Goal: Contribute content: Contribute content

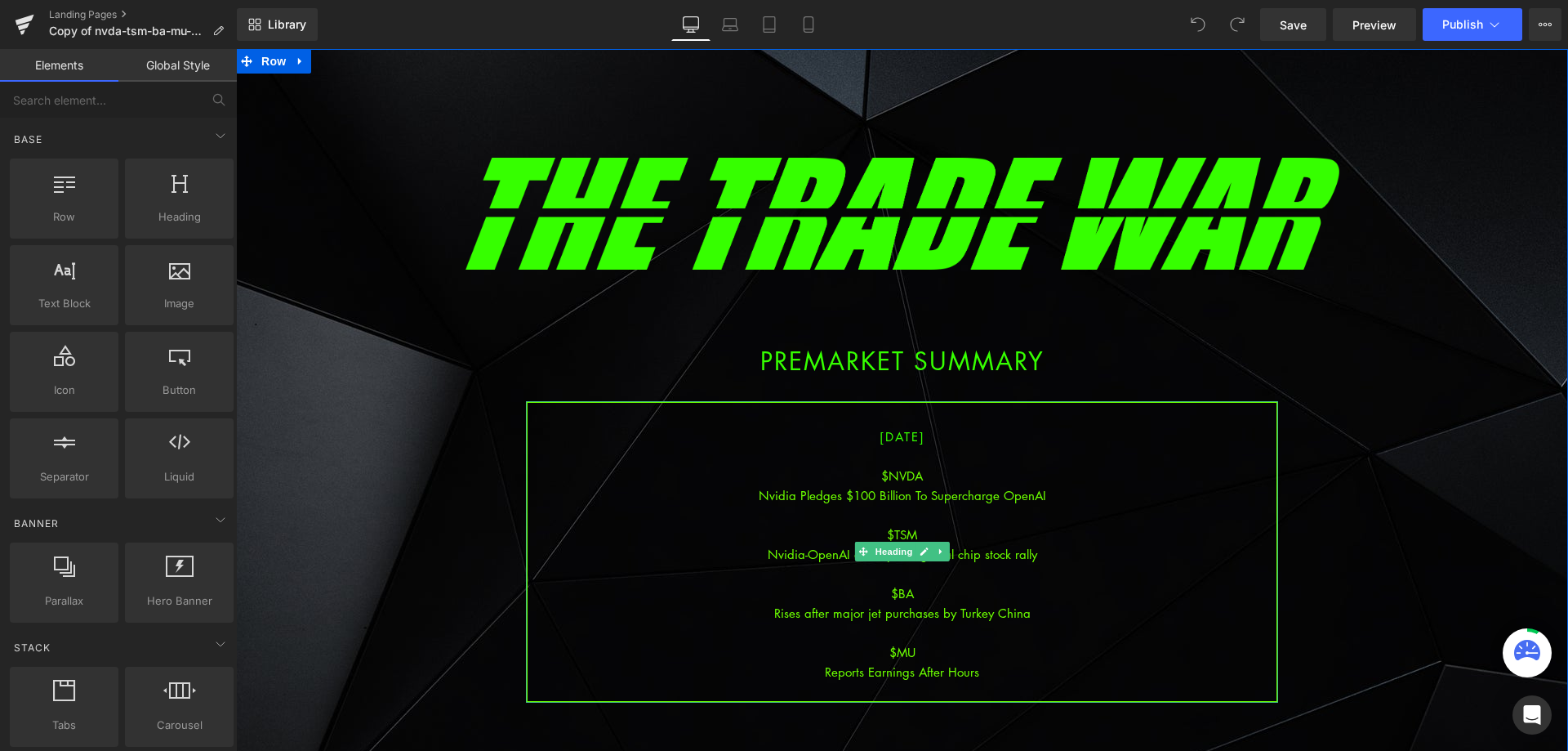
click at [956, 544] on div "Nvidia-OpenAI deal sparks global chip stock rally" at bounding box center [902, 554] width 749 height 20
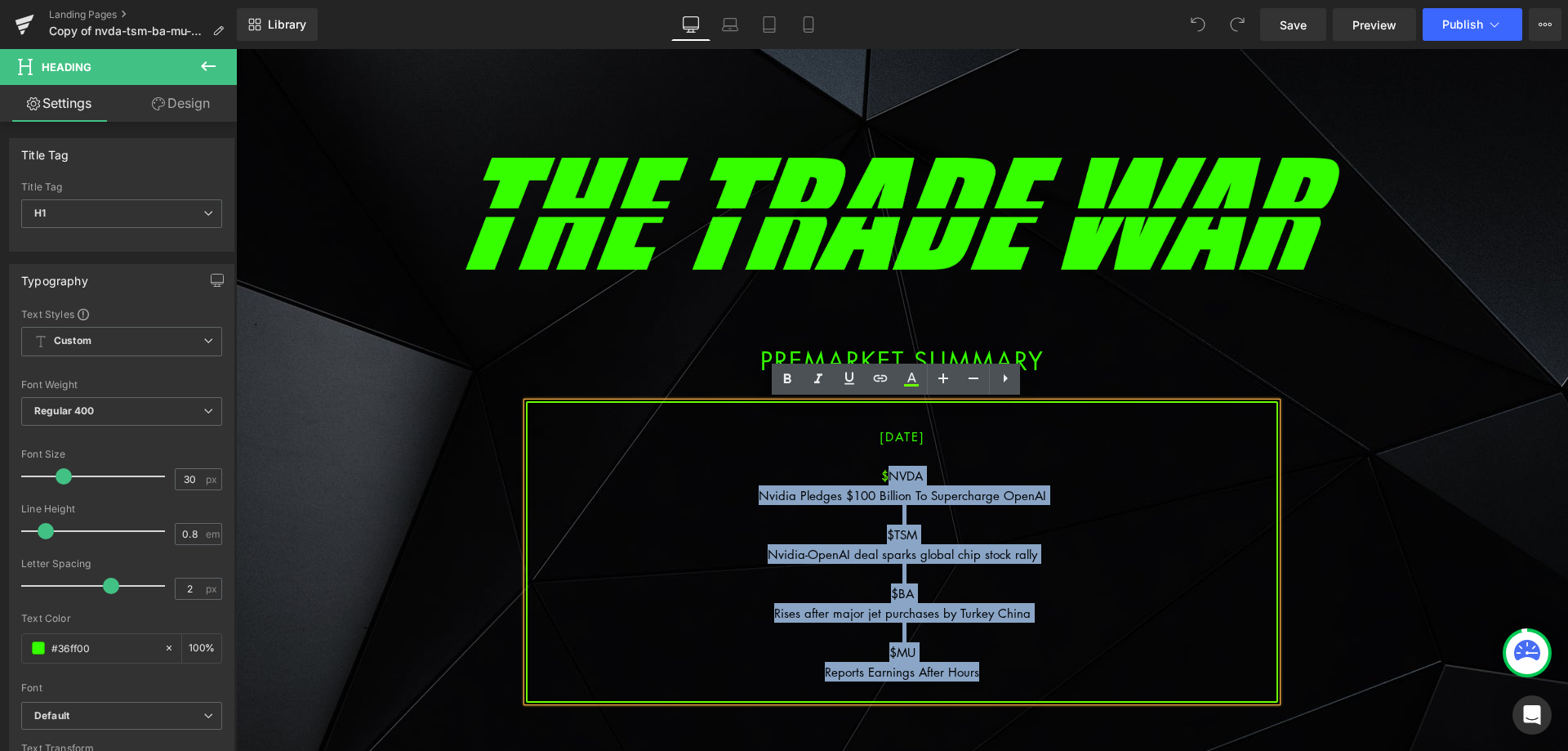
drag, startPoint x: 983, startPoint y: 675, endPoint x: 882, endPoint y: 482, distance: 217.8
click at [882, 482] on div "[DATE] $NVDA Nvidia Pledges $100 Billion To Supercharge OpenAI $TSM Nvidia-Open…" at bounding box center [902, 551] width 752 height 302
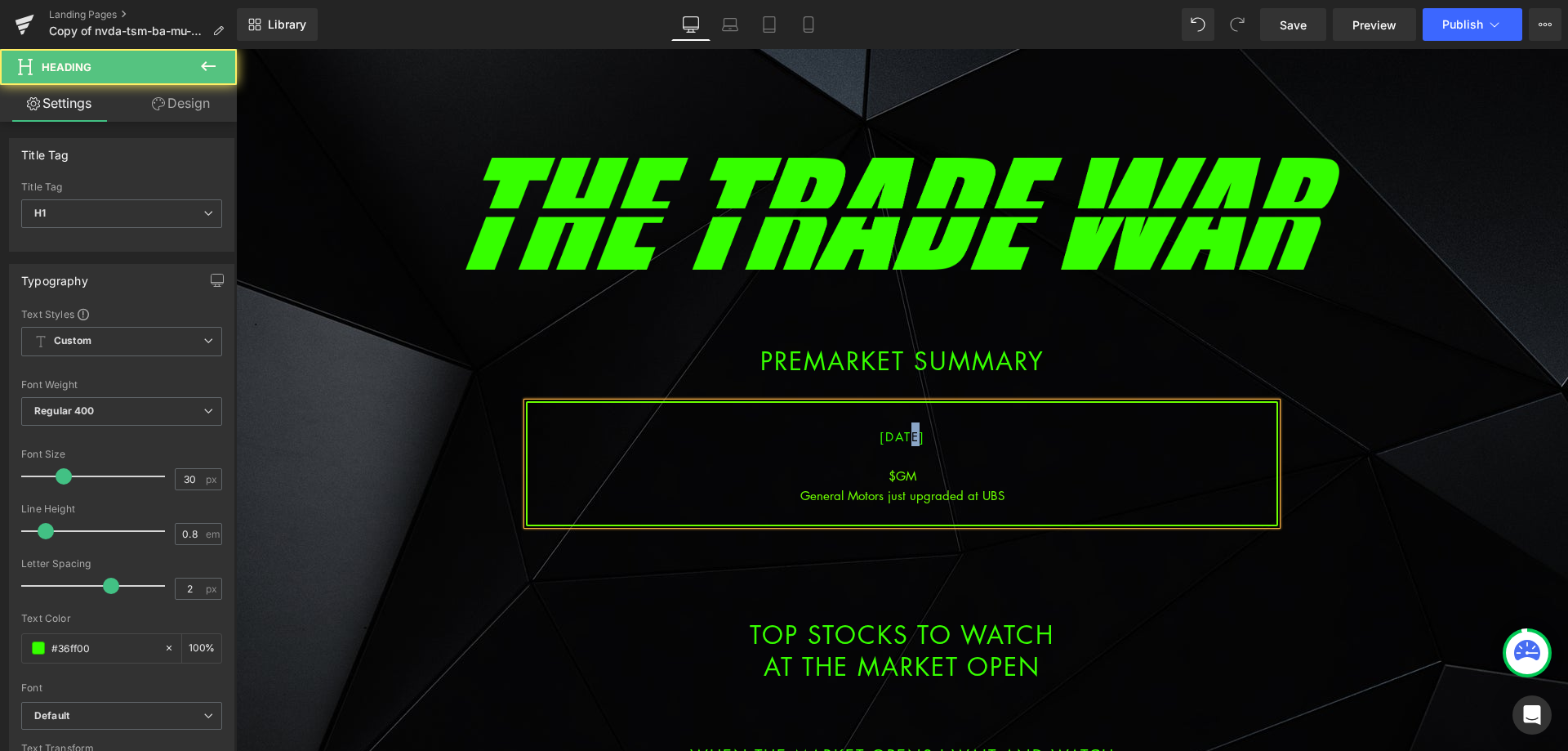
click at [894, 434] on span "[DATE]" at bounding box center [902, 436] width 46 height 16
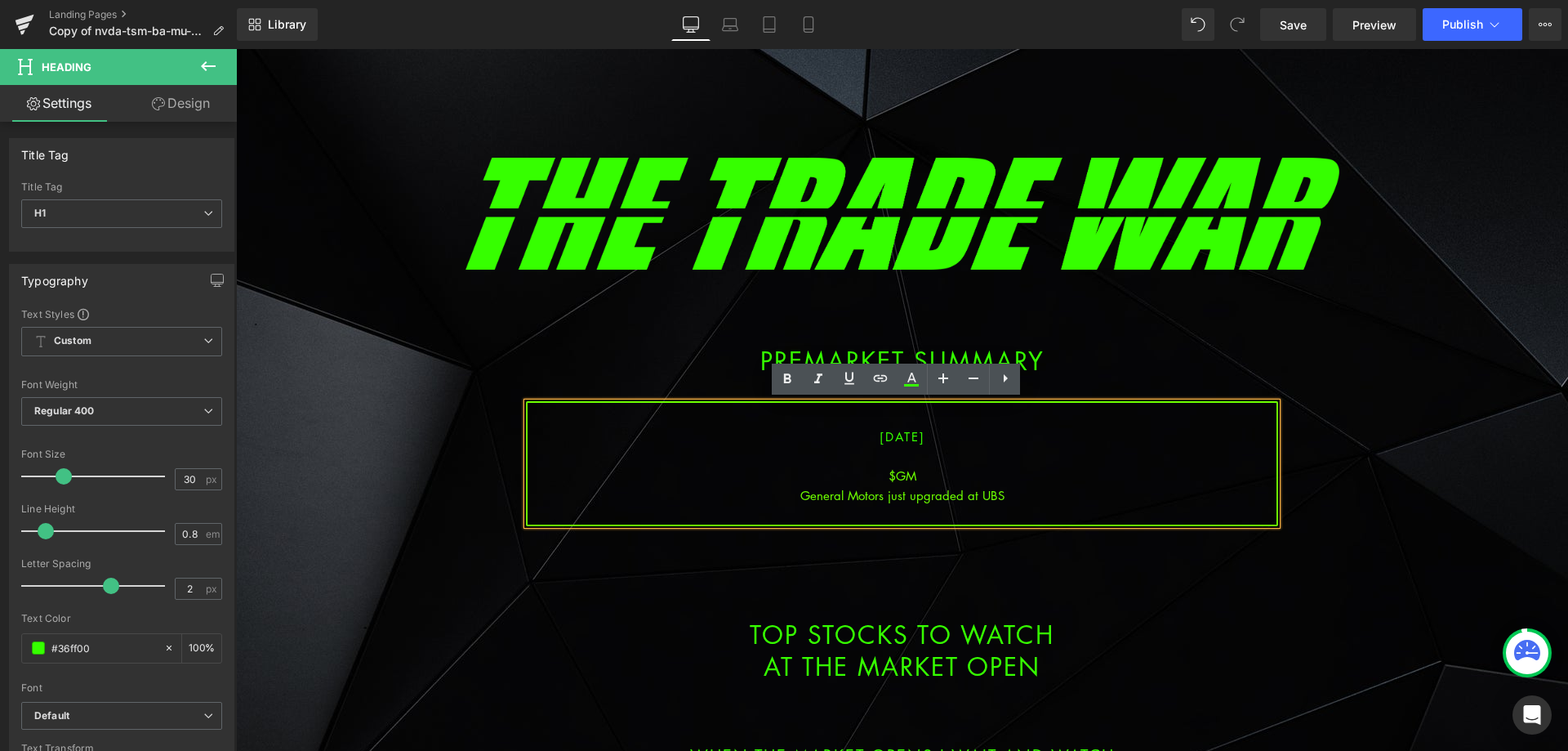
drag, startPoint x: 910, startPoint y: 462, endPoint x: 955, endPoint y: 484, distance: 50.1
click at [912, 462] on div at bounding box center [902, 456] width 749 height 20
click at [1002, 498] on div "General Motors just upgraded at UBS" at bounding box center [902, 495] width 749 height 20
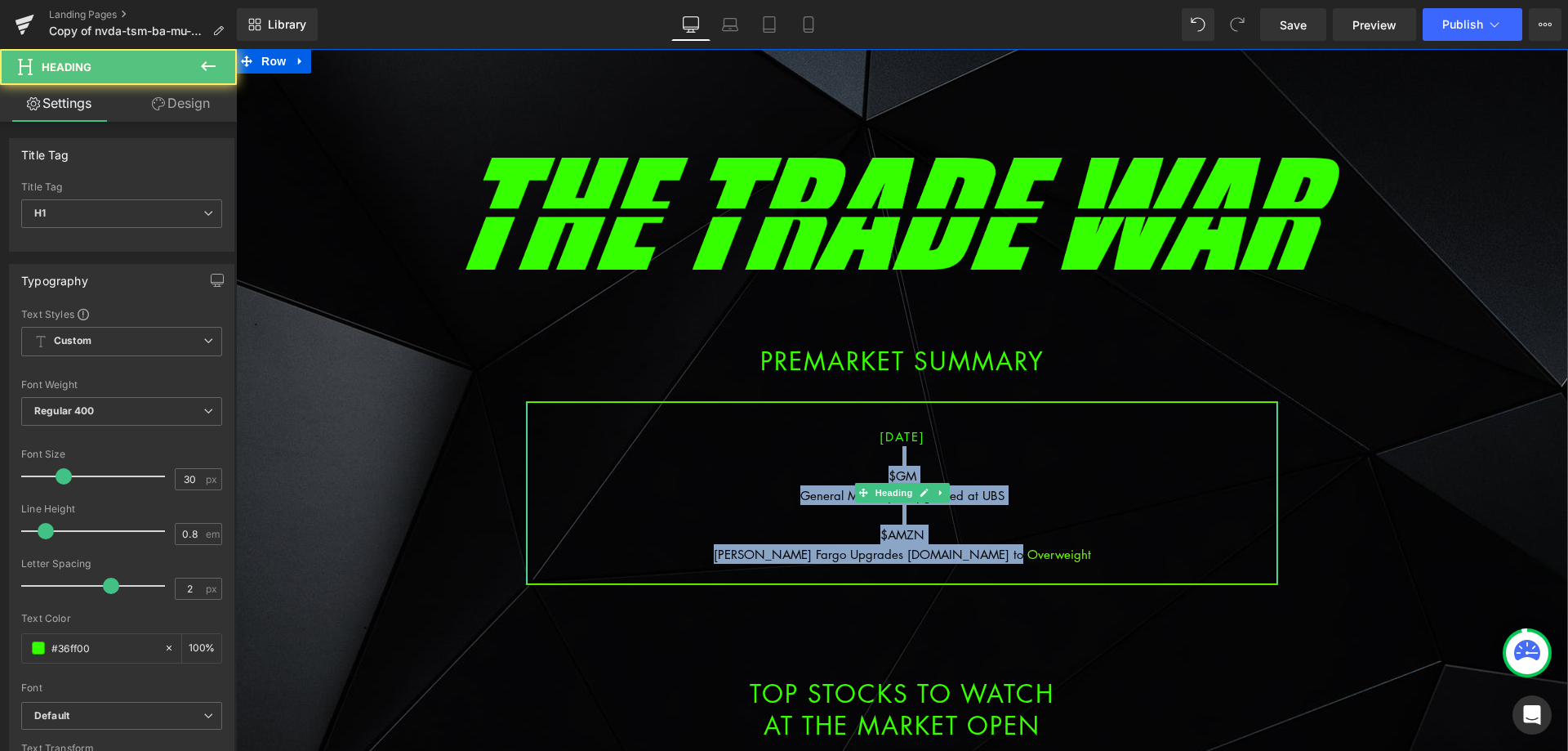
drag, startPoint x: 955, startPoint y: 533, endPoint x: 832, endPoint y: 449, distance: 148.9
click at [832, 449] on div "[DATE] $GM General Motors just upgraded at UBS $AMZN [PERSON_NAME] Fargo Upgrad…" at bounding box center [902, 493] width 752 height 184
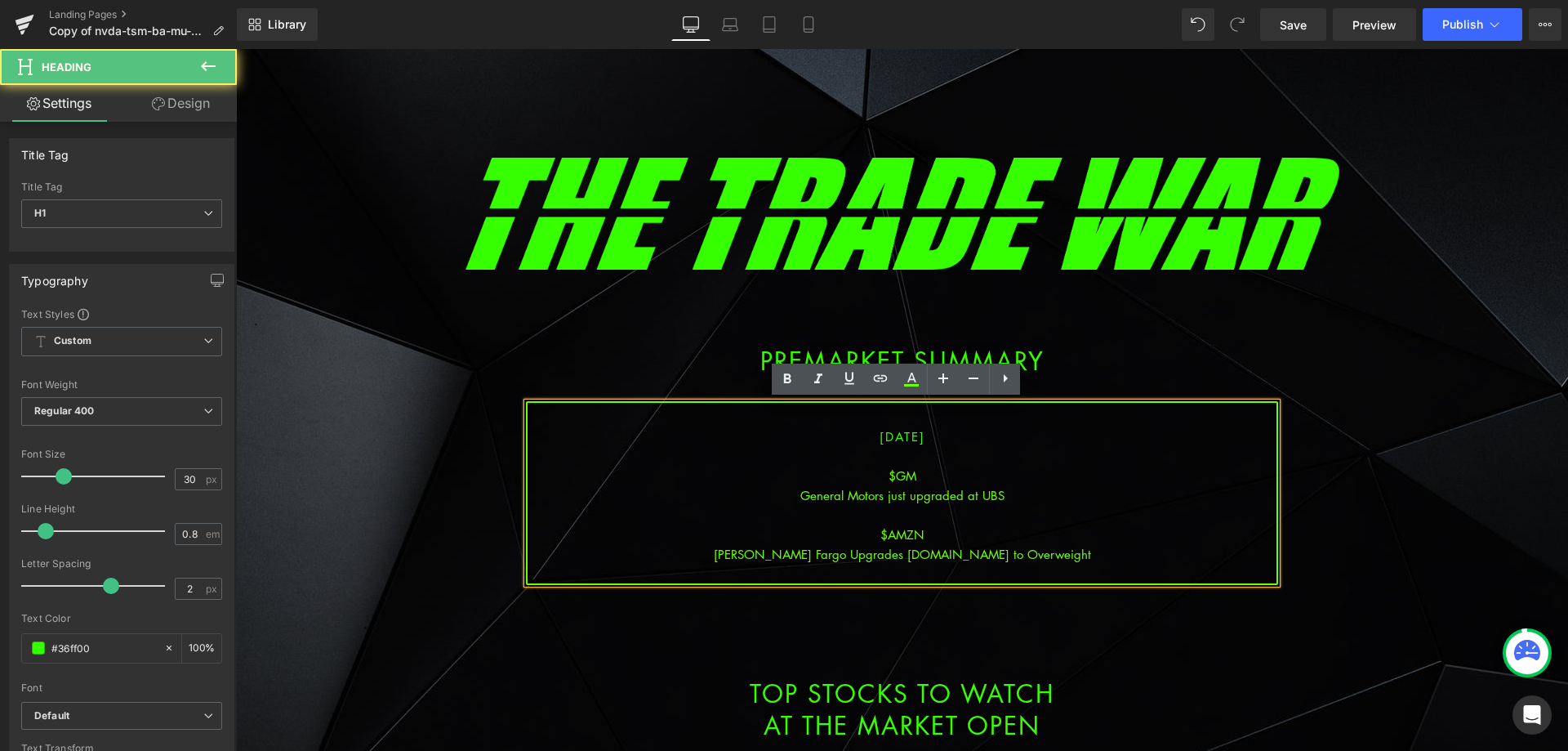
click at [828, 444] on h1 "[DATE]" at bounding box center [902, 434] width 749 height 23
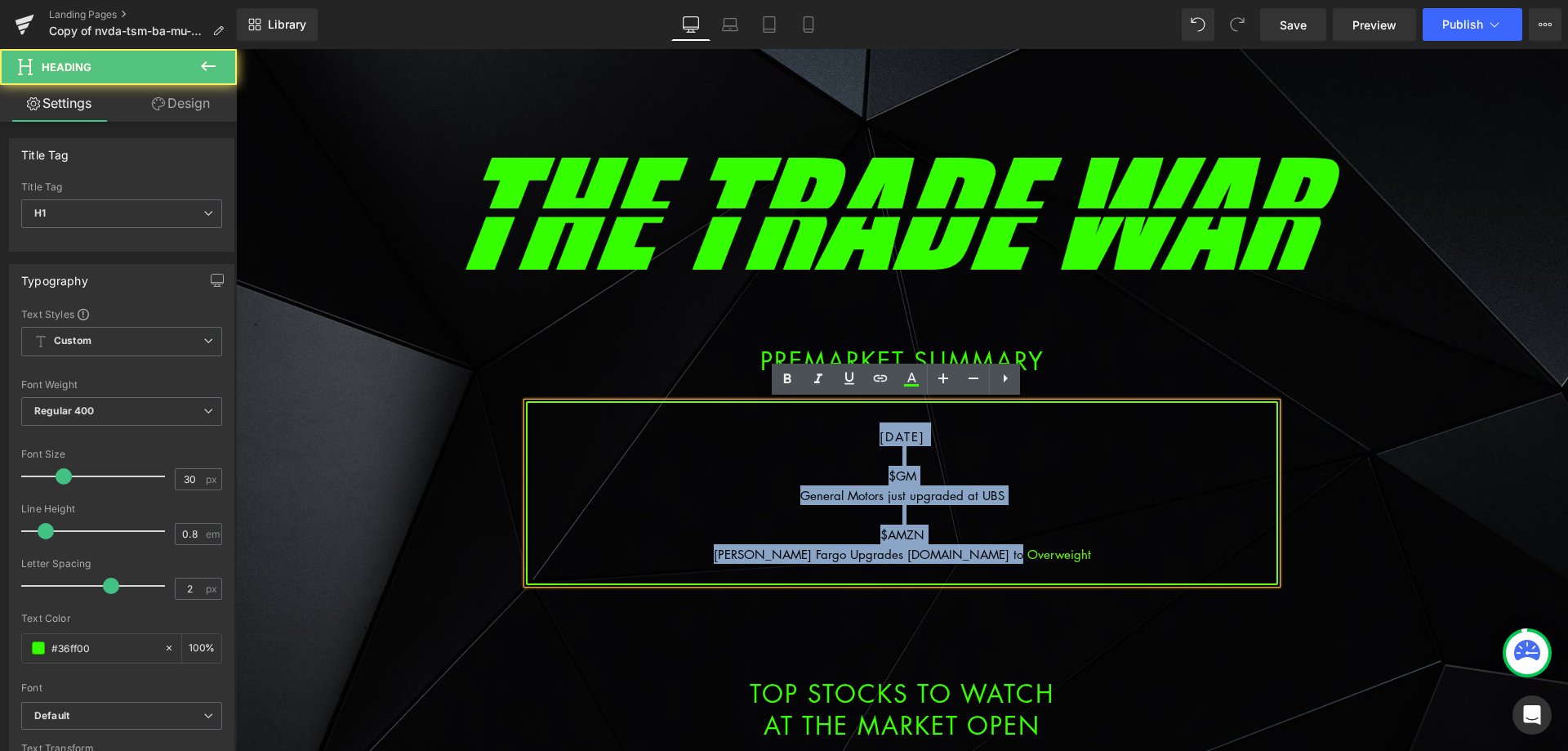
drag, startPoint x: 825, startPoint y: 430, endPoint x: 1038, endPoint y: 563, distance: 251.1
click at [1037, 563] on div "[DATE] $GM General Motors just upgraded at UBS $AMZN [PERSON_NAME] Fargo Upgrad…" at bounding box center [902, 493] width 752 height 184
click at [1048, 558] on div "[PERSON_NAME] Fargo Upgrades [DOMAIN_NAME] to Overweight" at bounding box center [902, 554] width 749 height 20
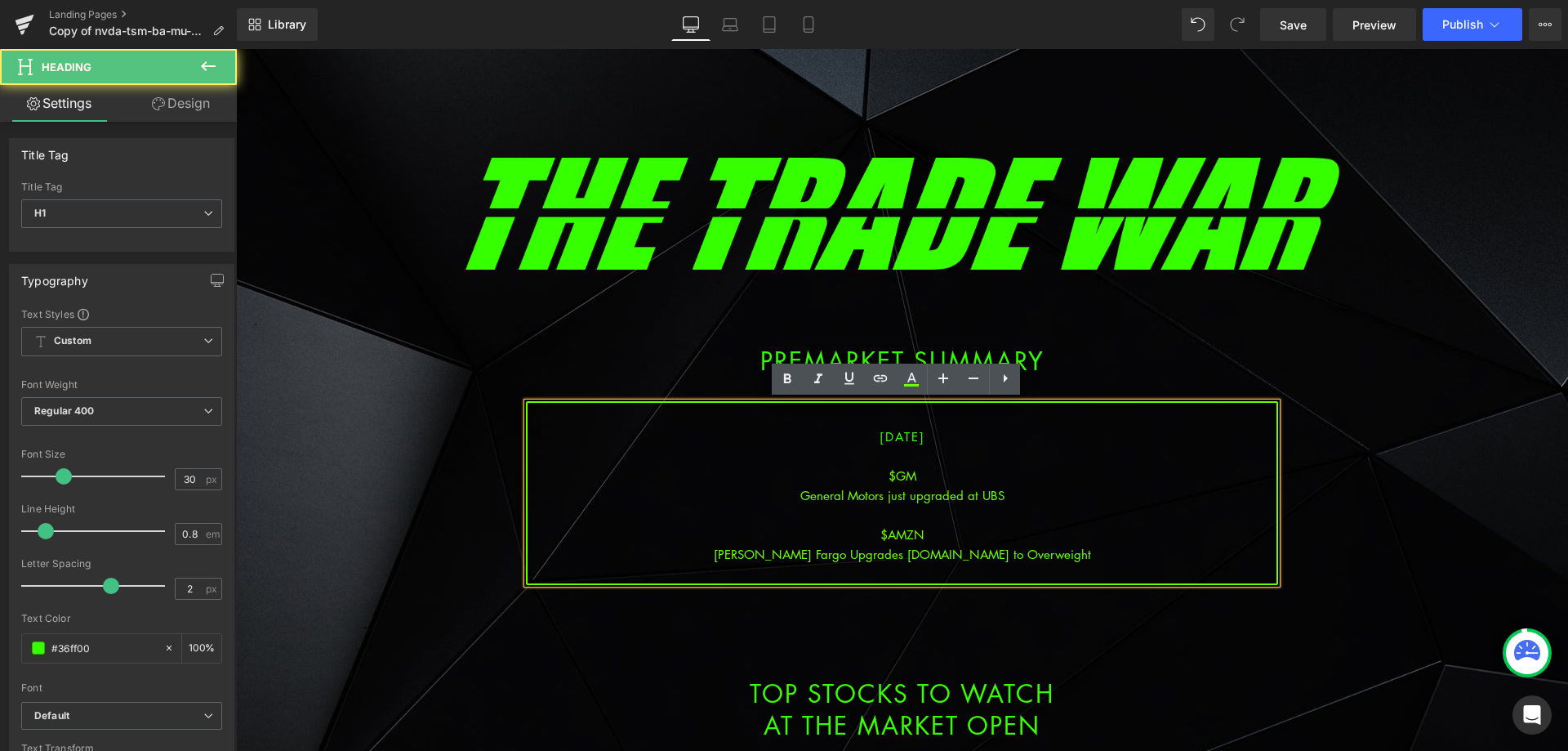
click at [1055, 552] on div "[PERSON_NAME] Fargo Upgrades [DOMAIN_NAME] to Overweight" at bounding box center [902, 554] width 749 height 20
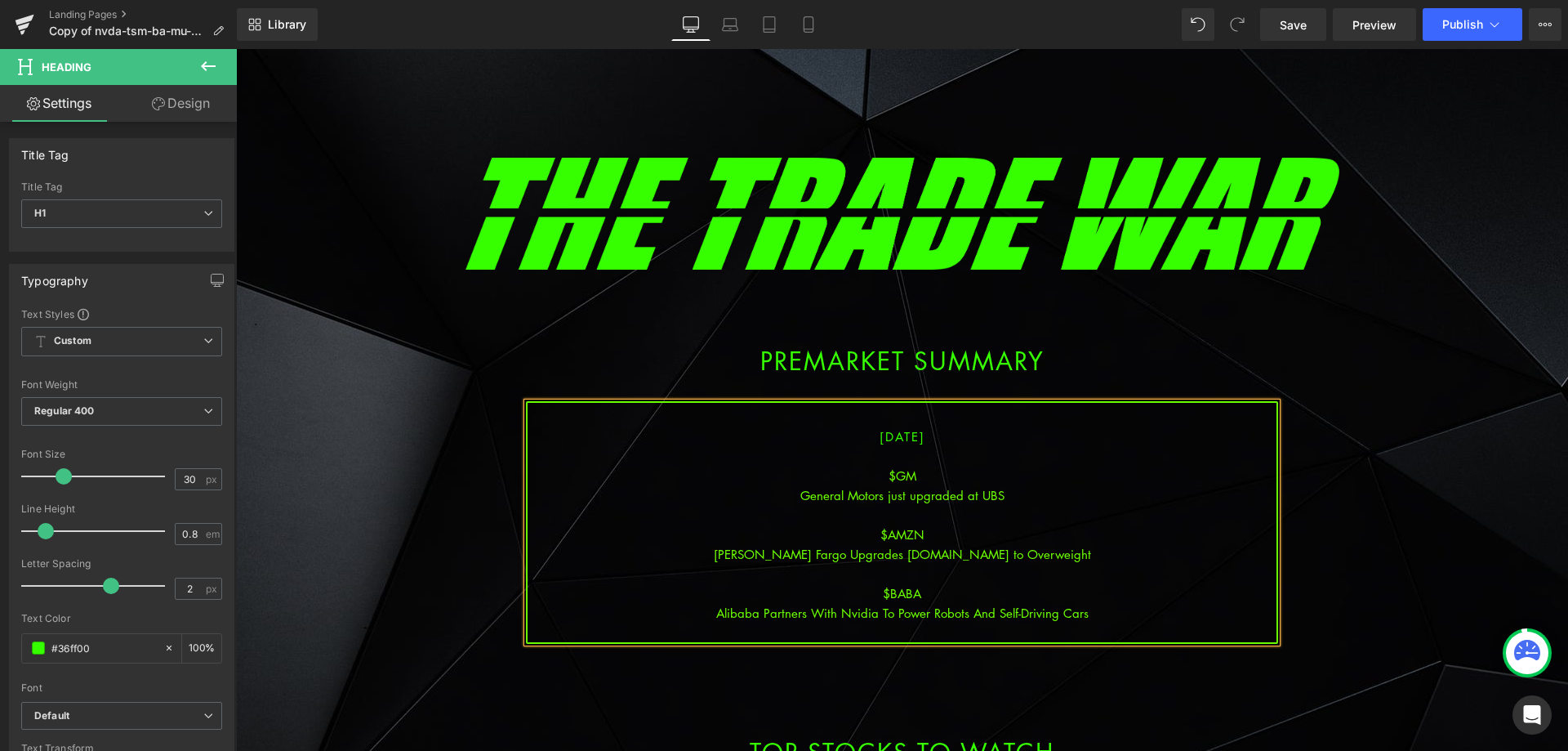
click at [928, 610] on div "Alibaba Partners With Nvidia To Power Robots And Self-Driving Cars" at bounding box center [902, 613] width 749 height 20
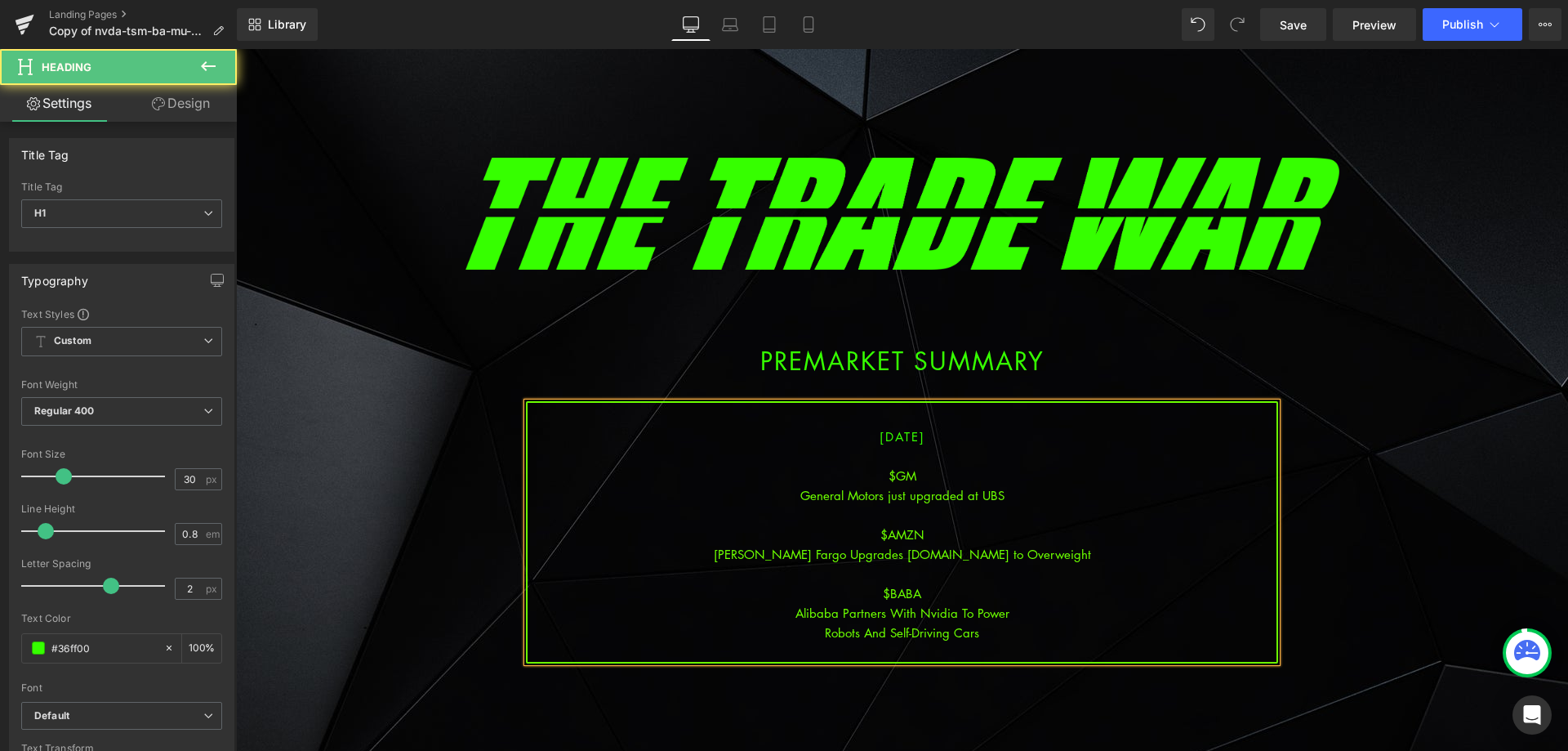
click at [990, 629] on div "Robots And Self-Driving Cars" at bounding box center [902, 632] width 749 height 20
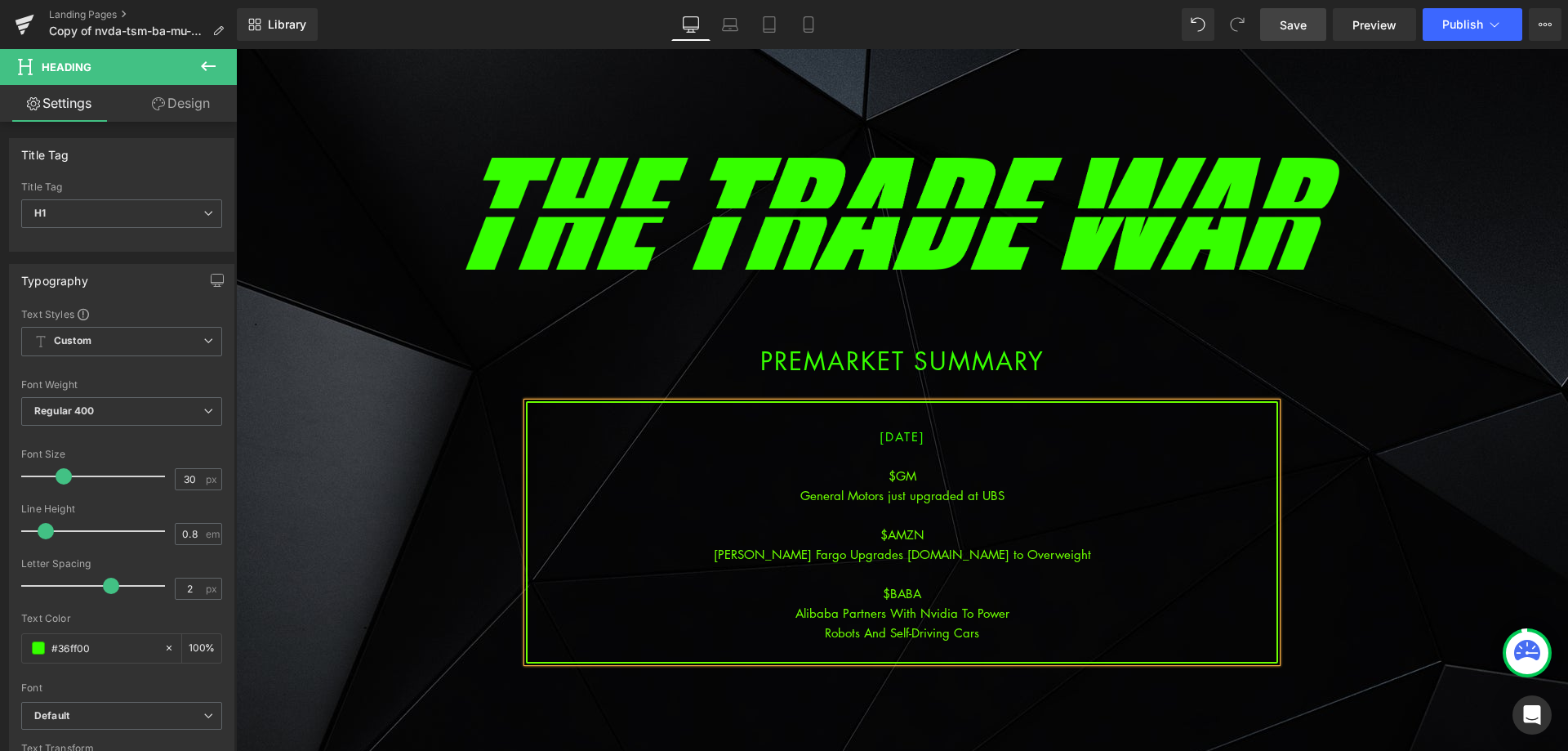
click at [1290, 24] on span "Save" at bounding box center [1293, 24] width 27 height 17
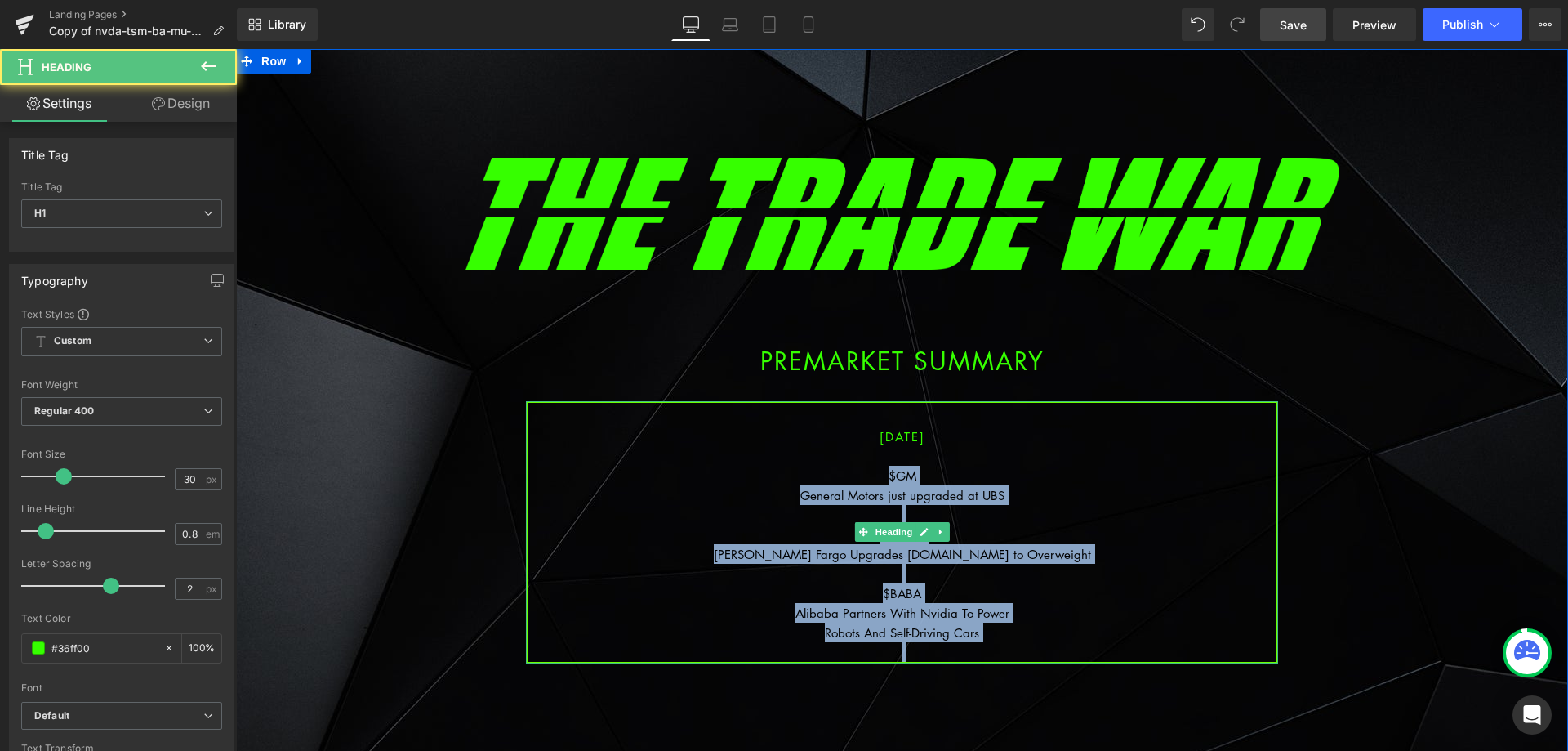
drag, startPoint x: 977, startPoint y: 637, endPoint x: 879, endPoint y: 466, distance: 197.1
click at [879, 466] on div "[DATE] $GM General Motors just upgraded at UBS $AMZN [PERSON_NAME] Fargo Upgrad…" at bounding box center [902, 531] width 752 height 262
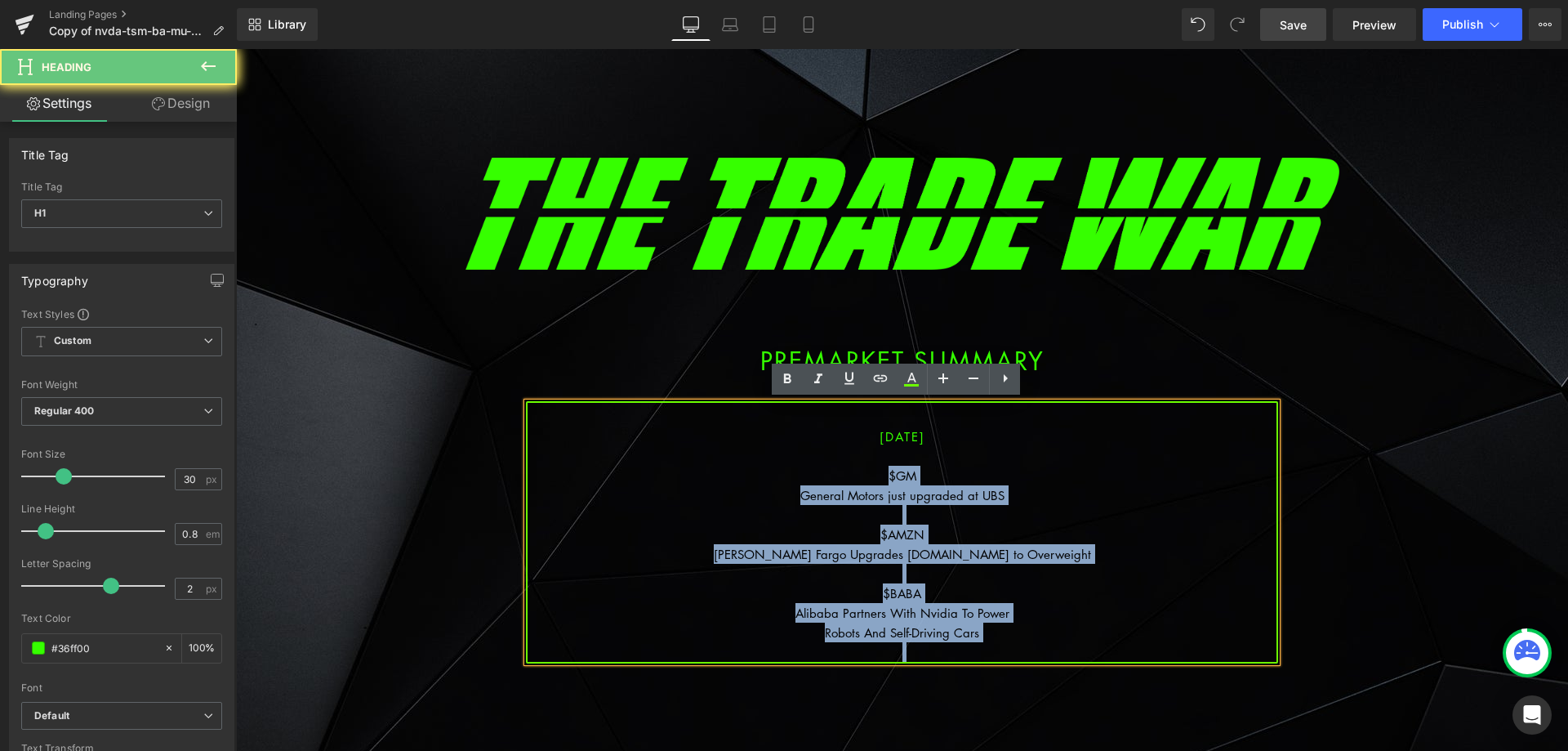
click at [879, 466] on div "$GM" at bounding box center [902, 475] width 749 height 20
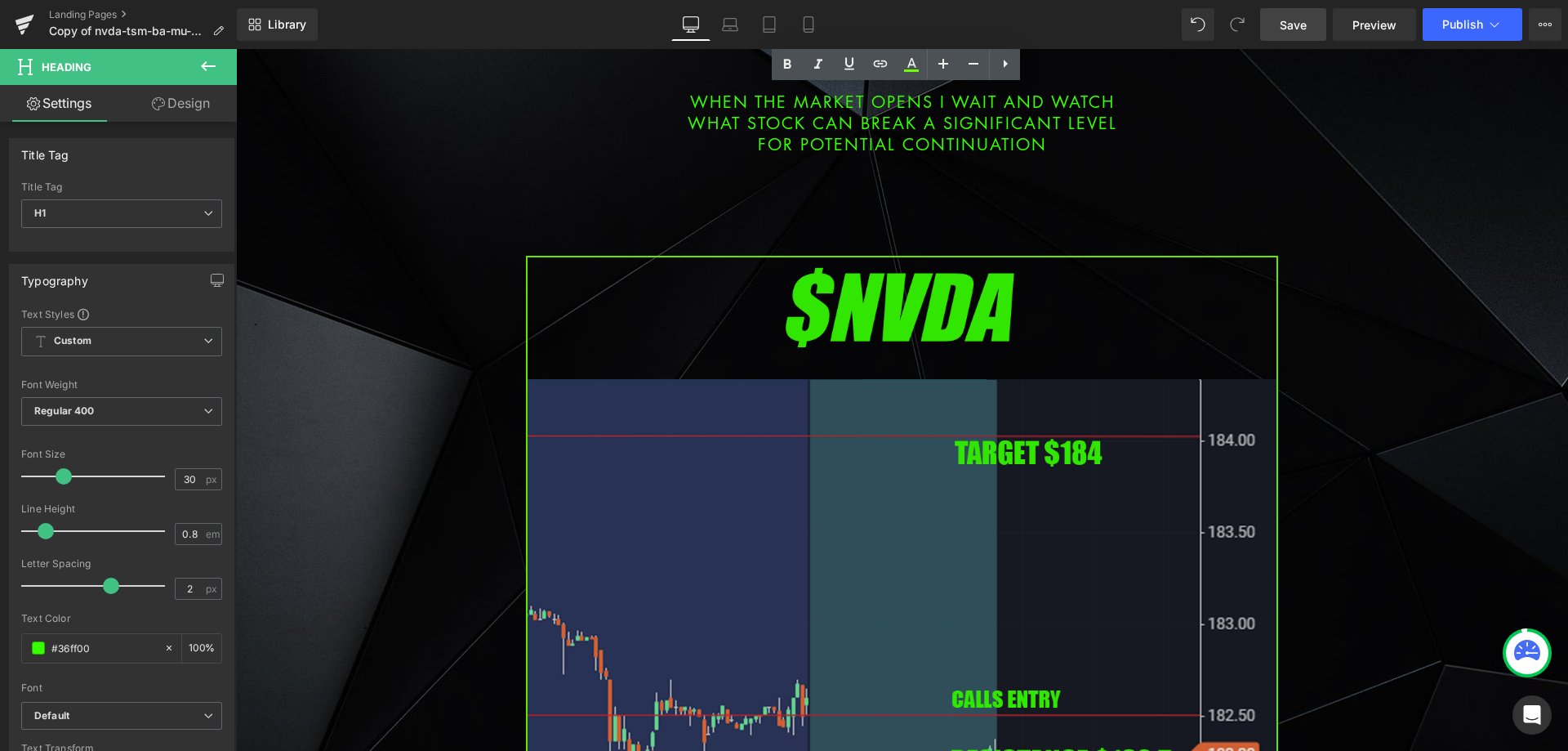
scroll to position [817, 0]
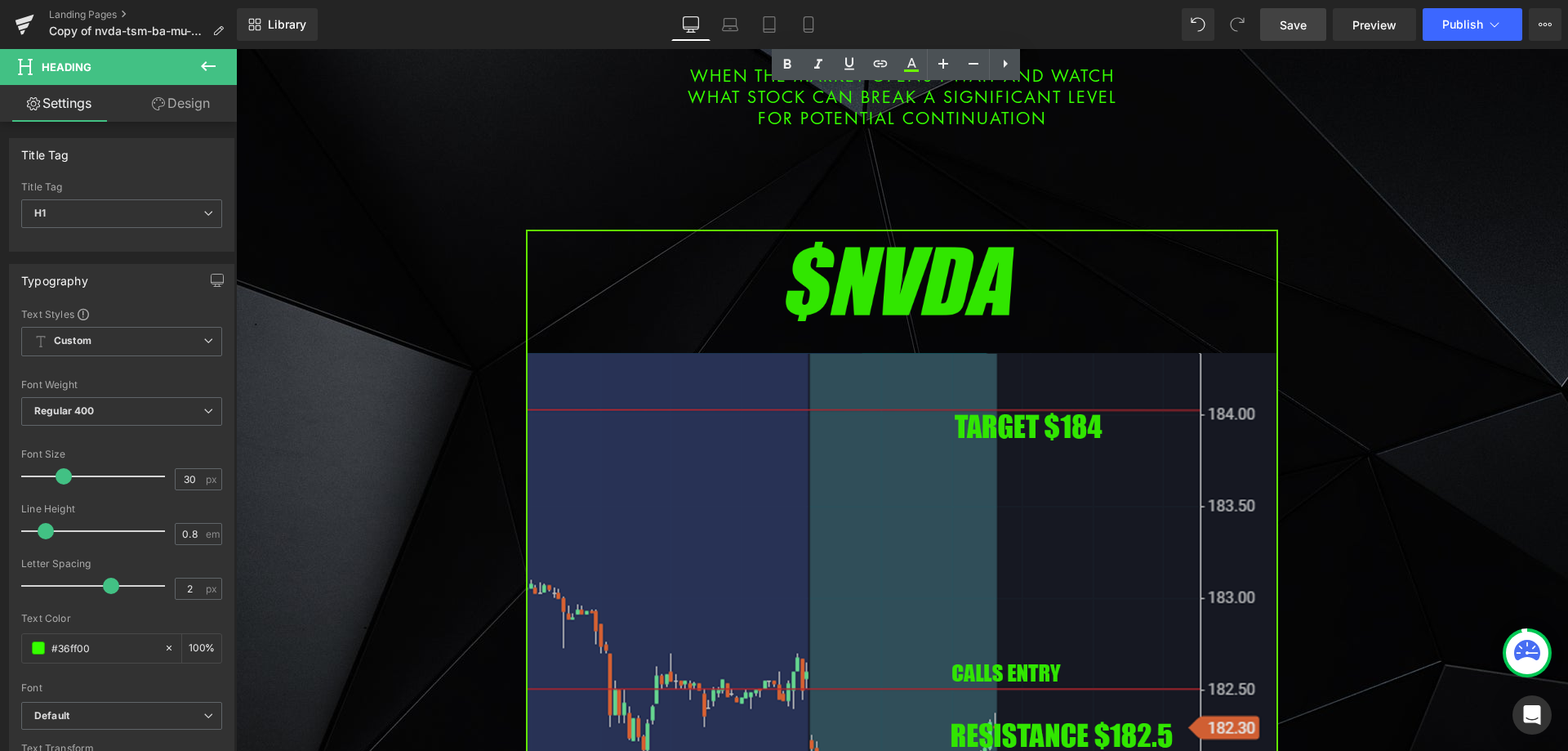
click at [853, 499] on img at bounding box center [902, 658] width 752 height 858
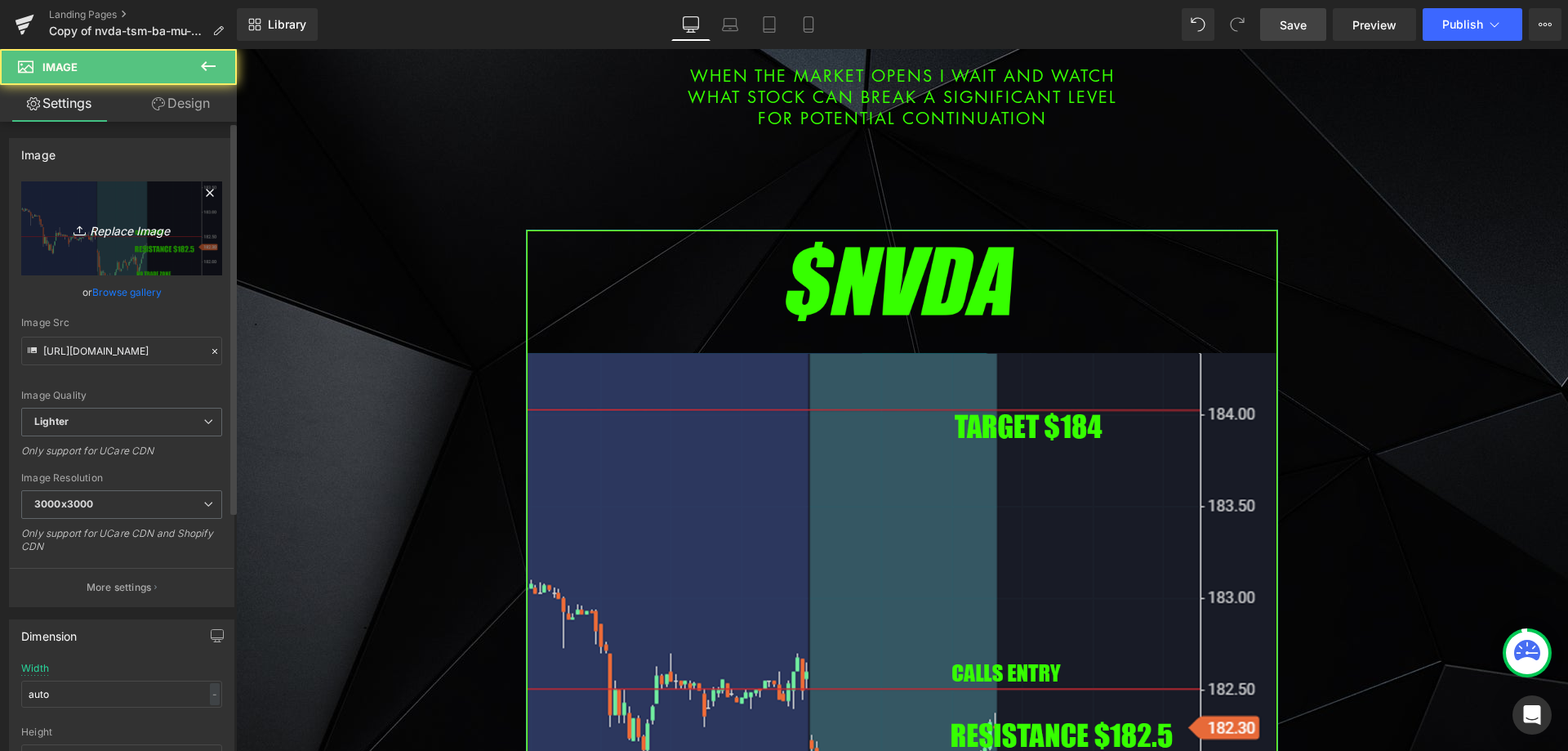
click at [134, 206] on link "Replace Image" at bounding box center [122, 228] width 201 height 94
type input "C:\fakepath\gm.png"
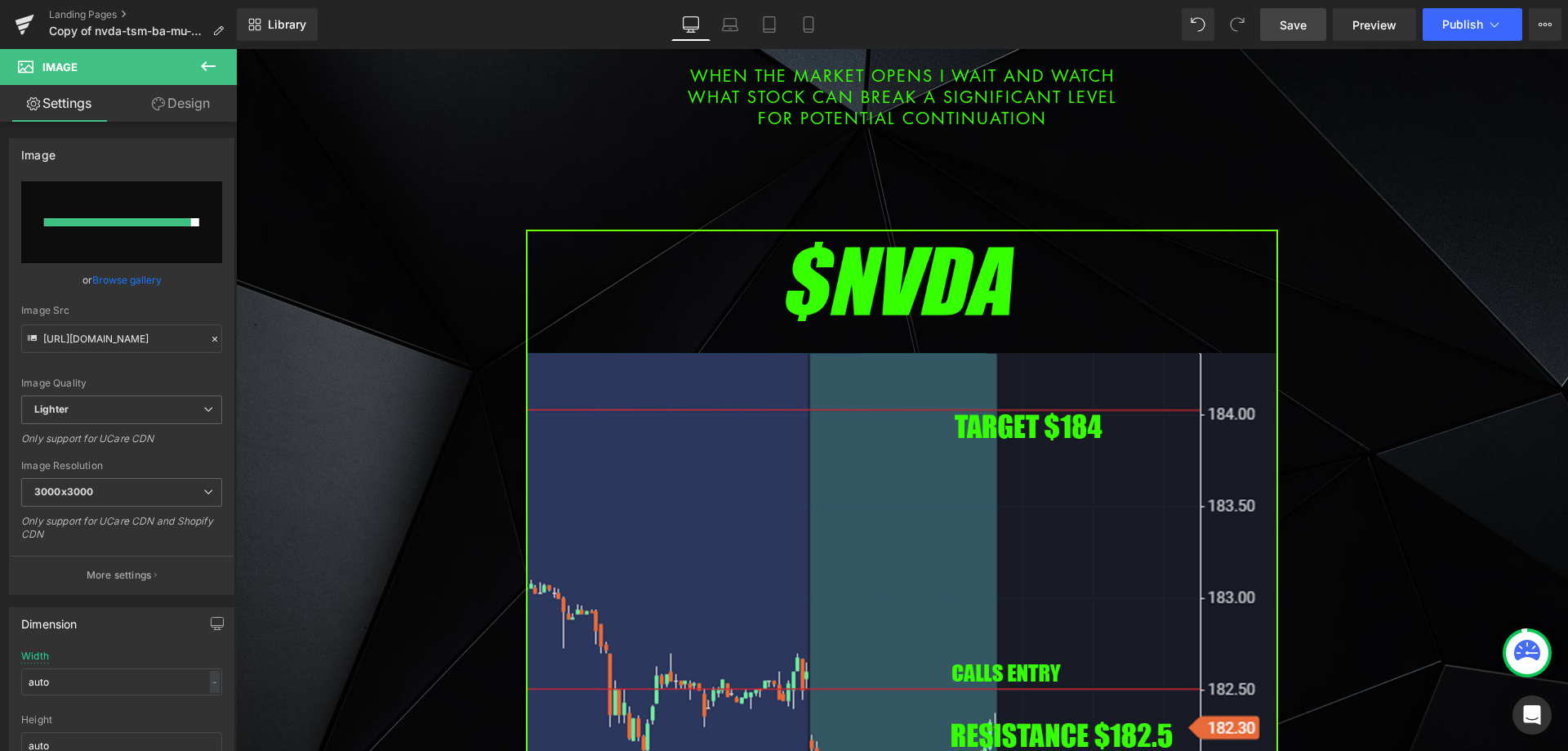
type input "[URL][DOMAIN_NAME]"
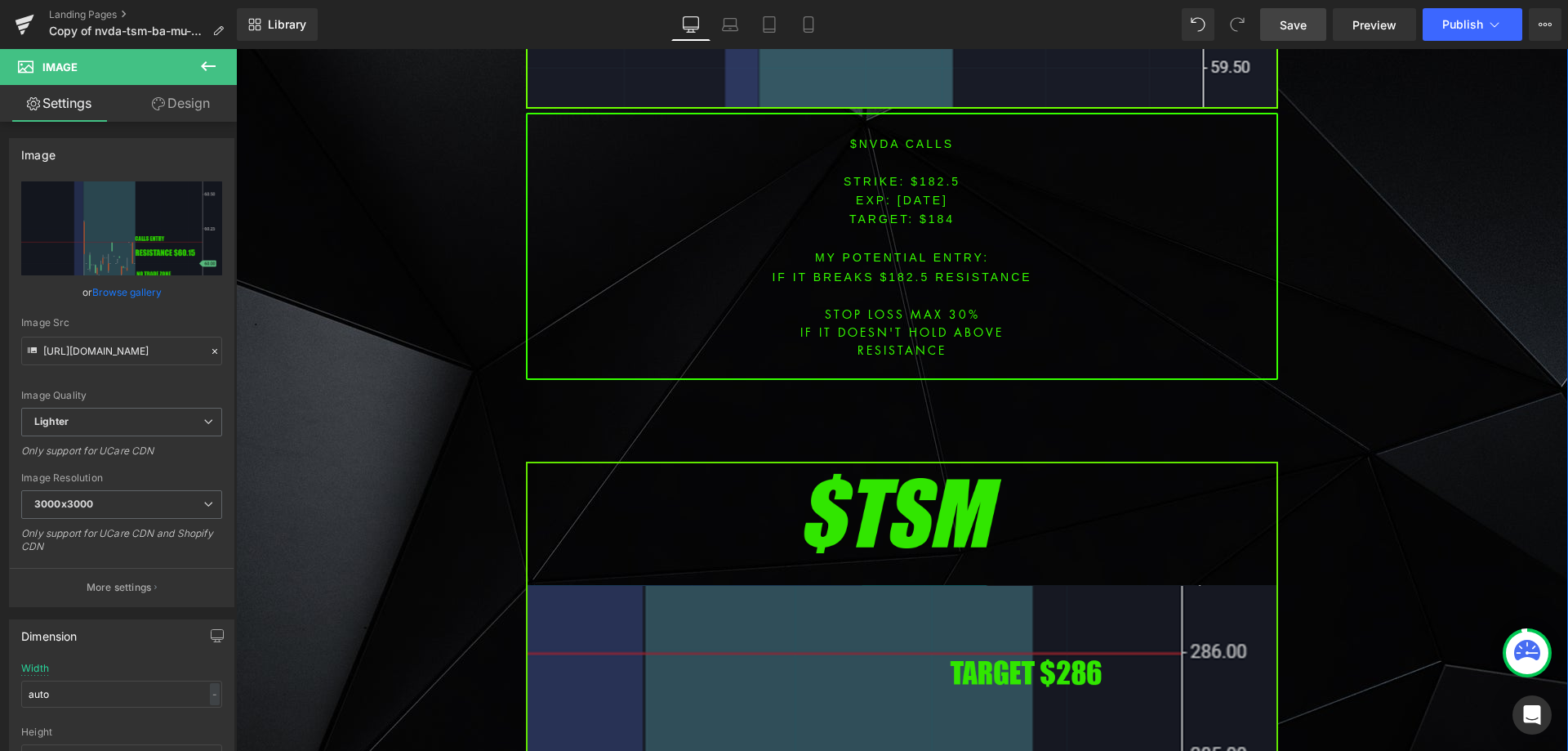
scroll to position [1797, 0]
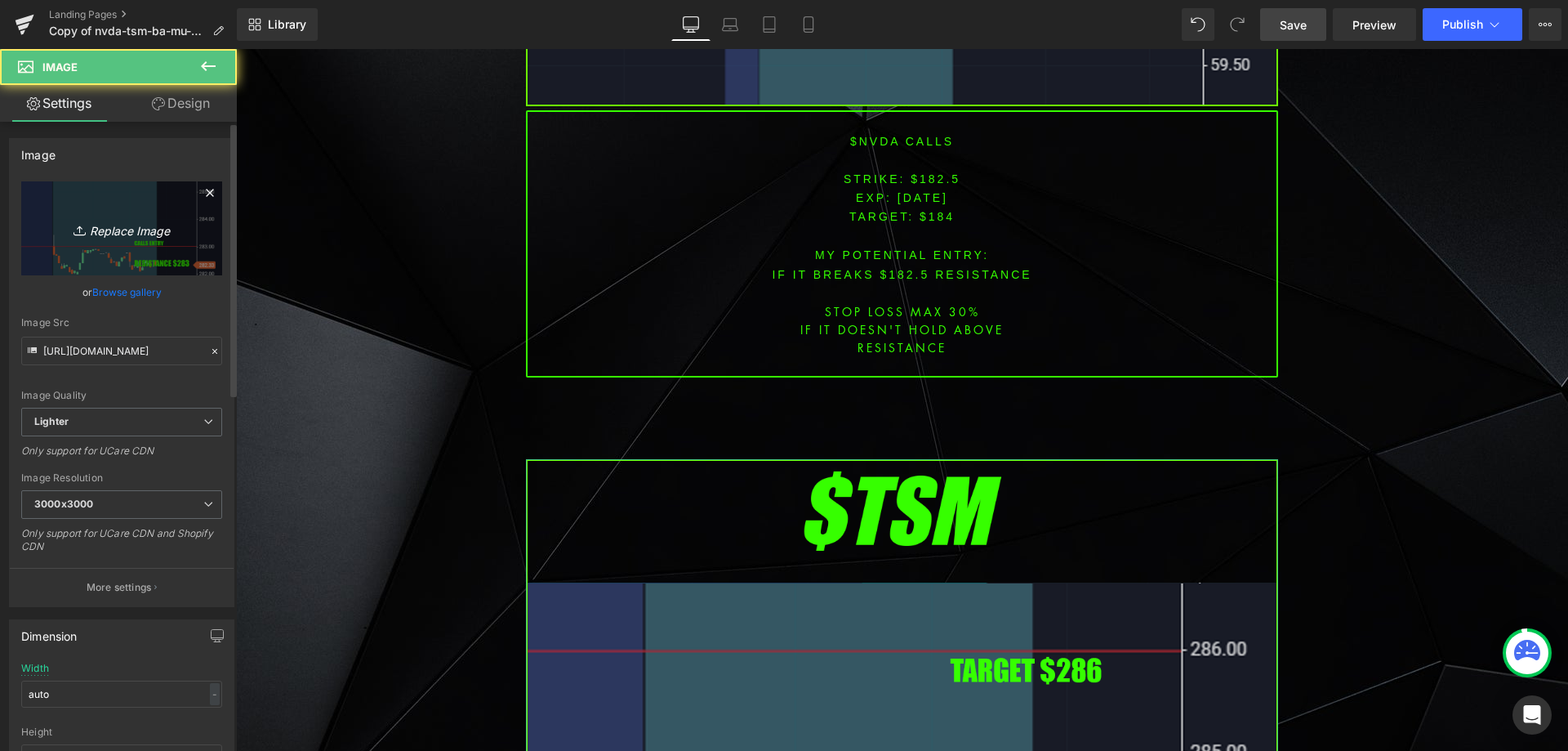
click at [137, 227] on icon "Replace Image" at bounding box center [122, 228] width 131 height 21
type input "C:\fakepath\amzn.png"
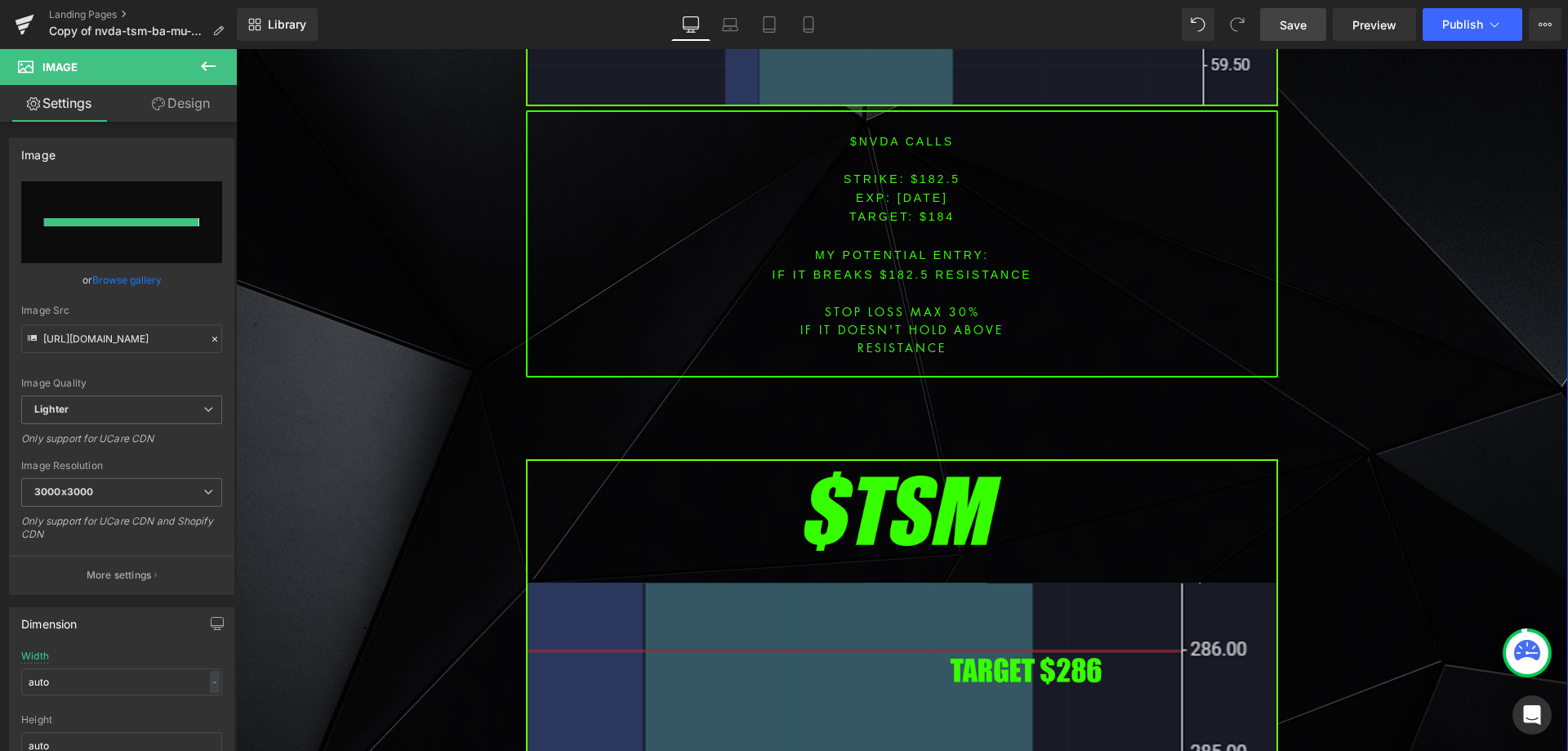
type input "[URL][DOMAIN_NAME]"
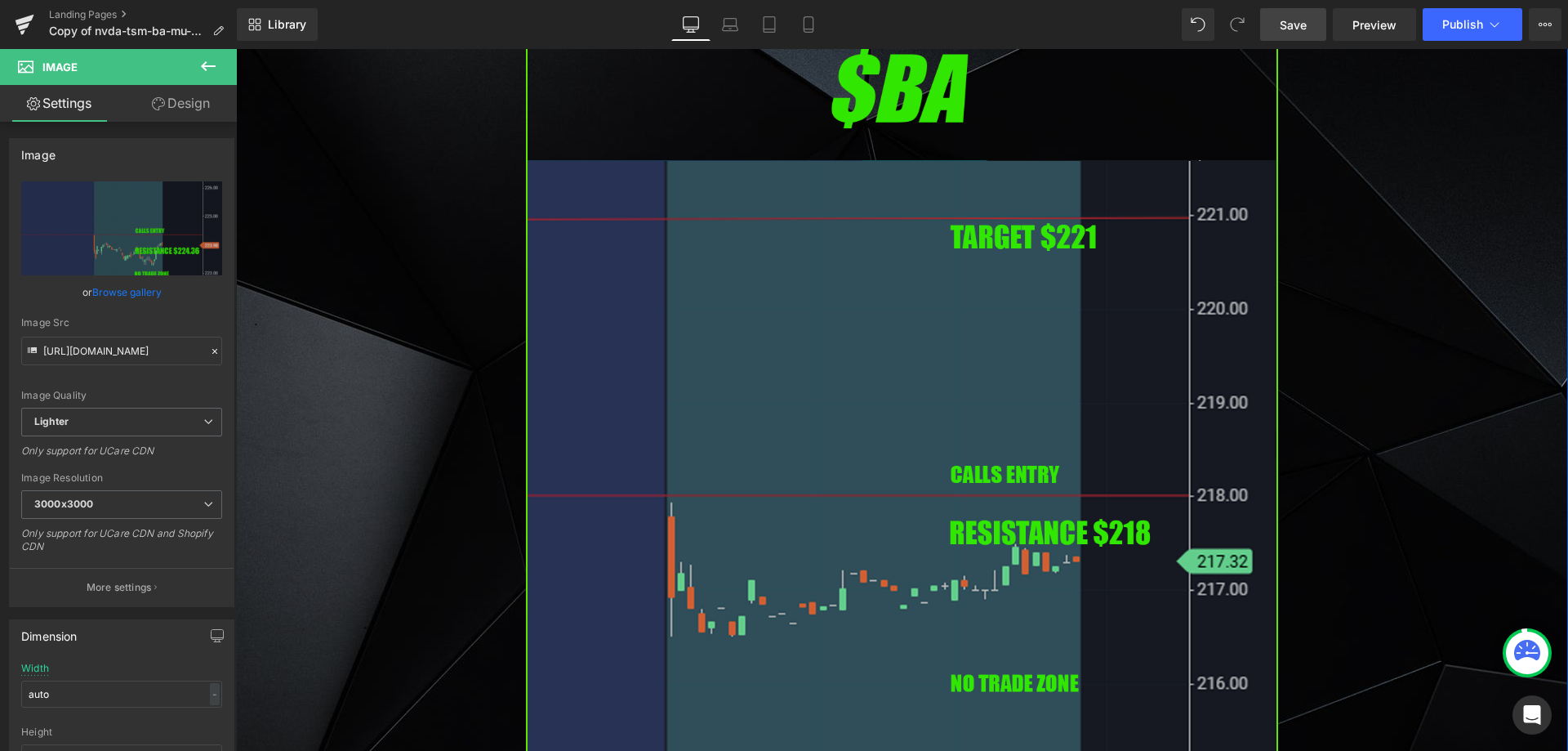
scroll to position [3432, 0]
click at [706, 416] on img at bounding box center [902, 465] width 752 height 858
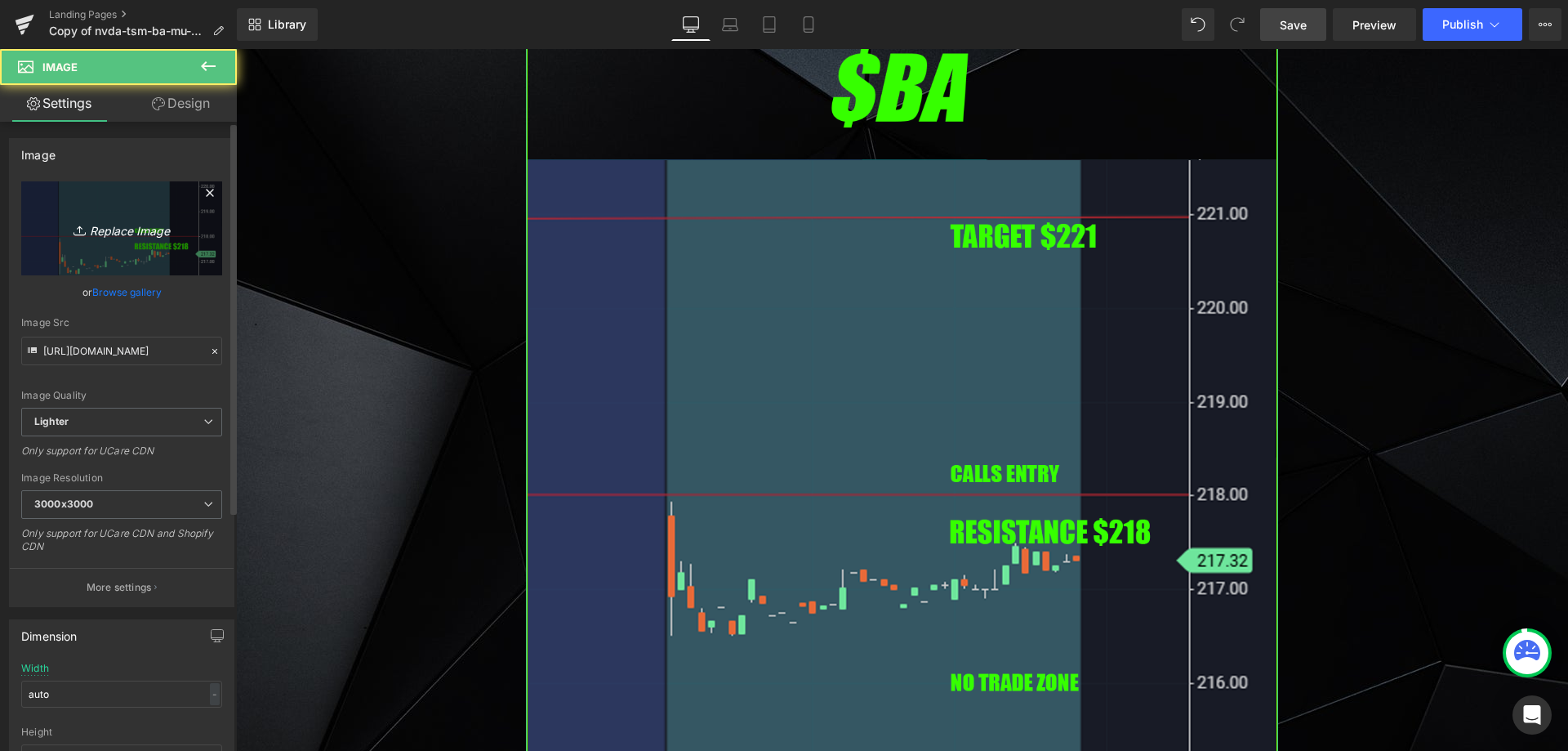
click at [132, 241] on link "Replace Image" at bounding box center [122, 228] width 201 height 94
type input "C:\fakepath\baba.png"
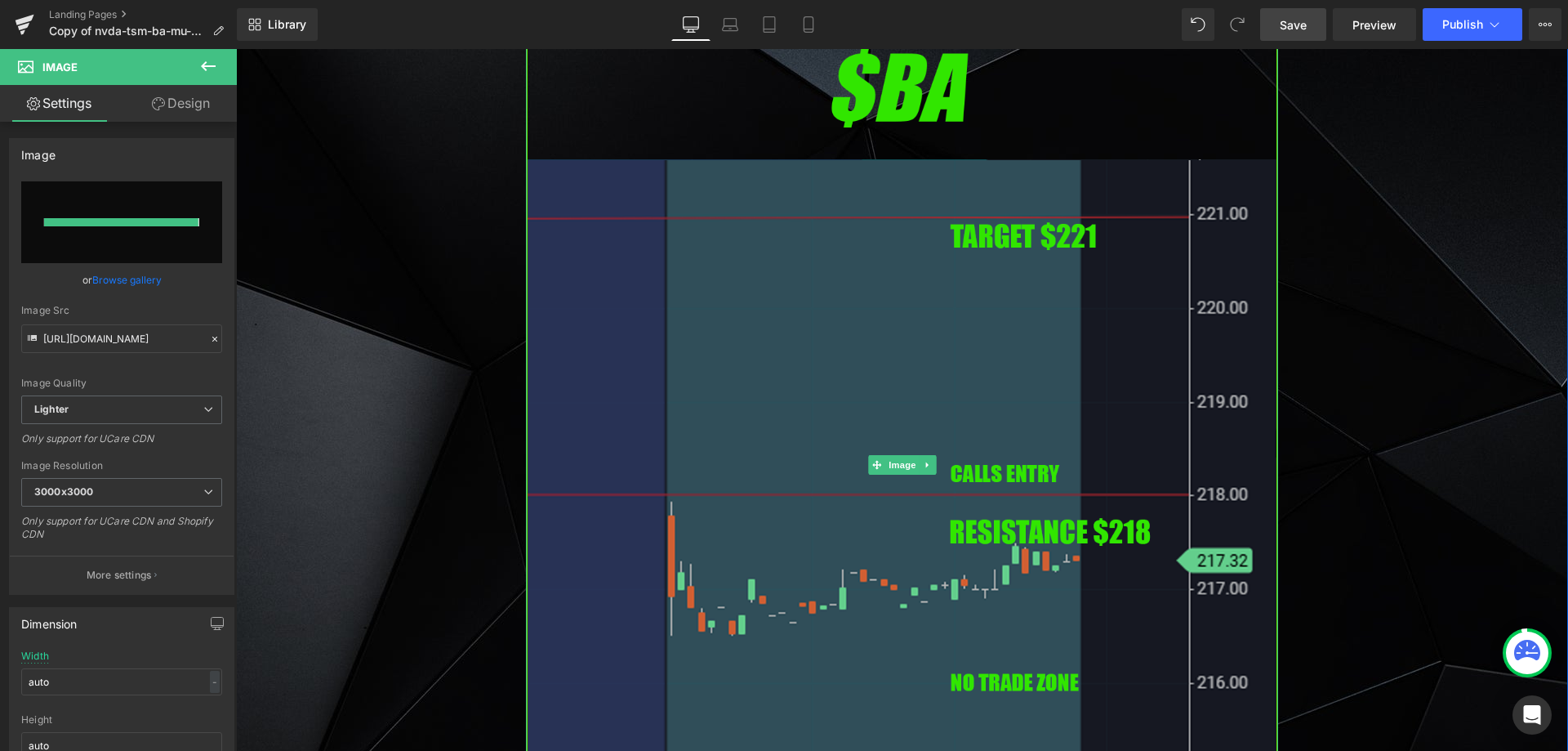
type input "[URL][DOMAIN_NAME]"
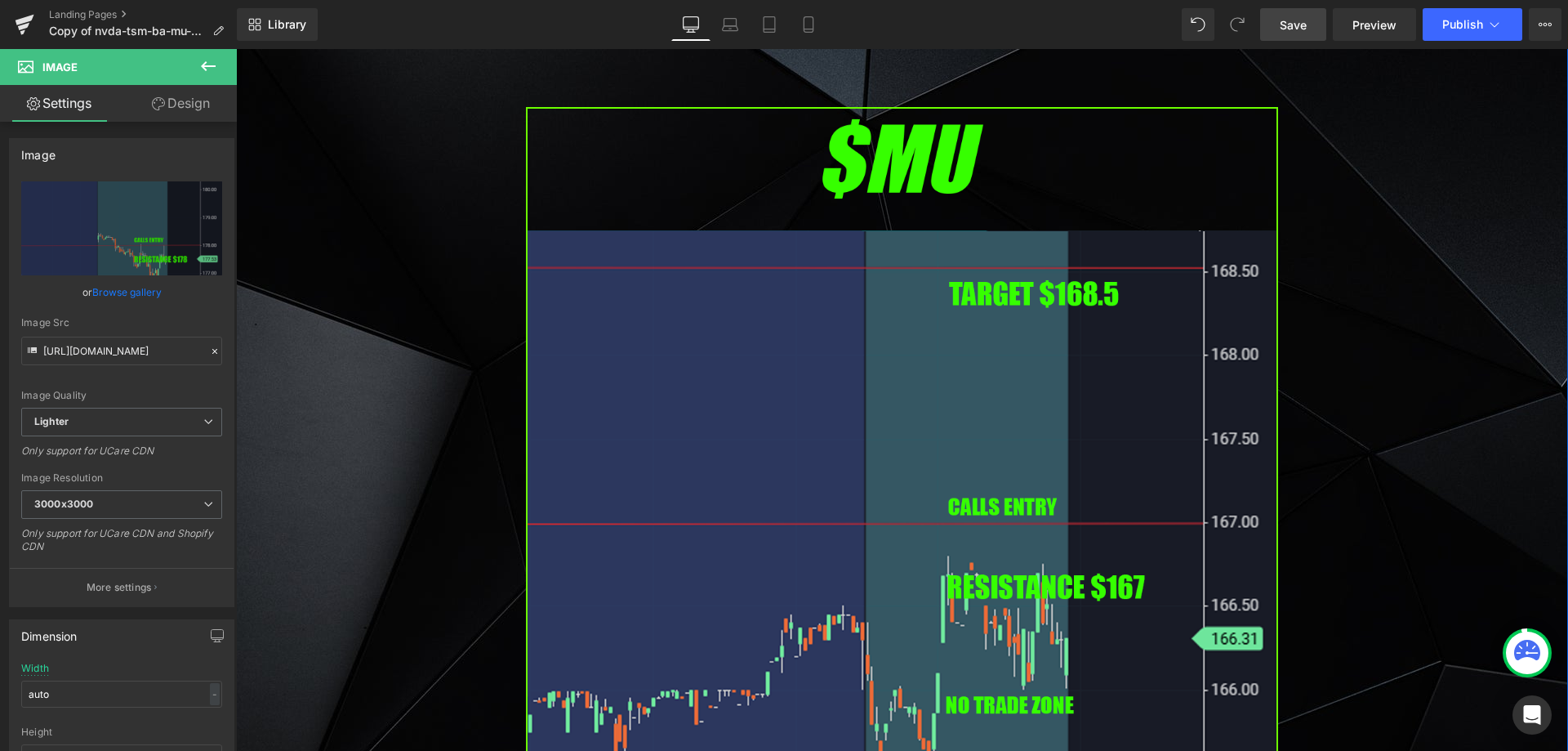
scroll to position [4575, 0]
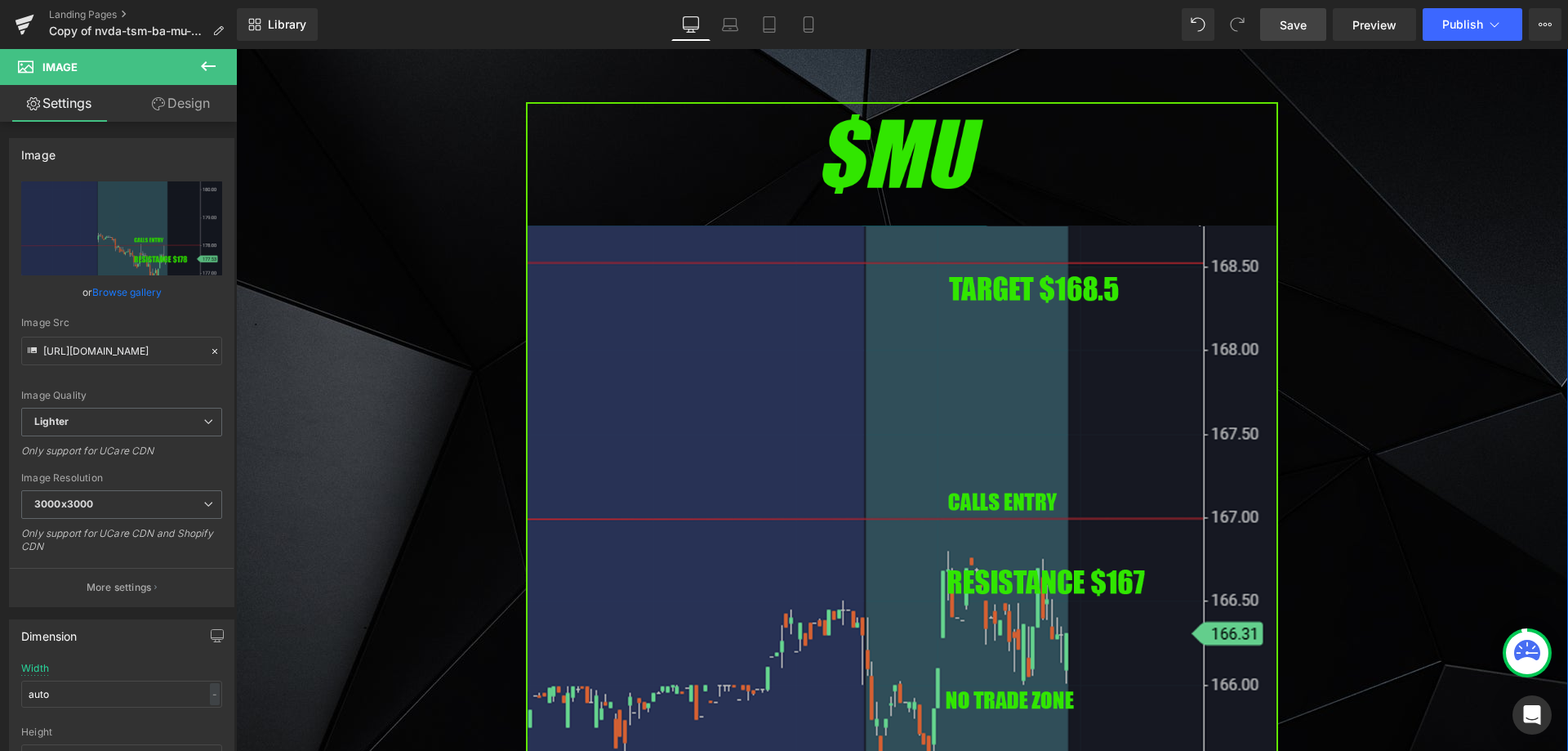
click at [883, 330] on img at bounding box center [902, 530] width 752 height 858
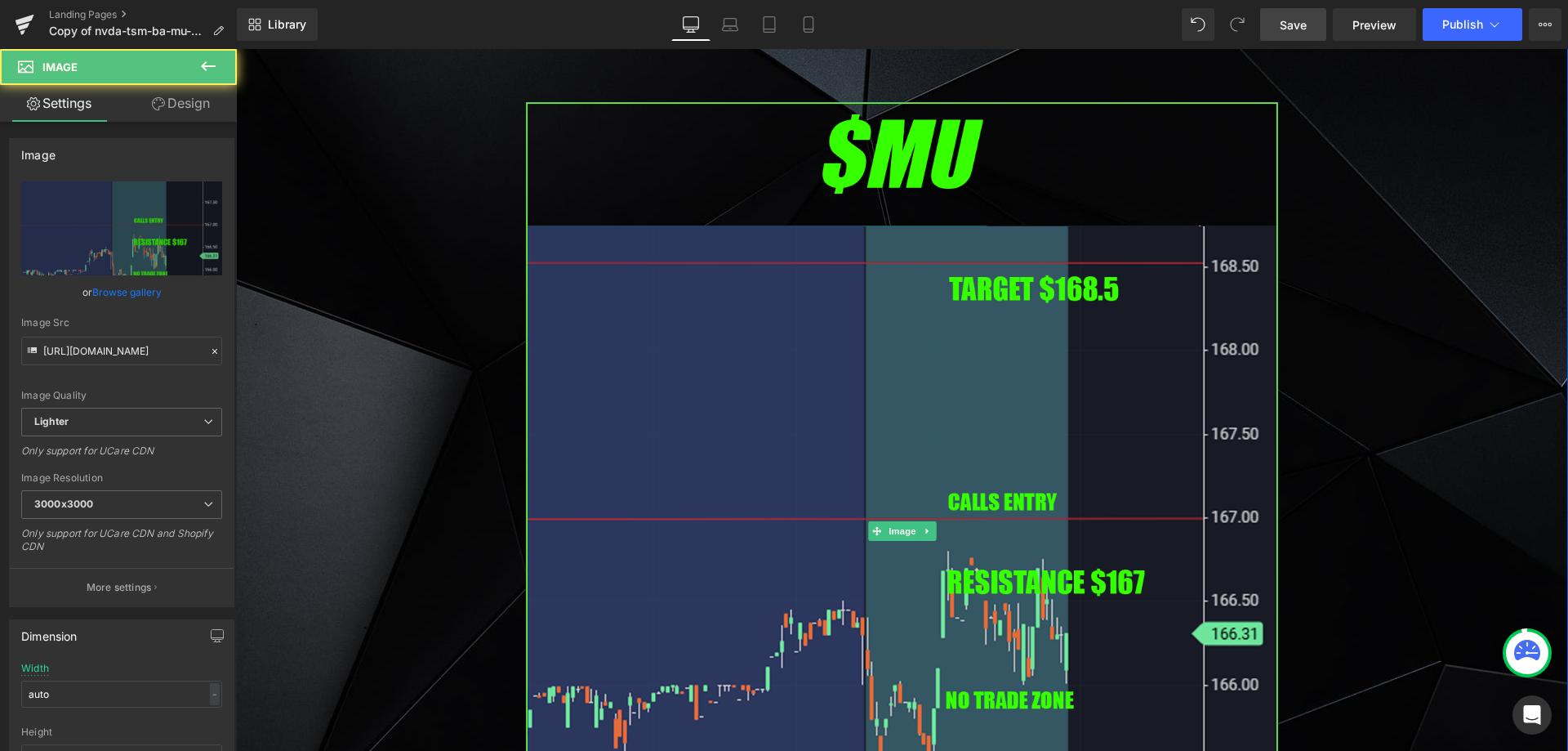
click at [919, 521] on link at bounding box center [927, 531] width 17 height 20
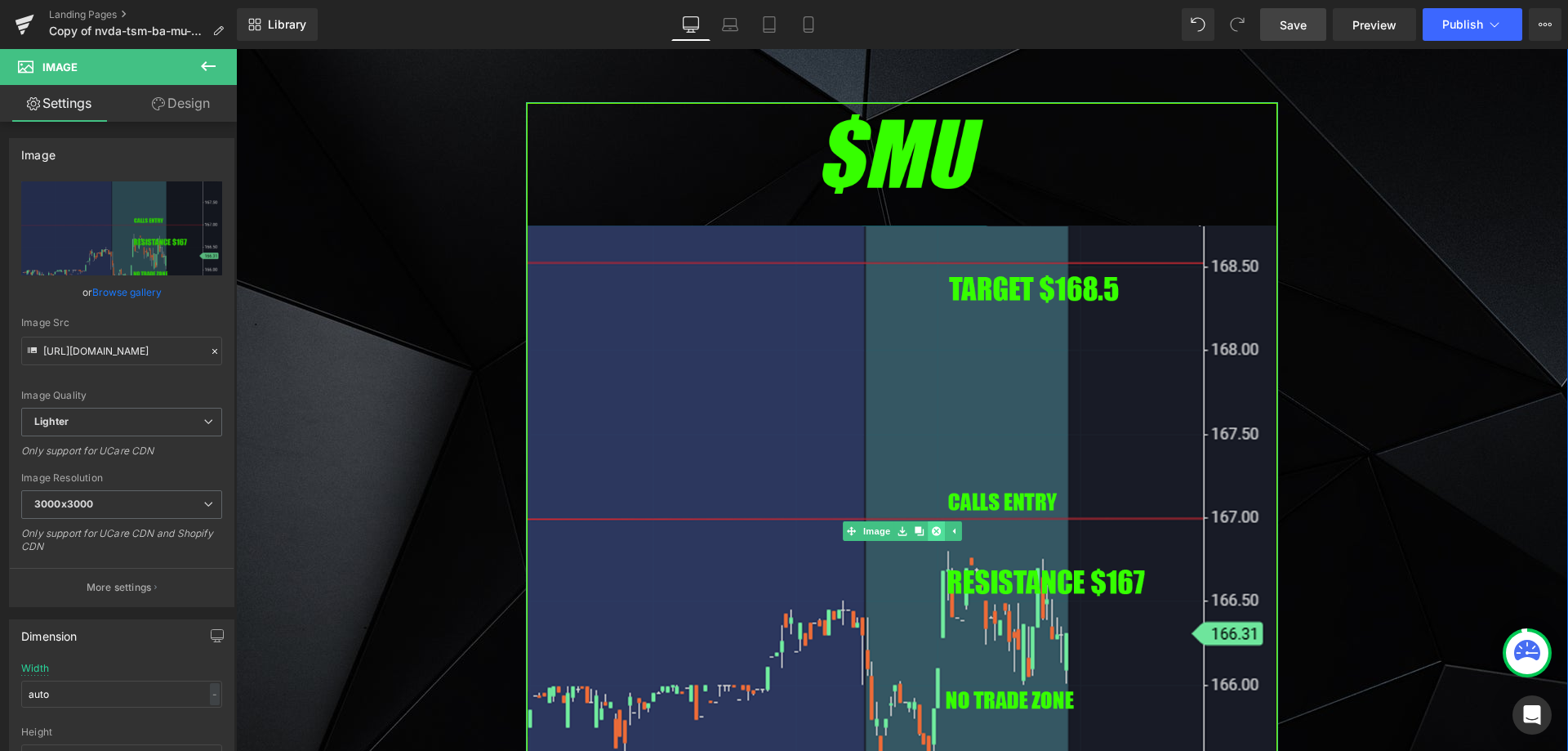
click at [931, 527] on icon at bounding box center [935, 531] width 9 height 9
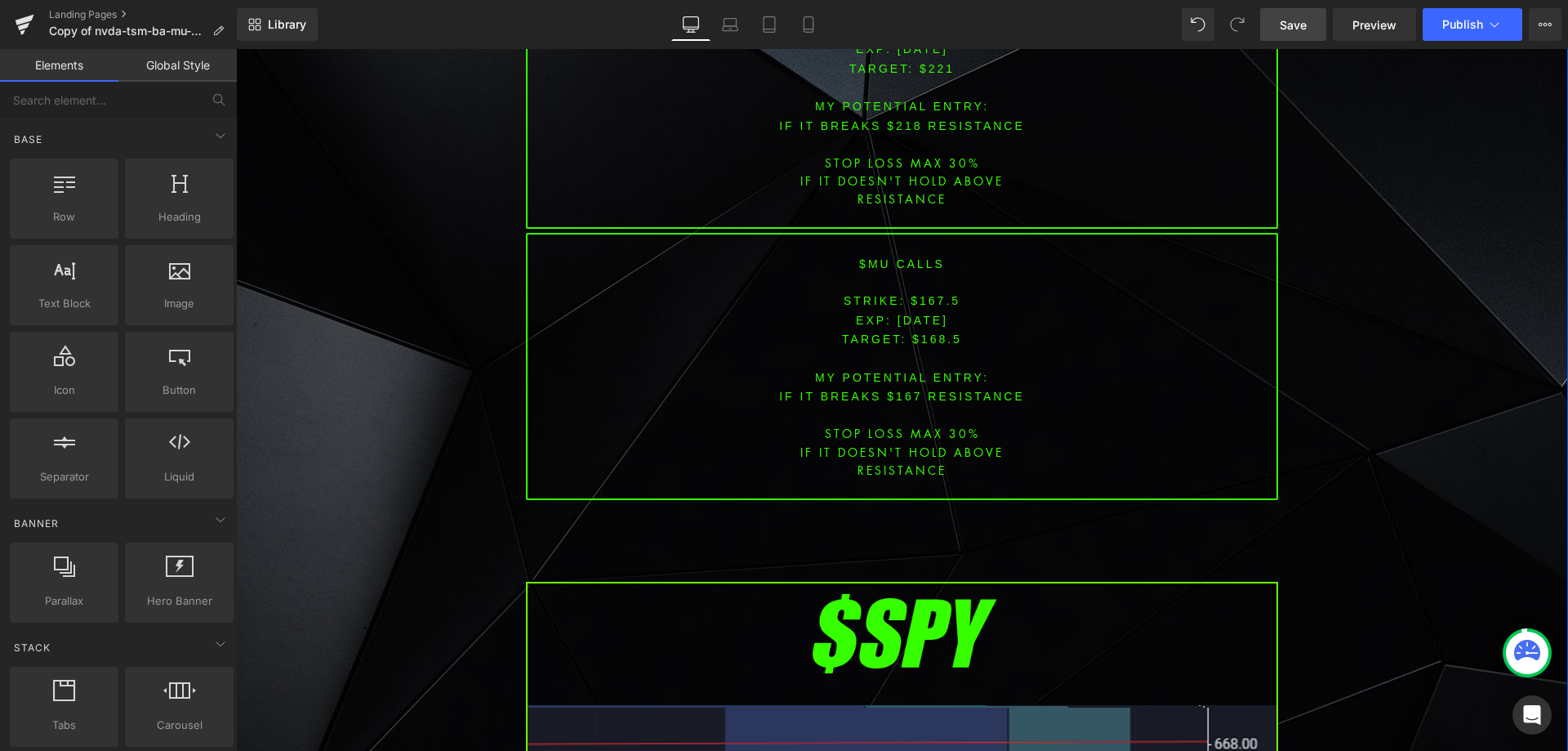
scroll to position [4330, 0]
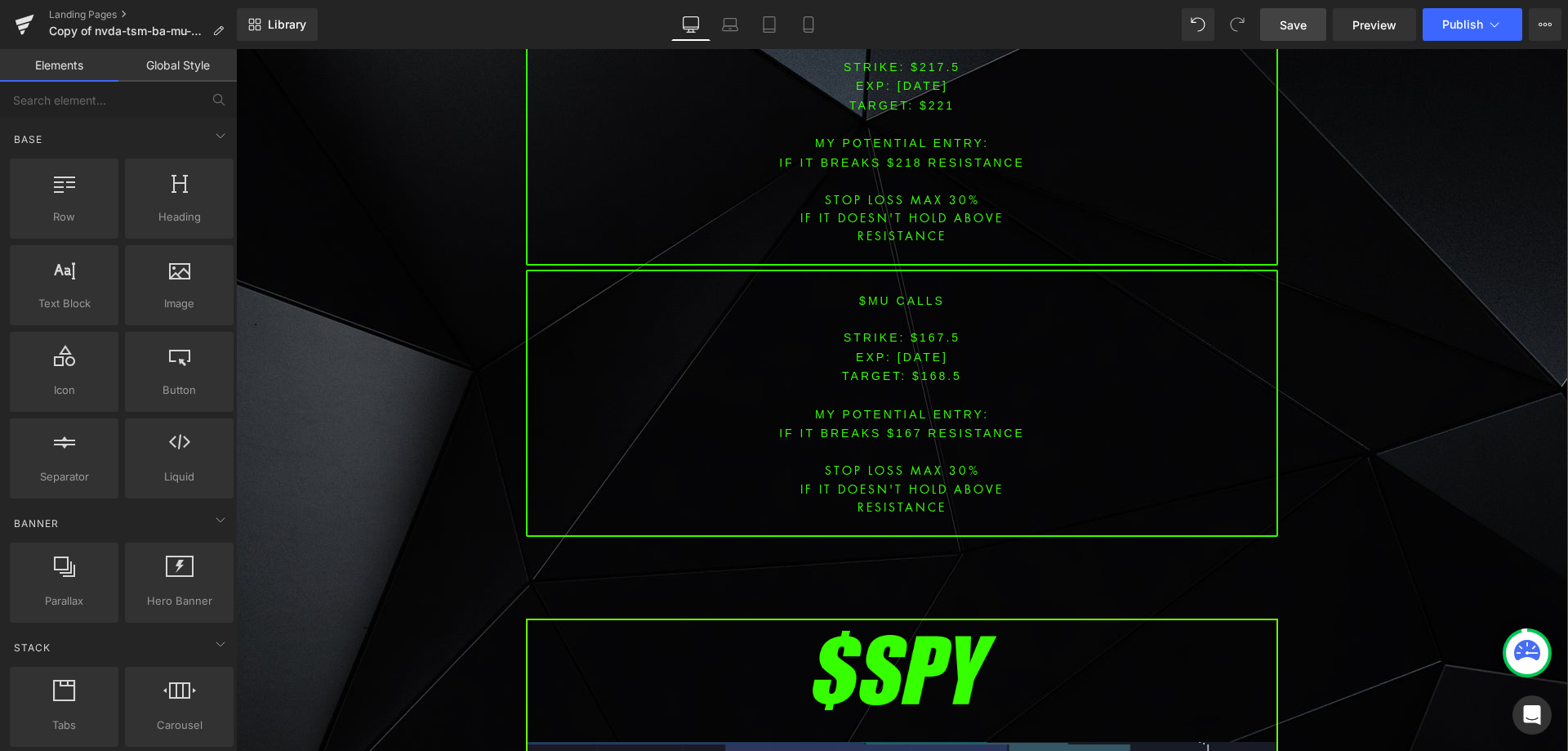
click at [1392, 358] on div "Image PREMARKET SUMMARY Heading Row 37px [DATE] $GM General Motors just upgrade…" at bounding box center [902, 70] width 1332 height 8617
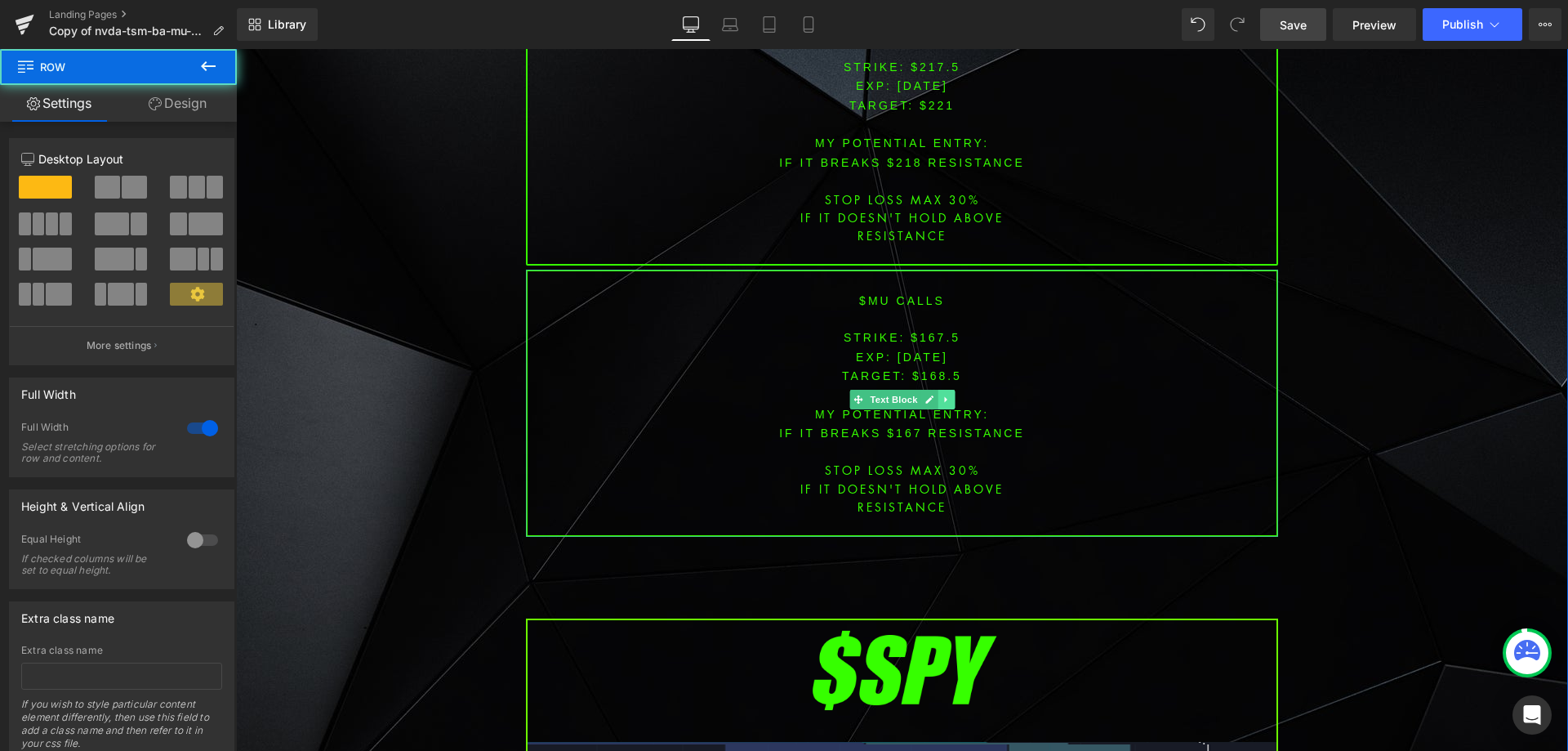
click at [938, 390] on link at bounding box center [946, 400] width 17 height 20
click at [950, 394] on icon at bounding box center [954, 399] width 9 height 10
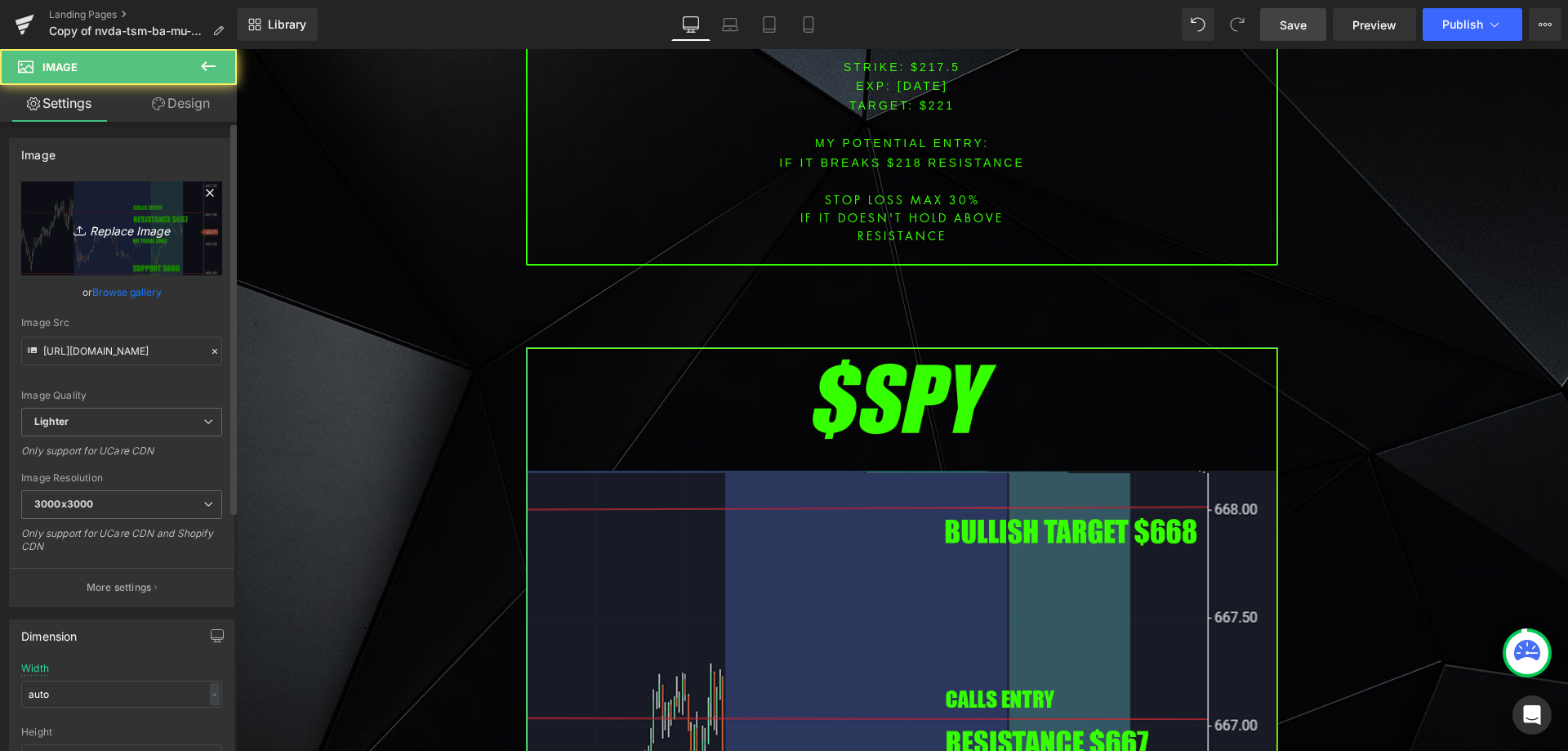
click at [126, 227] on icon "Replace Image" at bounding box center [122, 228] width 131 height 21
type input "C:\fakepath\SPY.png"
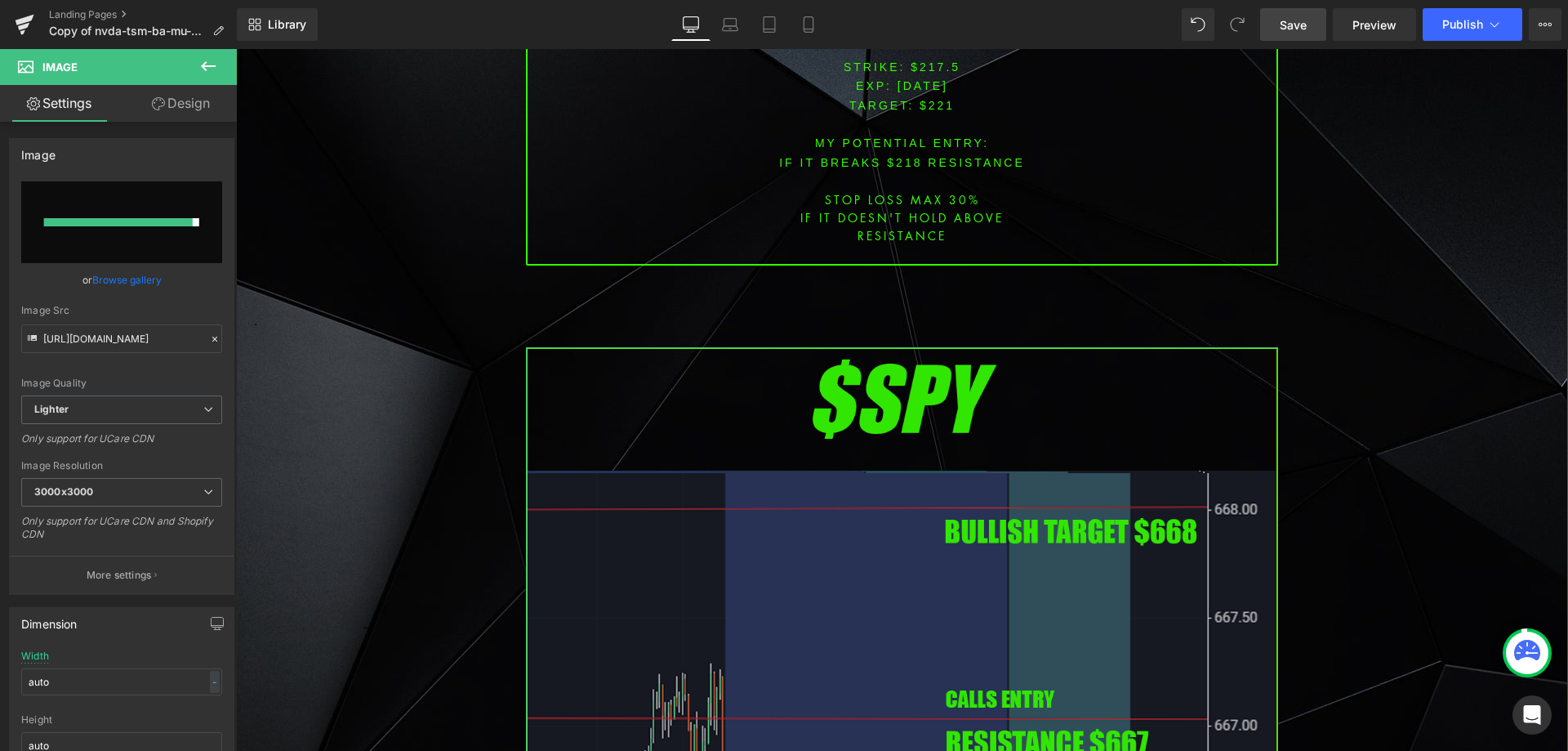
type input "[URL][DOMAIN_NAME]"
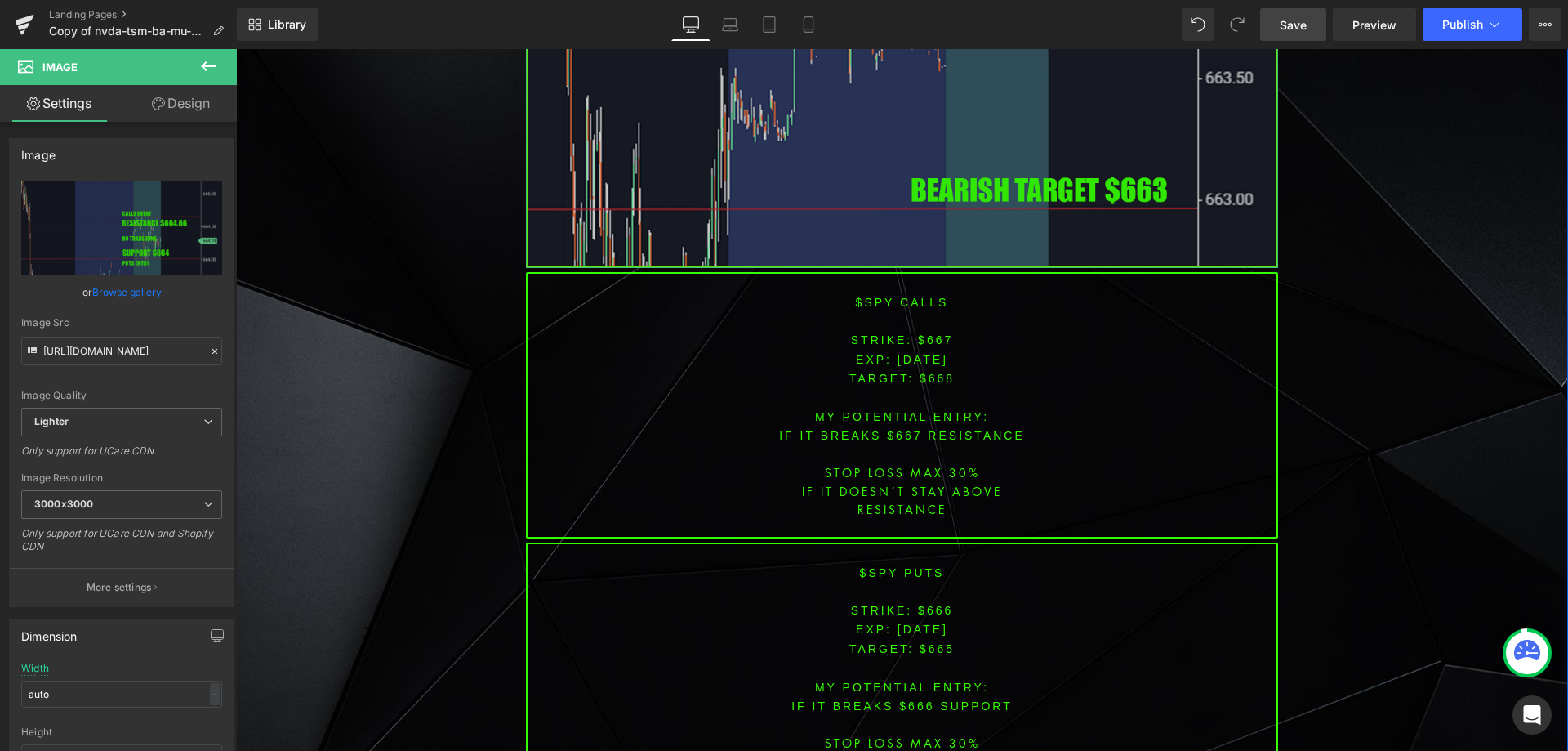
scroll to position [5310, 0]
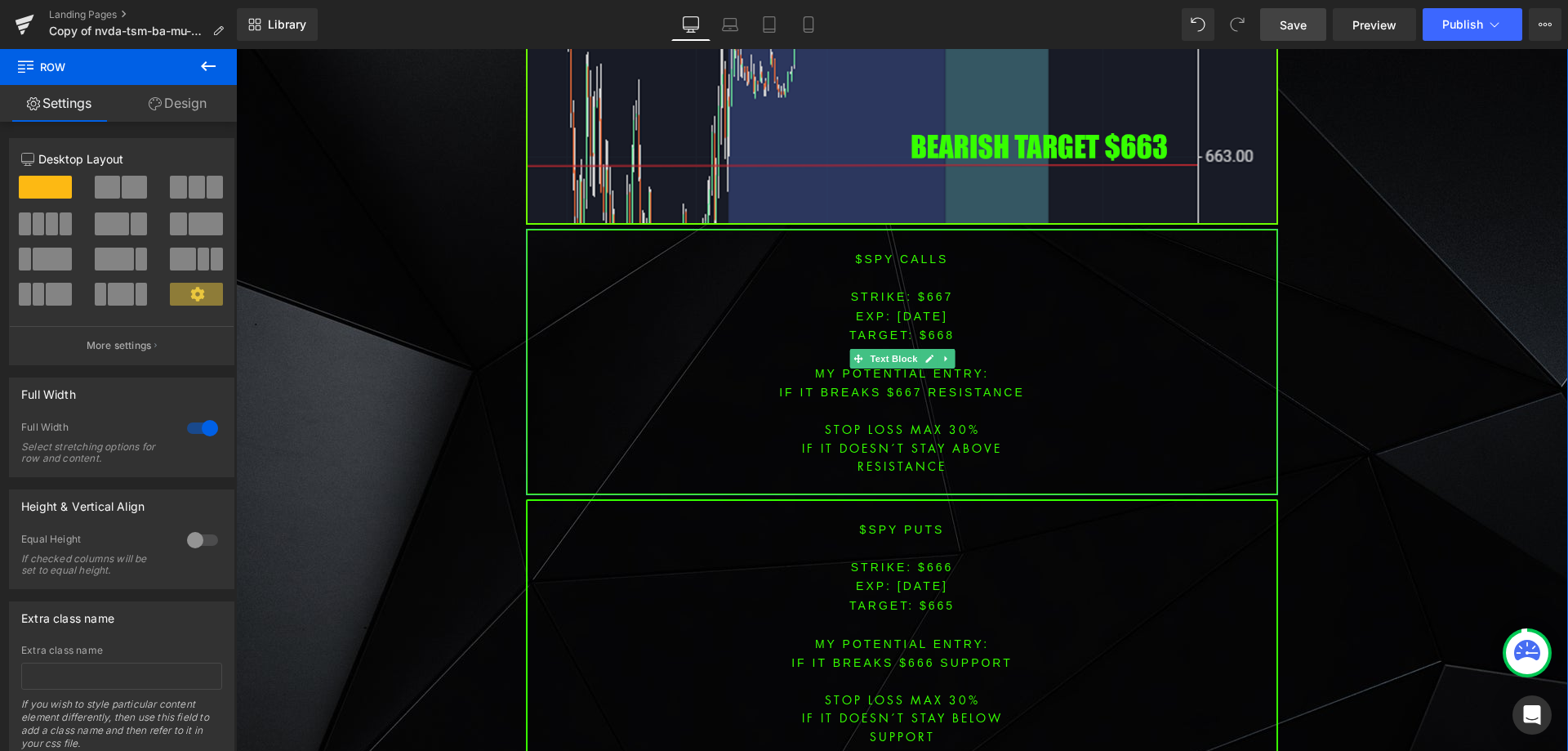
click at [926, 310] on span "[DATE]" at bounding box center [923, 316] width 50 height 14
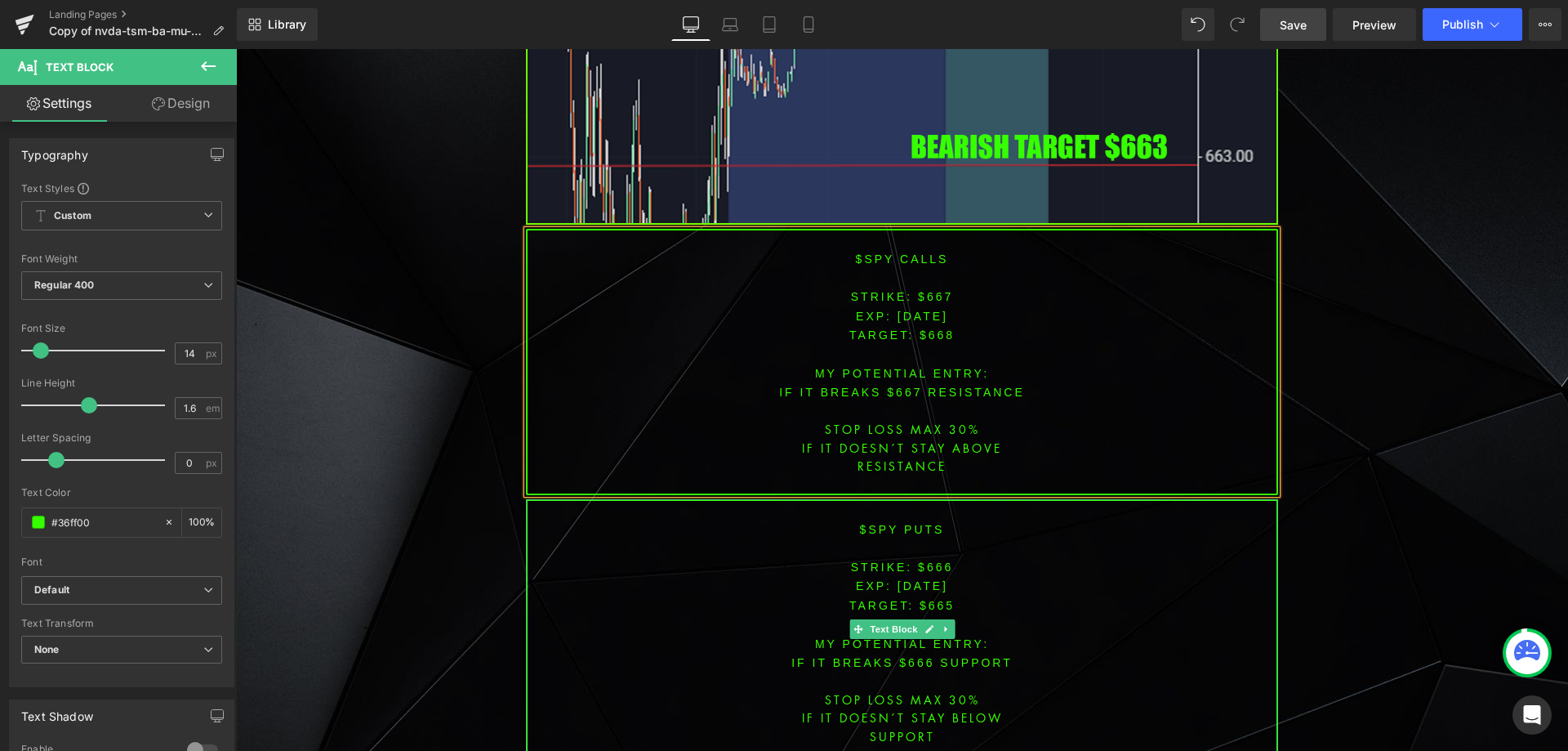
click at [924, 579] on span "[DATE]" at bounding box center [923, 585] width 50 height 14
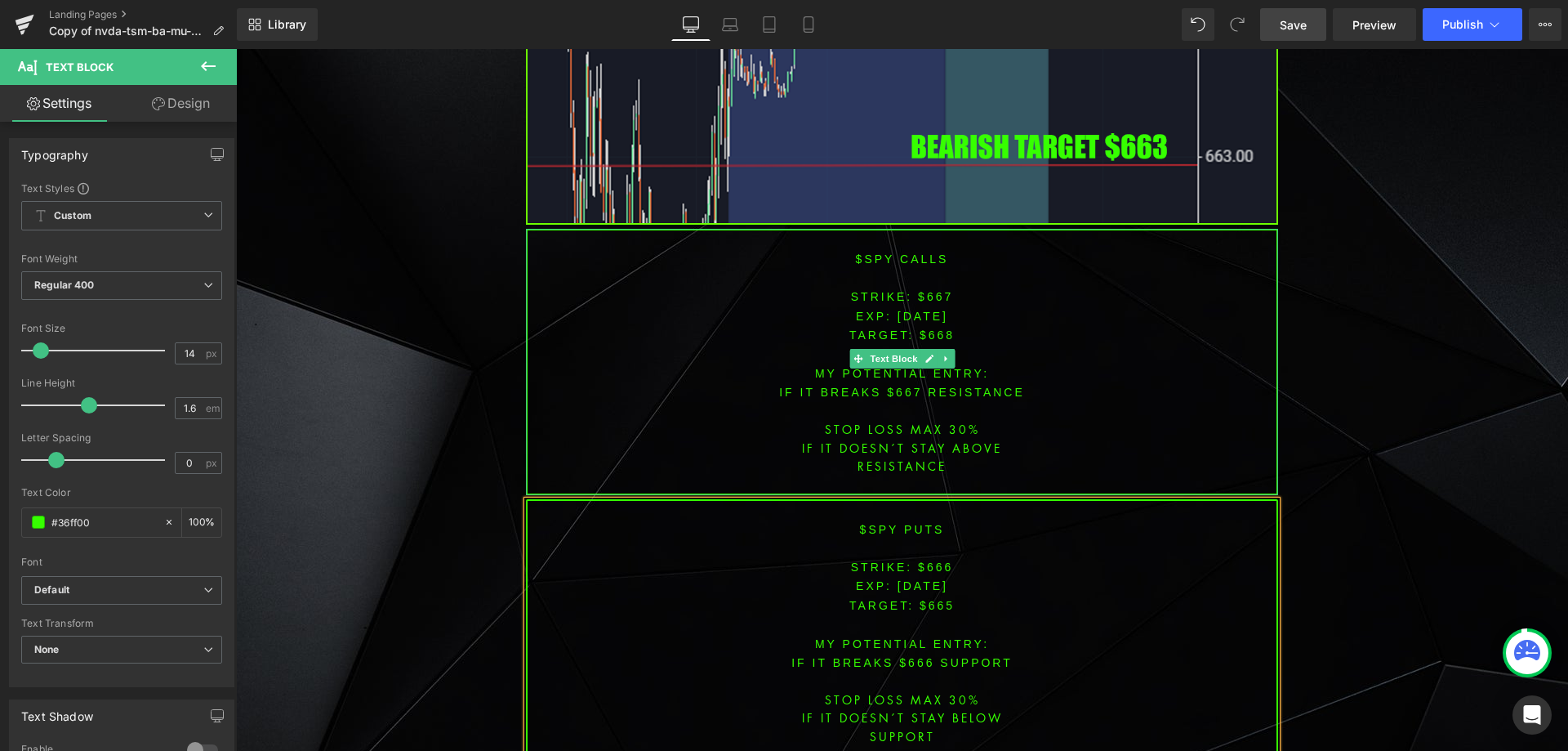
click at [934, 290] on font "STRIKE: $667" at bounding box center [902, 296] width 103 height 14
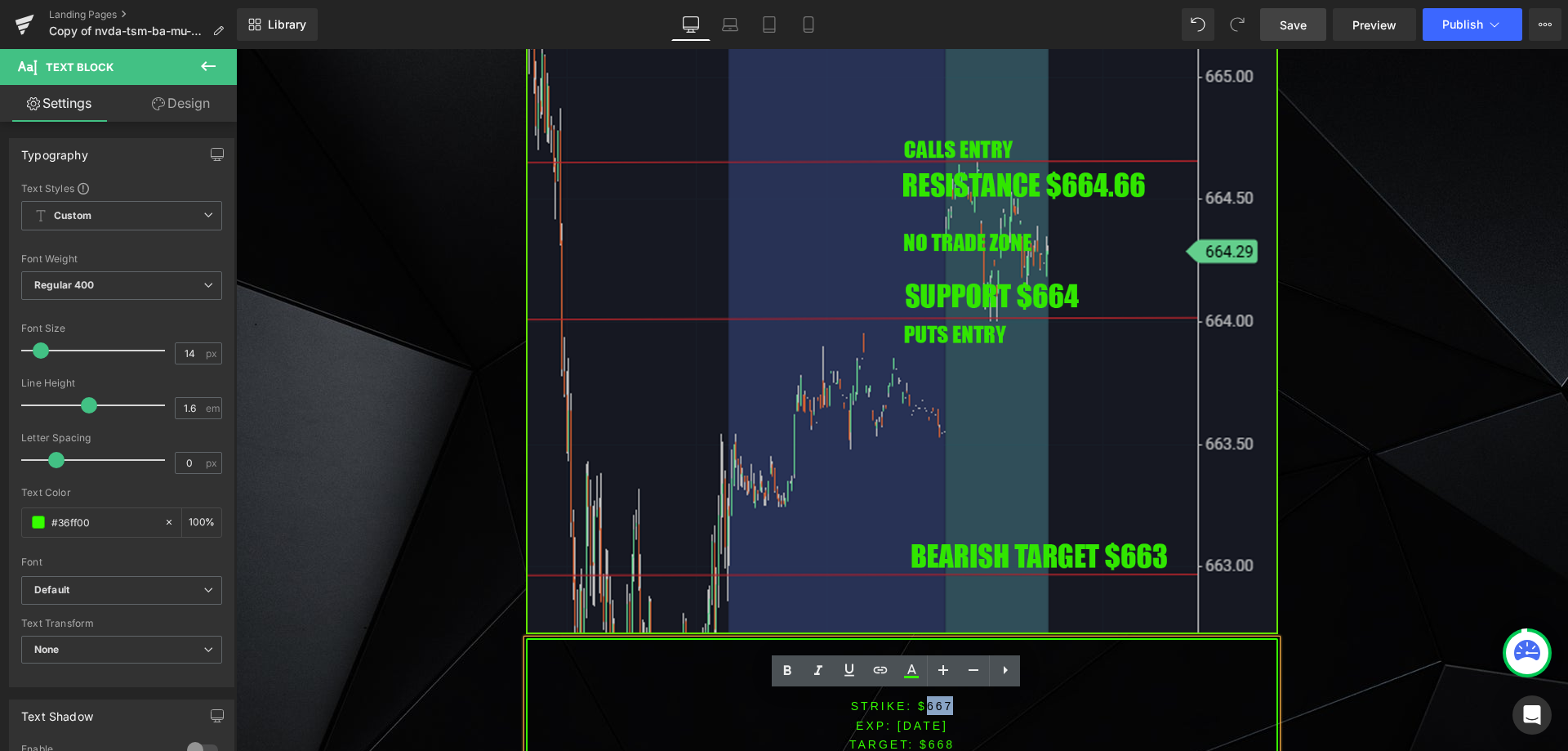
scroll to position [4902, 0]
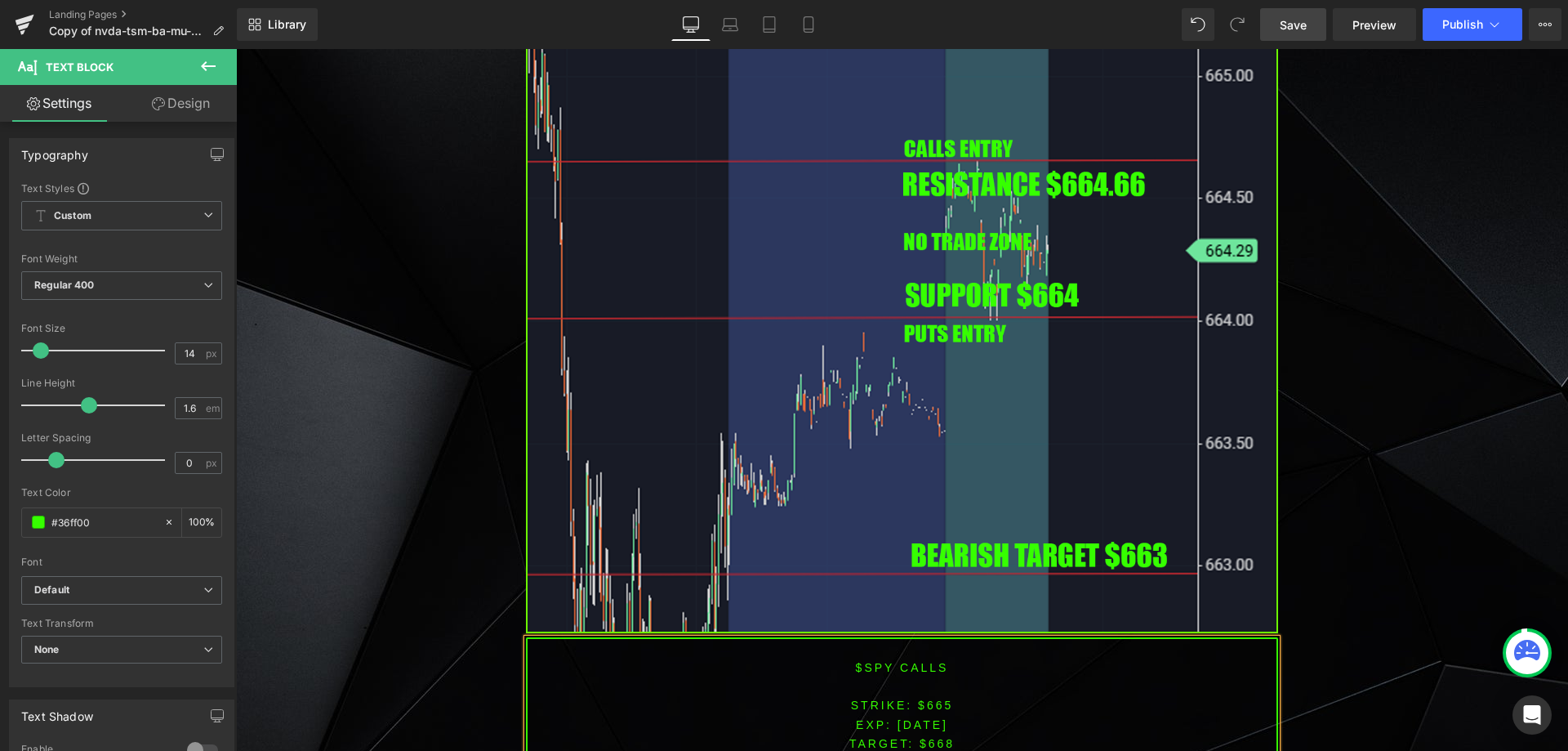
click at [927, 737] on span "TARGET: $668" at bounding box center [902, 743] width 105 height 14
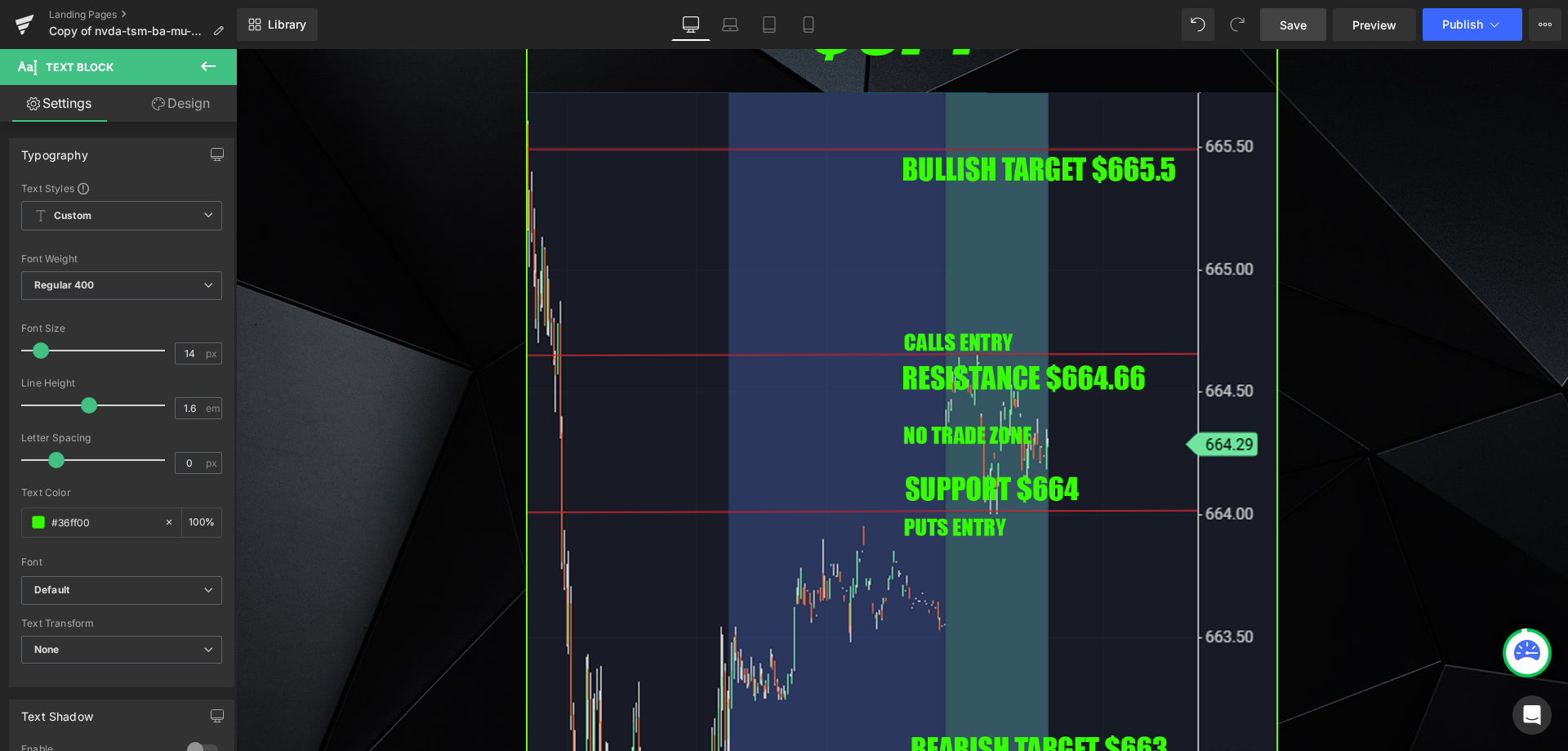
scroll to position [4983, 0]
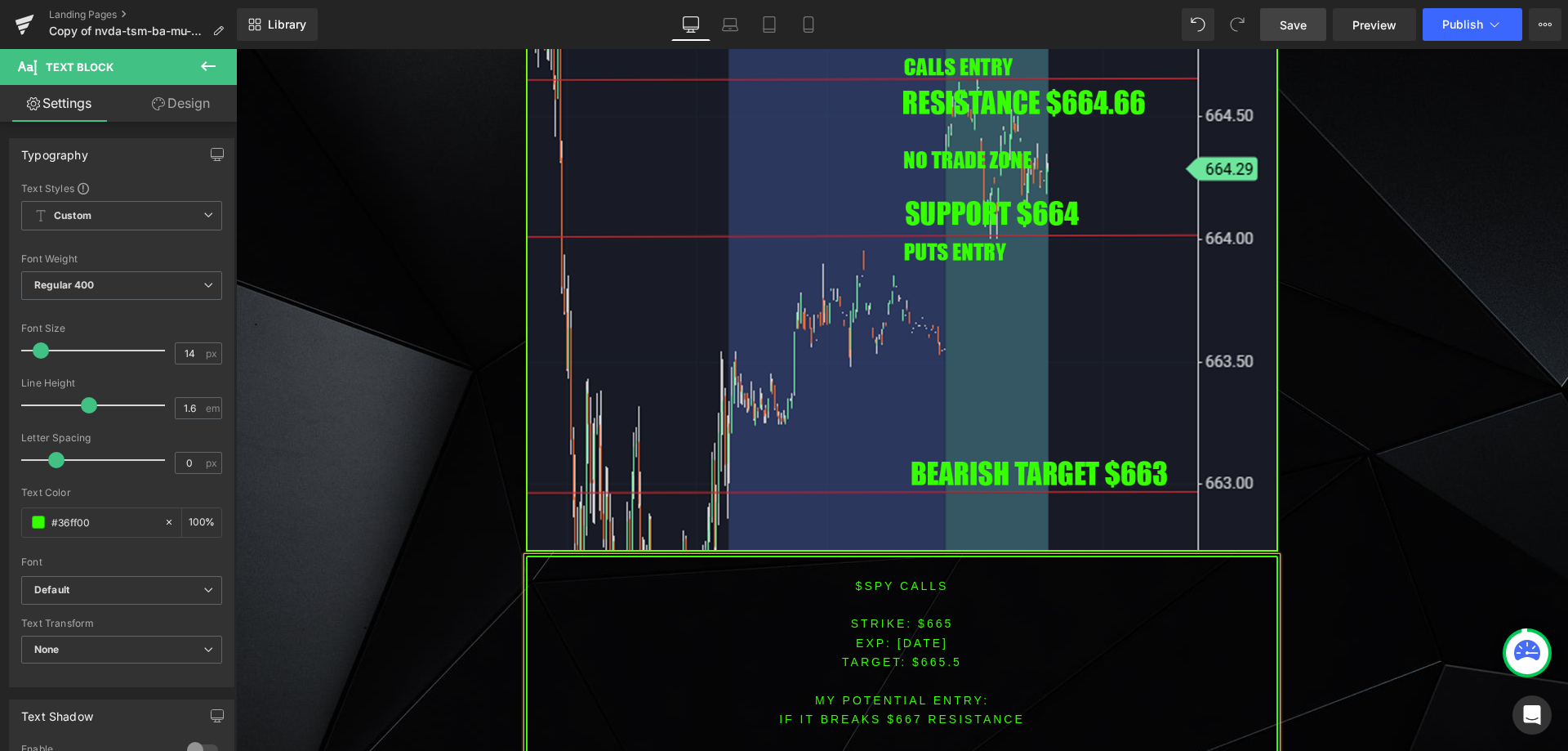
click at [897, 712] on font "IF IT breaks $667 resistance" at bounding box center [902, 719] width 246 height 14
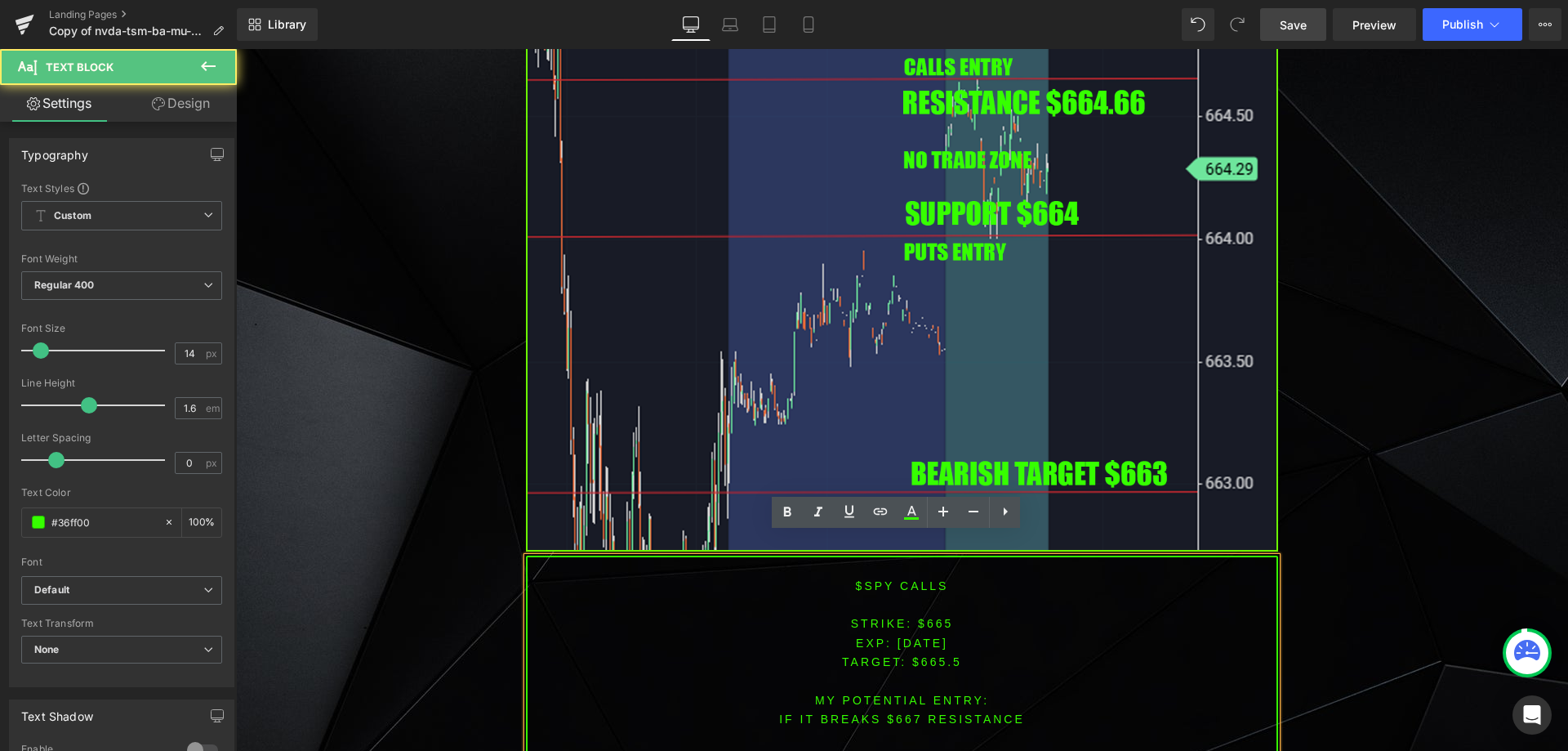
click at [902, 712] on font "IF IT breaks $667 resistance" at bounding box center [902, 719] width 246 height 14
click at [905, 712] on font "IF IT breaks $667 resistance" at bounding box center [902, 719] width 246 height 14
click at [897, 712] on font "IF IT breaks $667 resistance" at bounding box center [902, 719] width 246 height 14
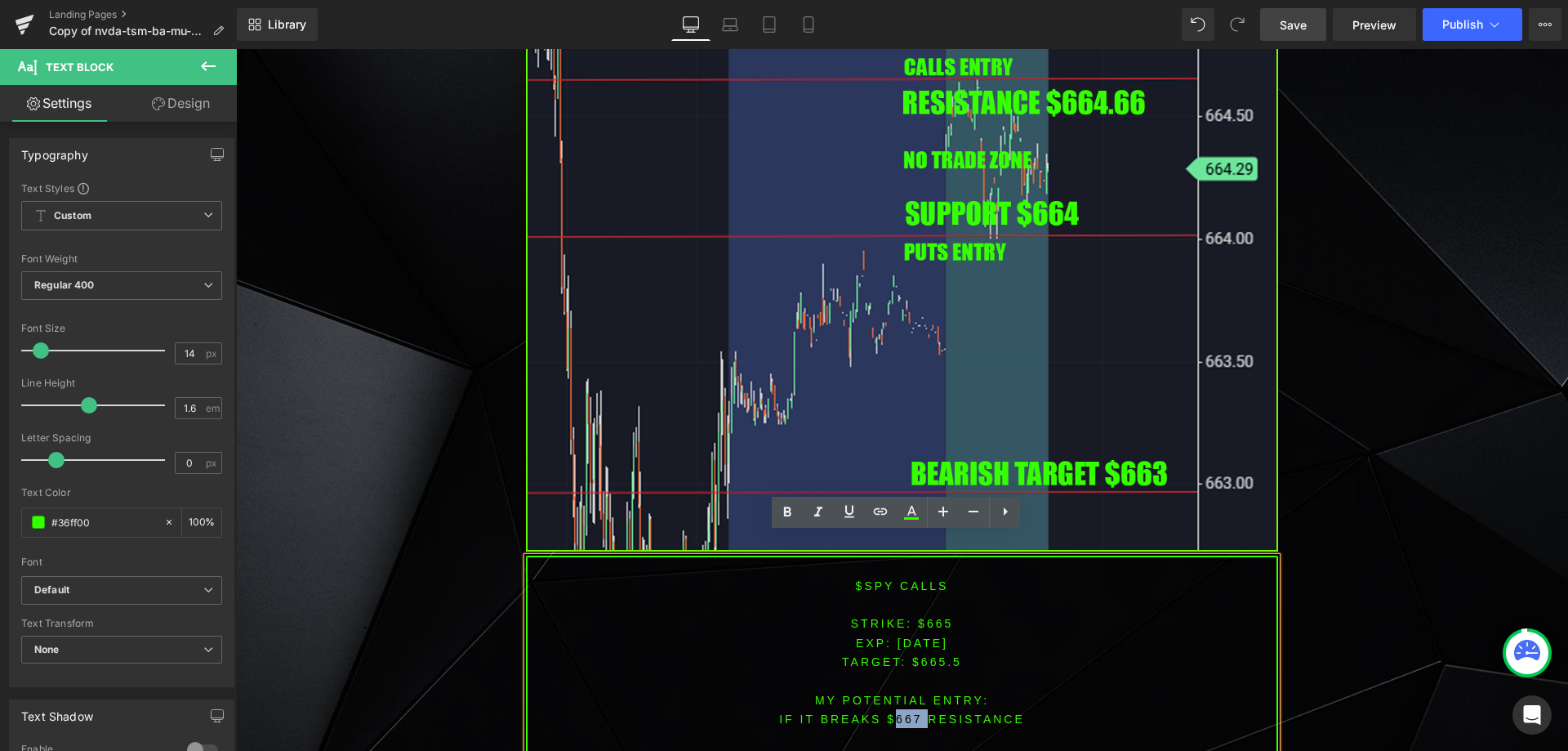
click at [897, 712] on font "IF IT breaks $667 resistance" at bounding box center [902, 719] width 246 height 14
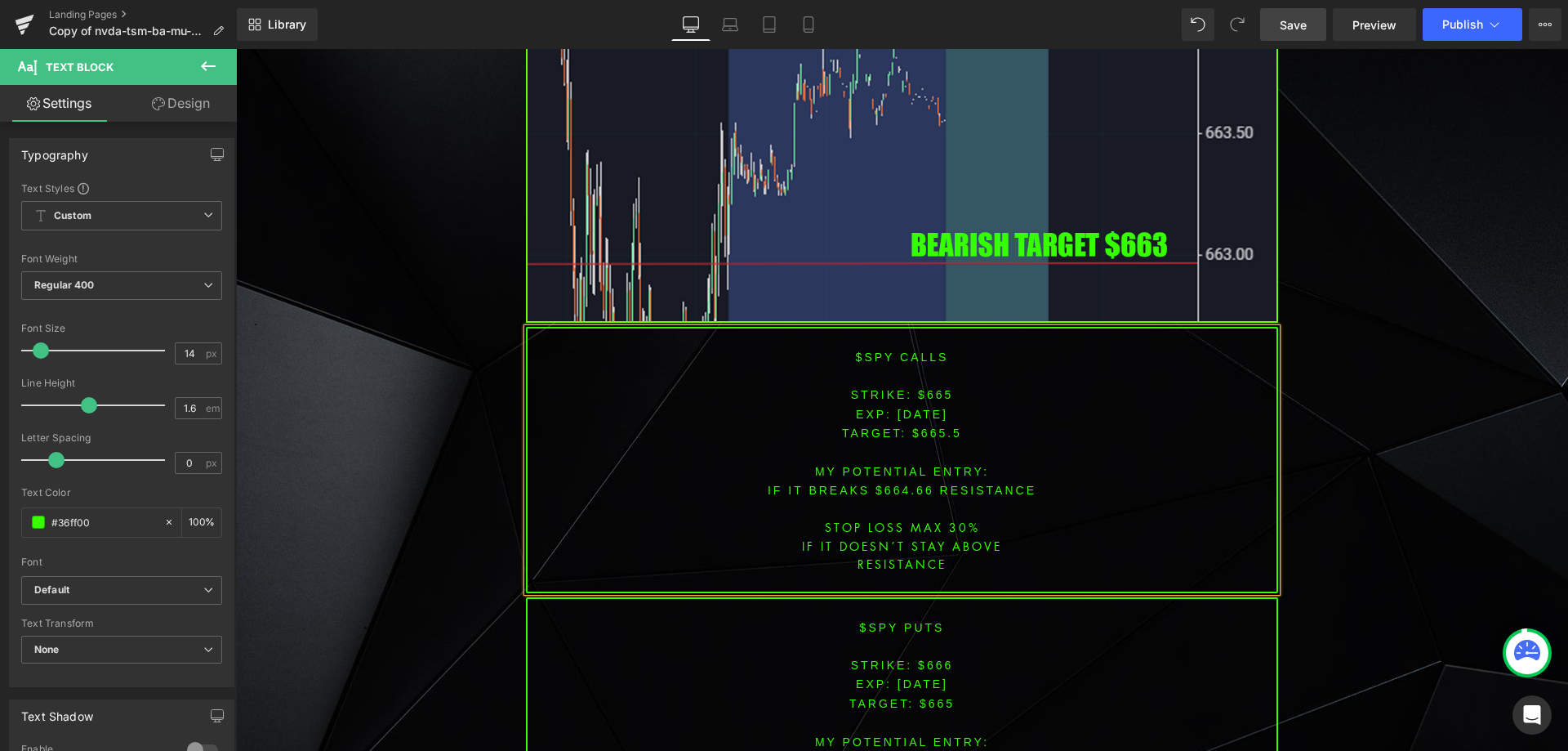
scroll to position [5422, 0]
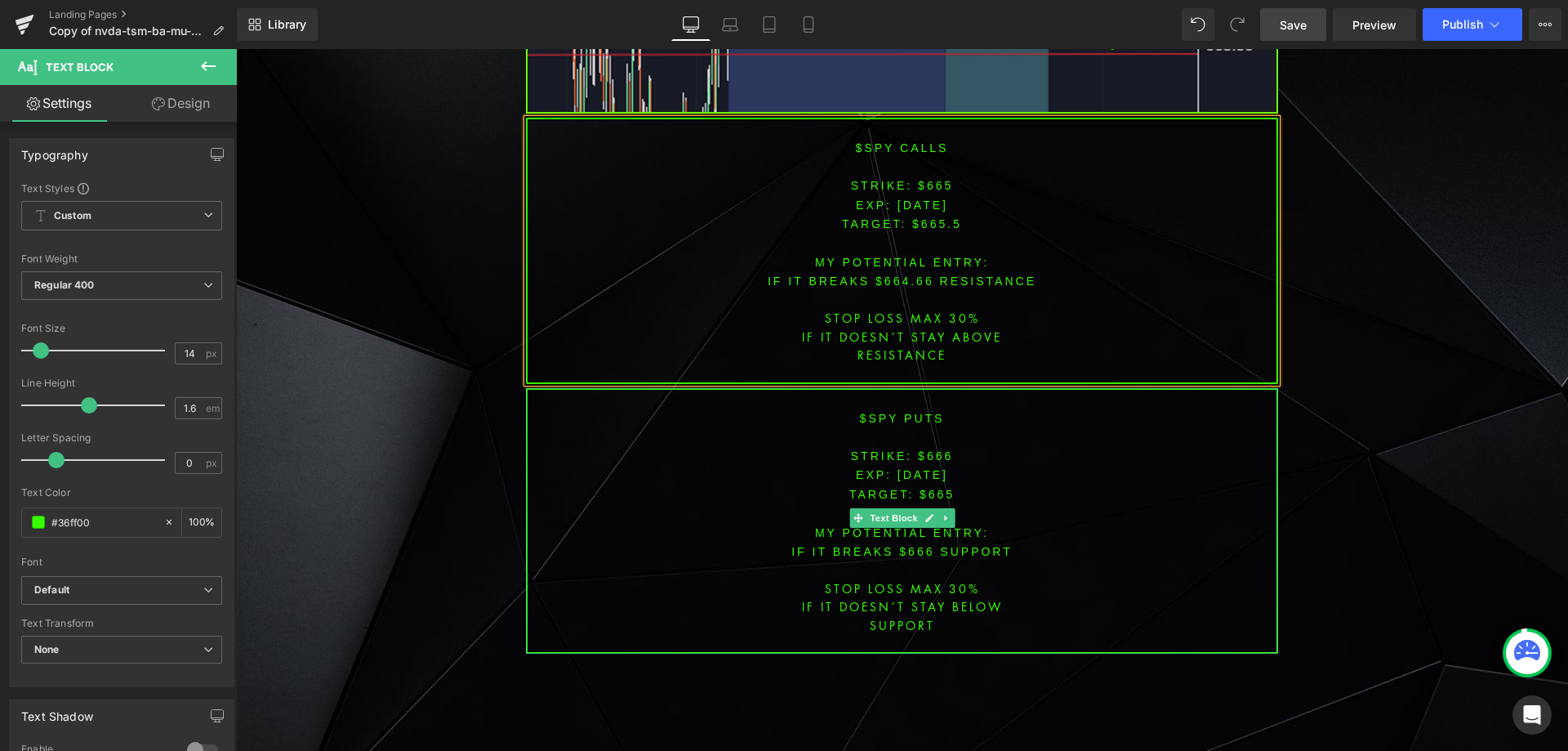
click at [927, 449] on font "STRIKE: $666" at bounding box center [902, 456] width 103 height 14
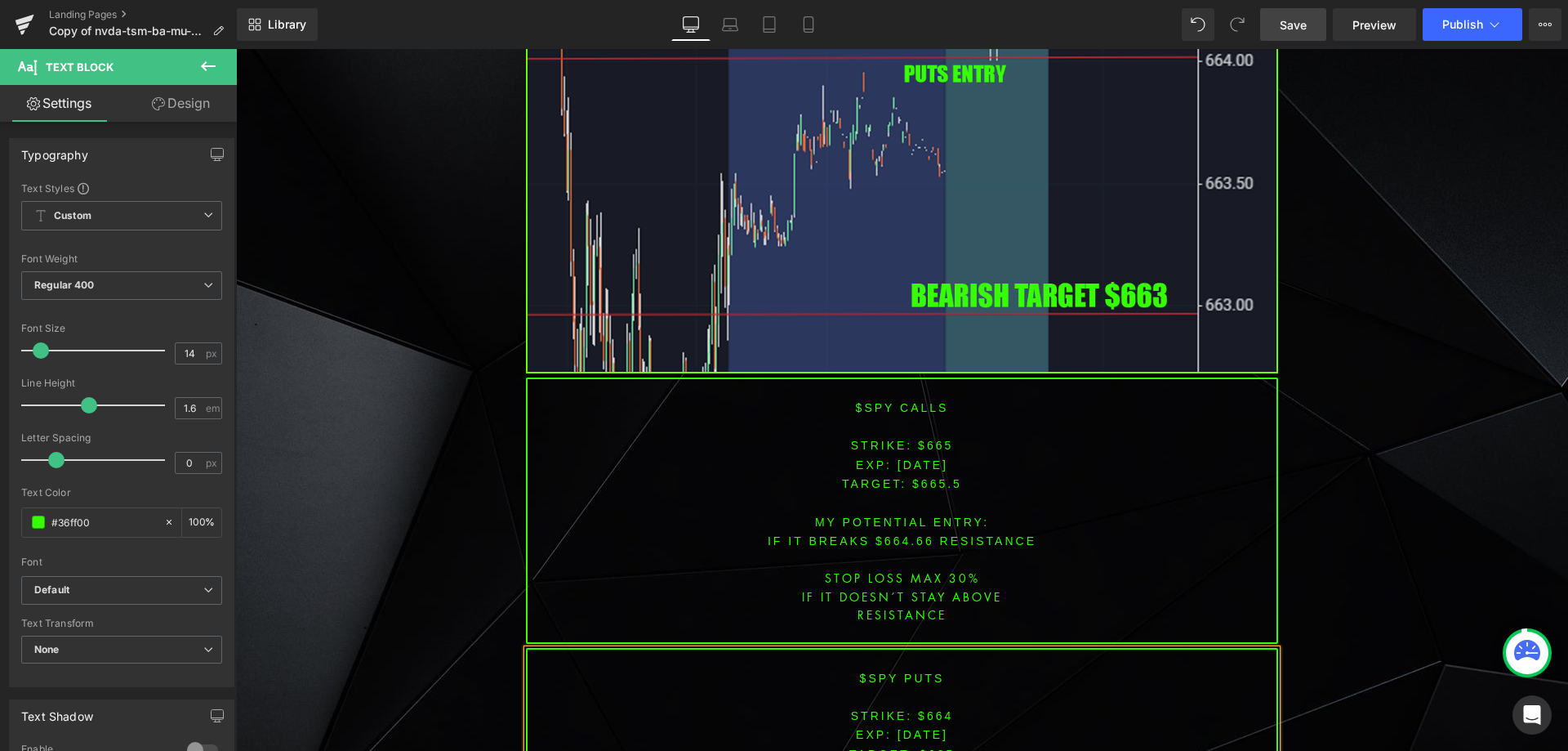
scroll to position [5266, 0]
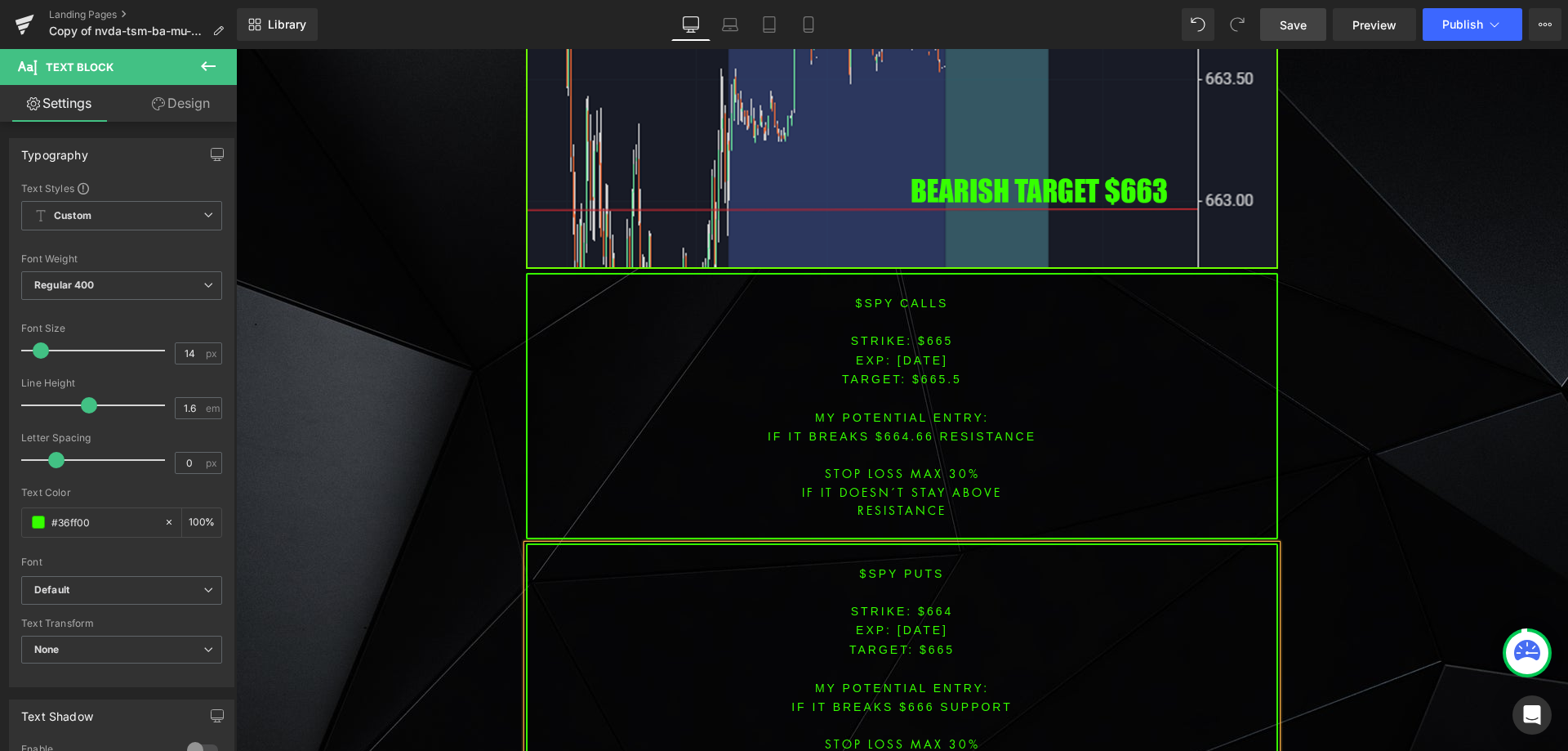
click at [930, 643] on span "TARGET: $665" at bounding box center [902, 649] width 105 height 14
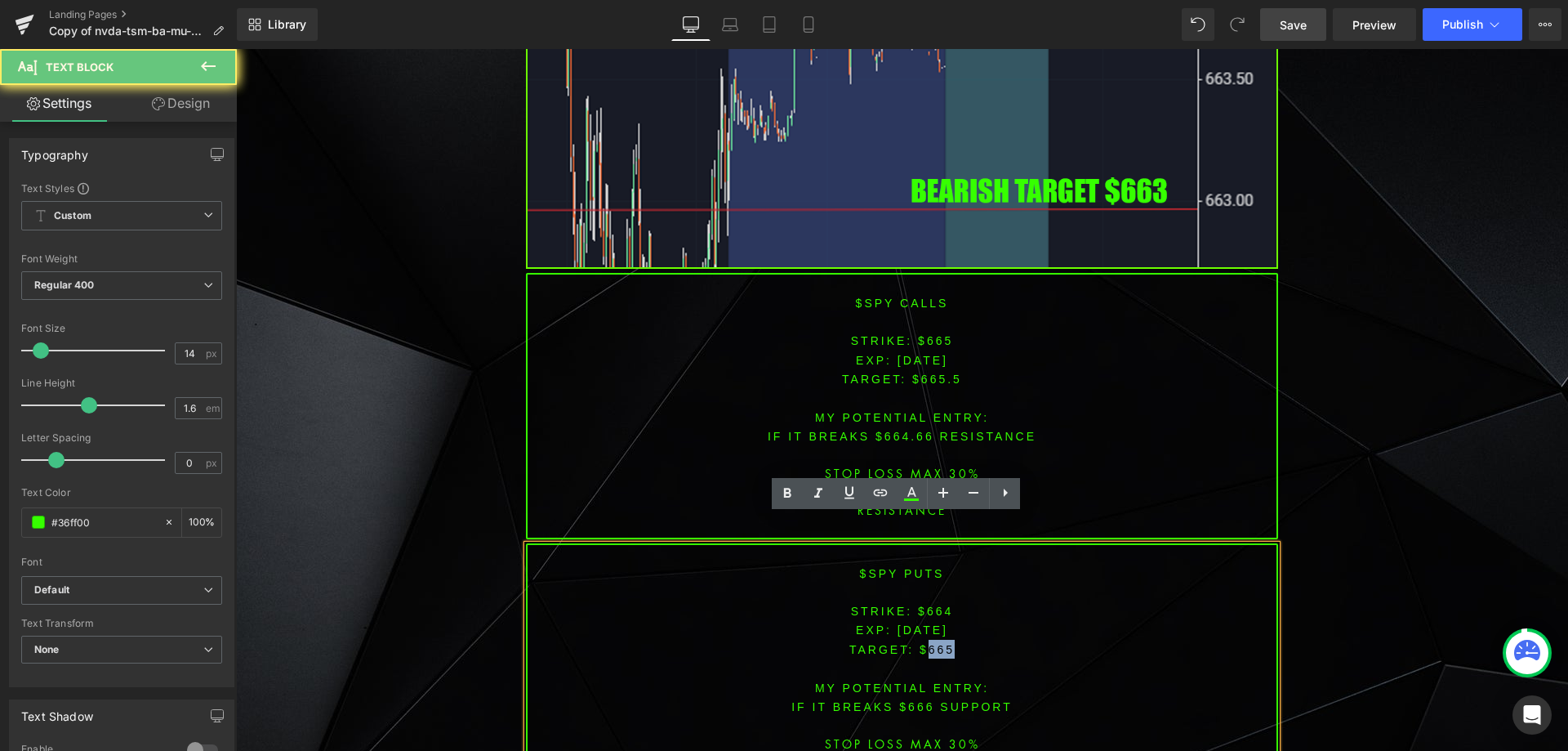
click at [930, 643] on span "TARGET: $665" at bounding box center [902, 649] width 105 height 14
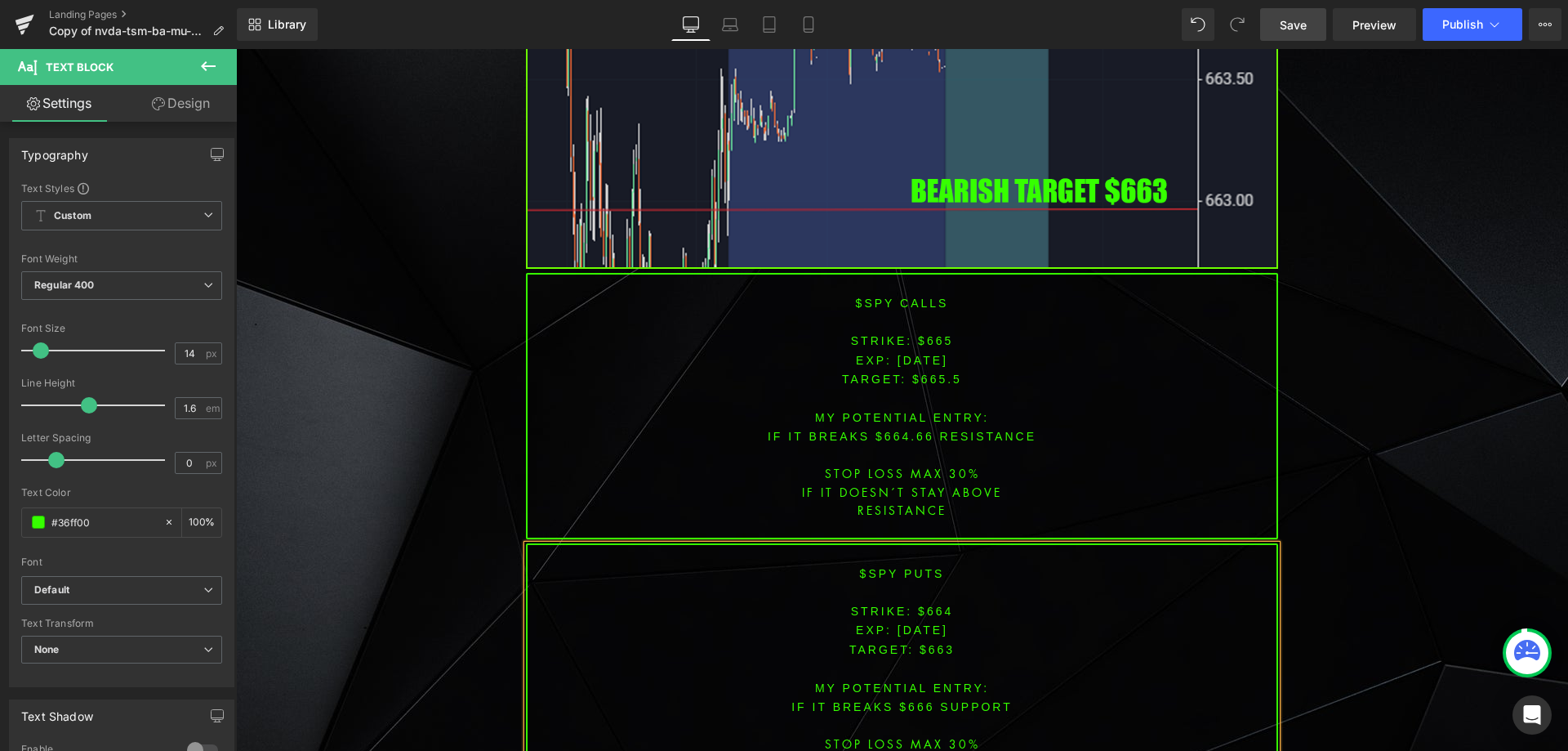
click at [907, 701] on font "IF IT breaks $666 SUPPORT" at bounding box center [902, 707] width 221 height 14
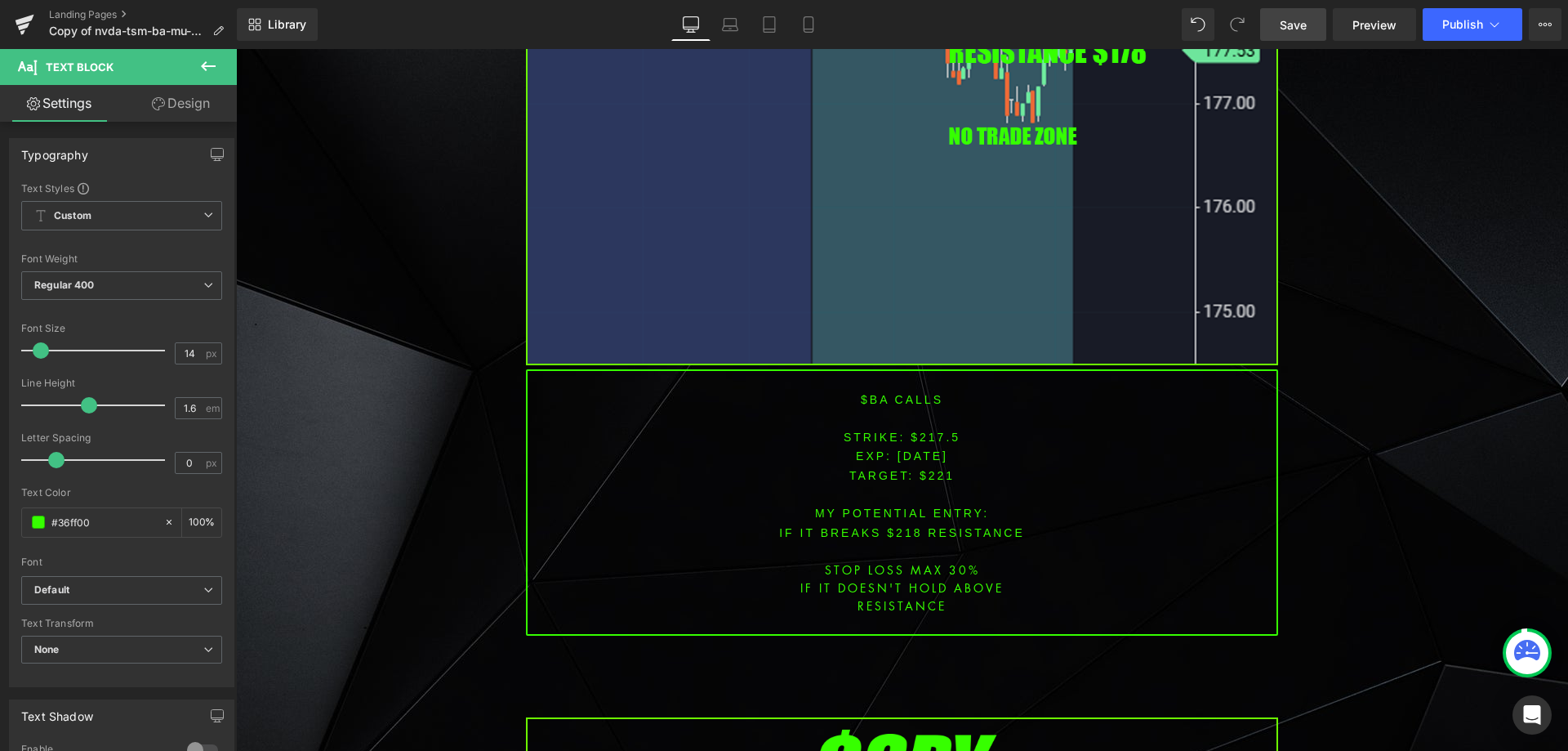
scroll to position [3969, 0]
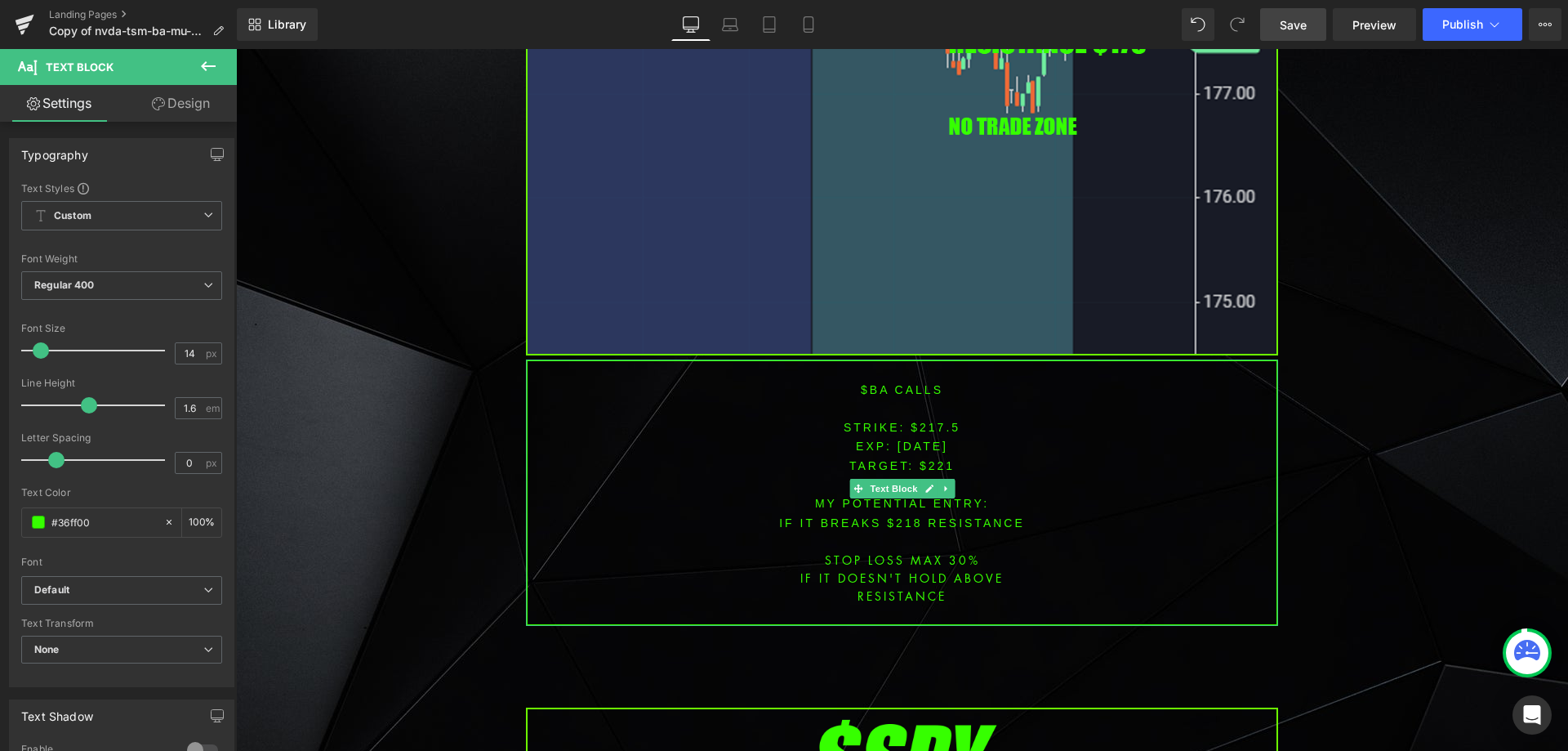
click at [870, 384] on font "$ba CALLS" at bounding box center [902, 390] width 83 height 14
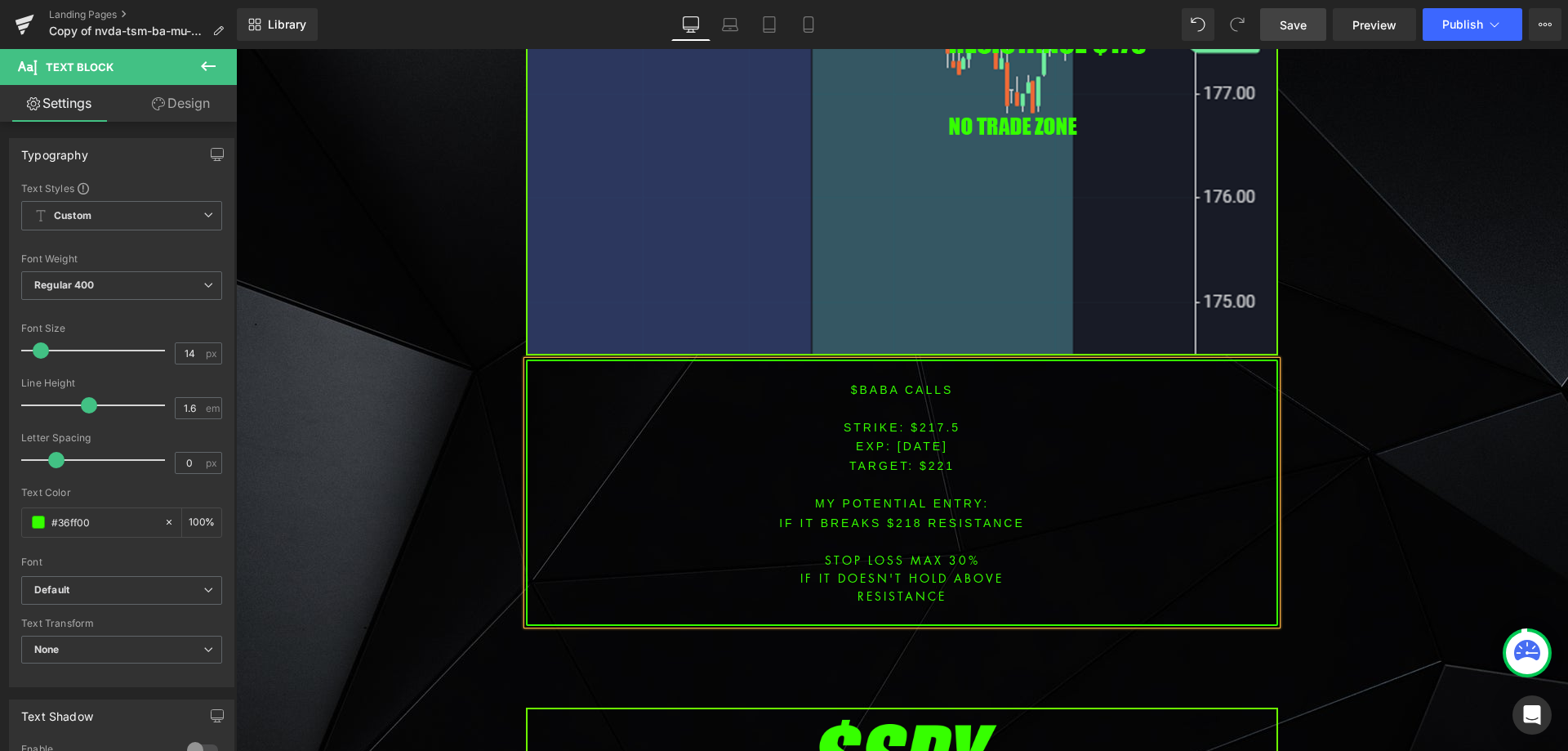
click at [933, 401] on p at bounding box center [902, 408] width 749 height 18
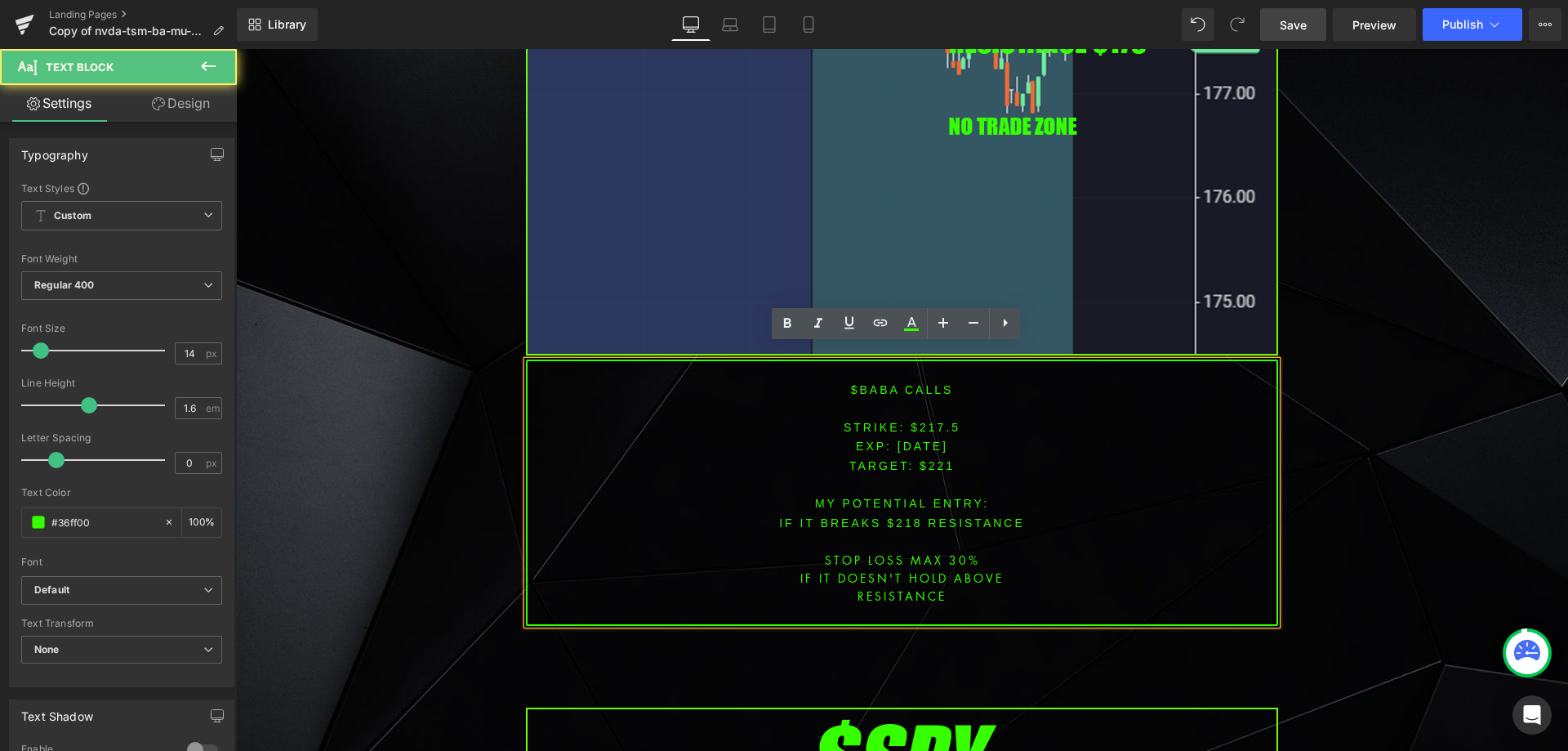
click at [933, 421] on font "STRIKE: $217.5" at bounding box center [902, 427] width 117 height 14
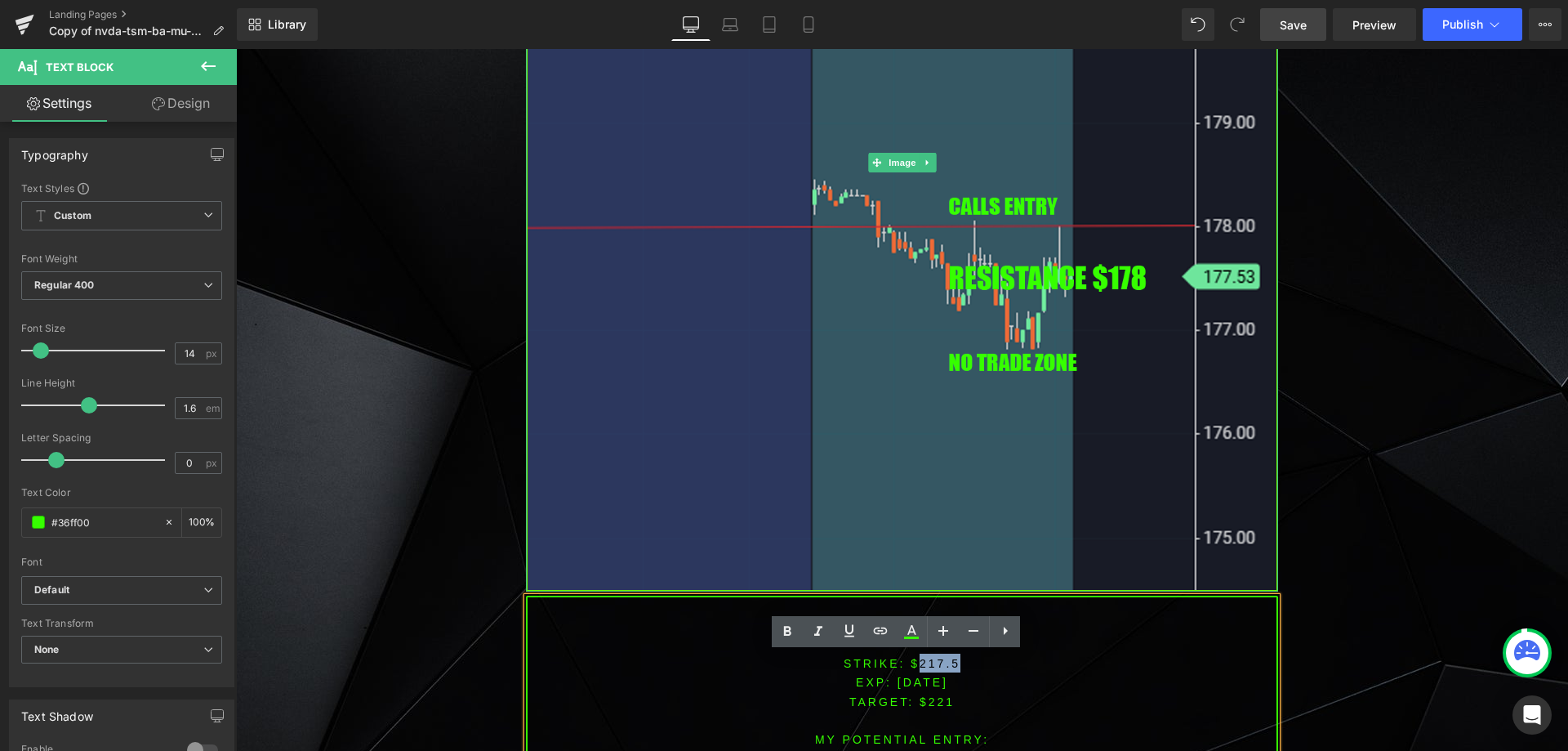
scroll to position [3806, 0]
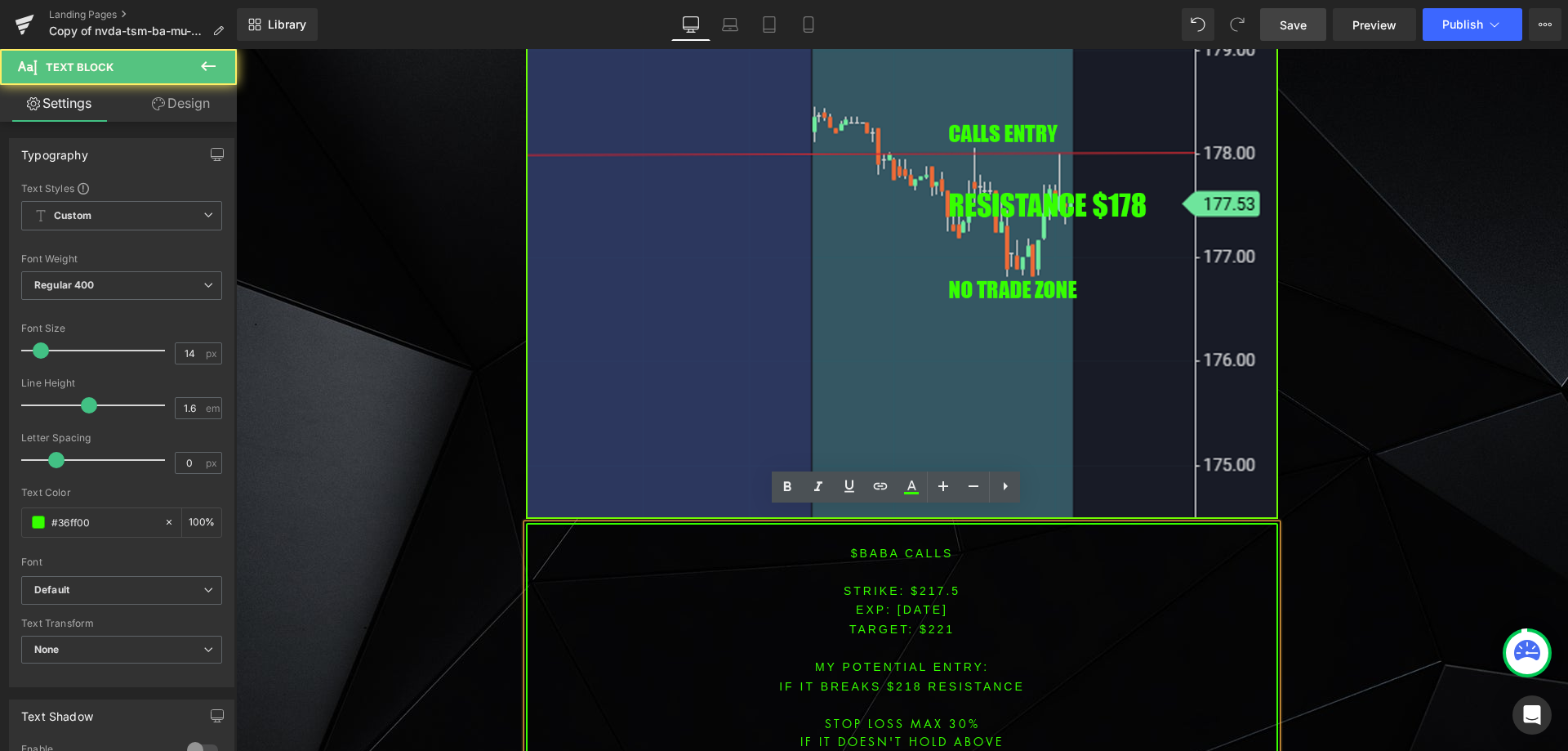
click at [942, 603] on span "[DATE]" at bounding box center [923, 610] width 50 height 14
click at [937, 584] on font "STRIKE: $217.5" at bounding box center [902, 591] width 117 height 14
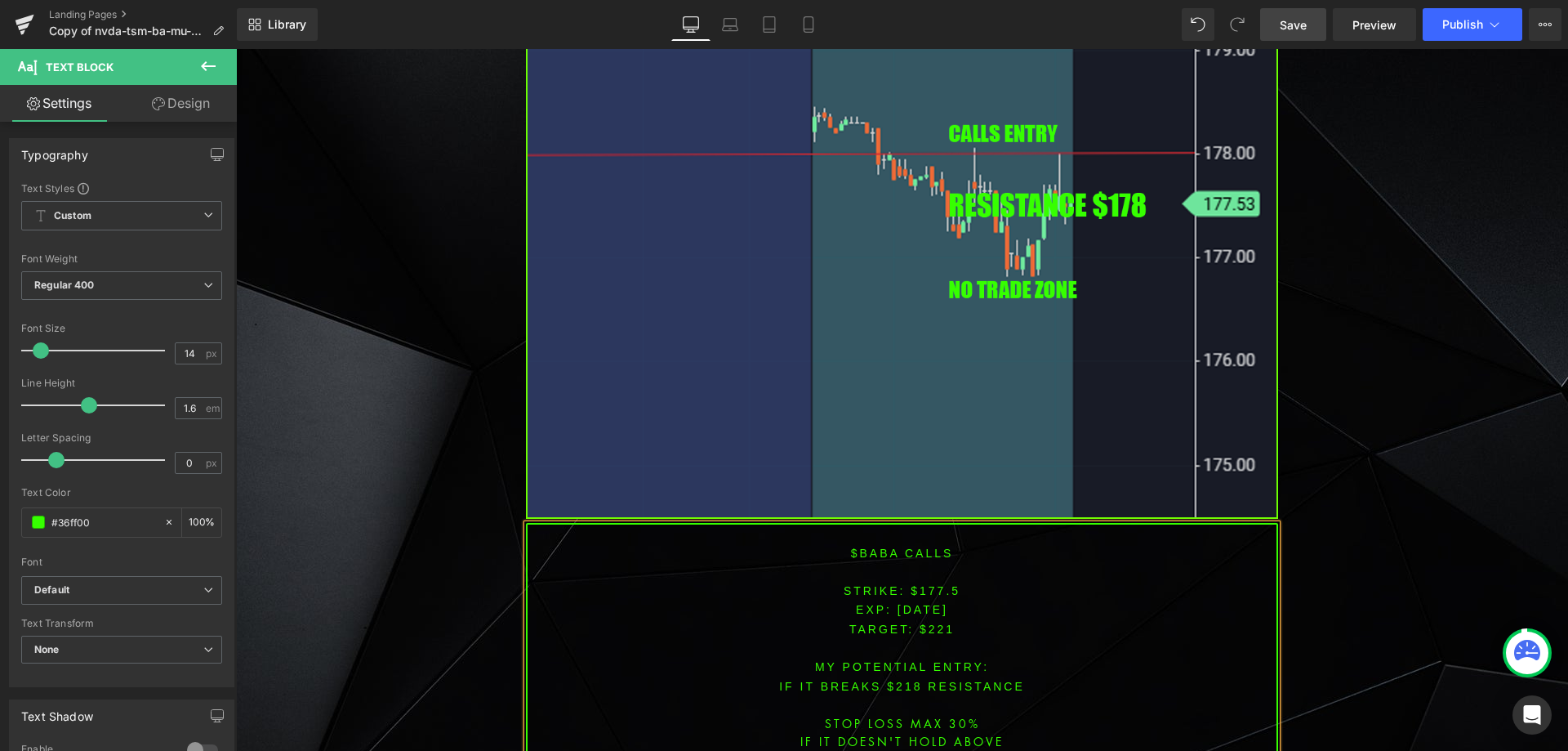
click at [936, 622] on span "TARGET: $221" at bounding box center [902, 629] width 105 height 14
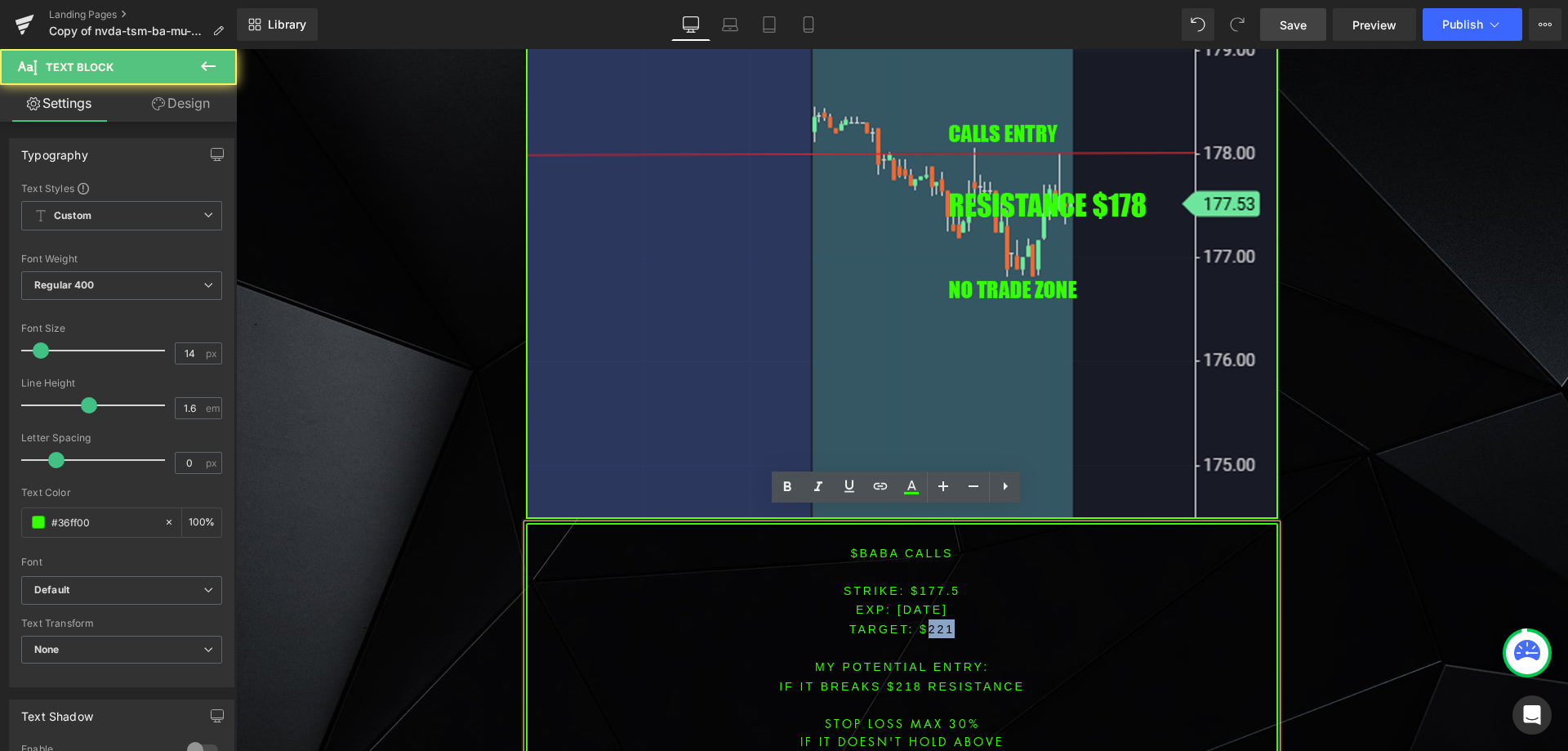
click at [936, 622] on span "TARGET: $221" at bounding box center [902, 629] width 105 height 14
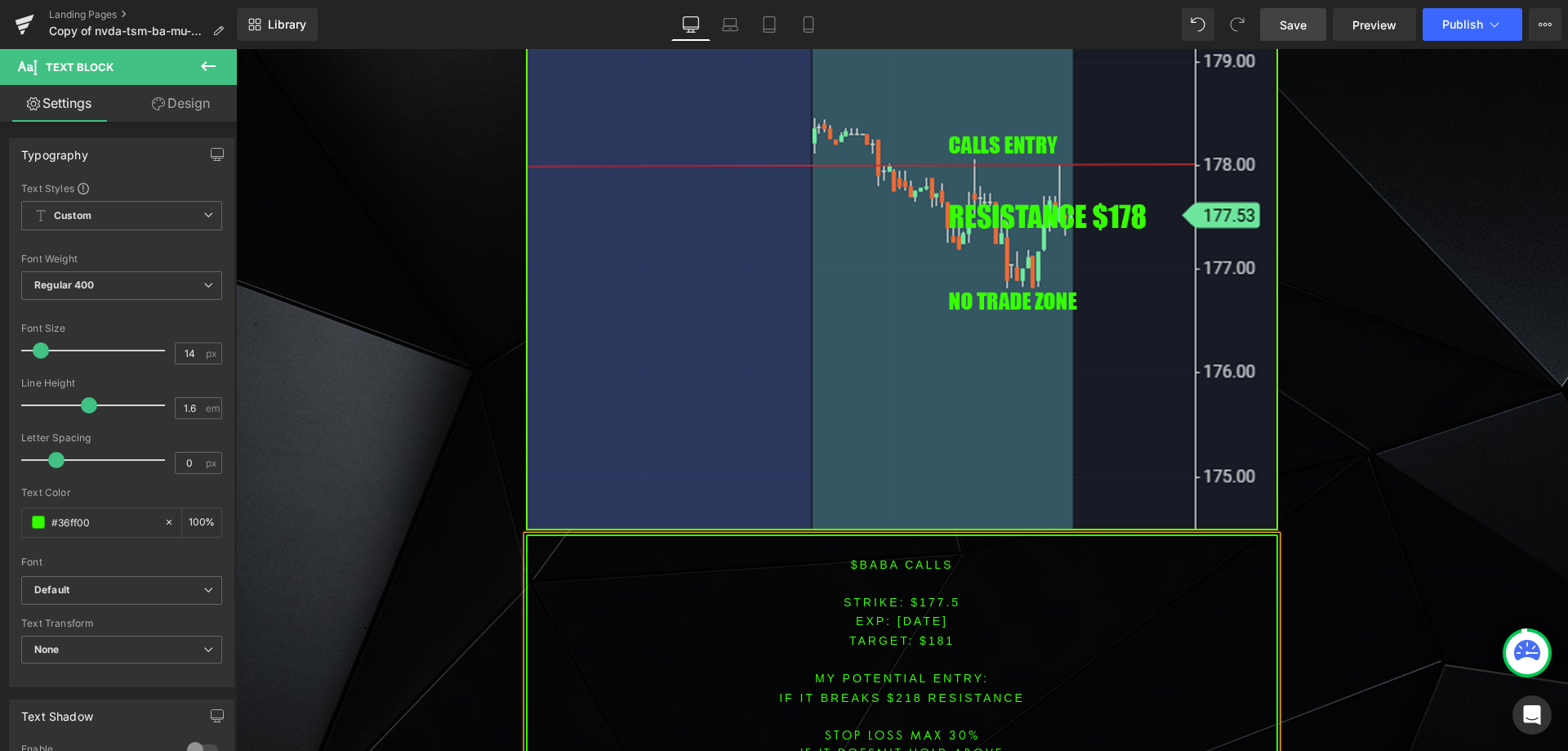
scroll to position [3837, 0]
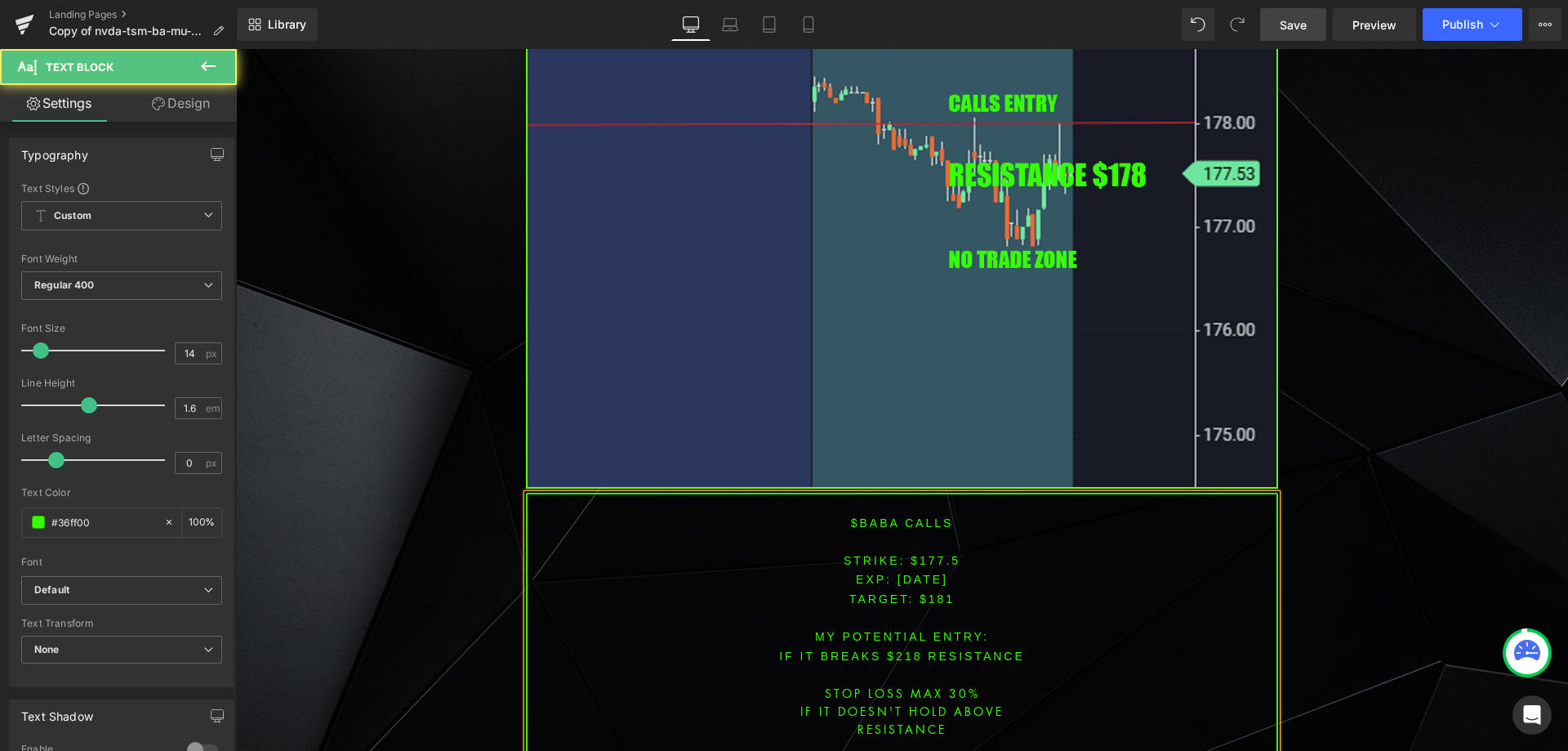
click at [897, 649] on font "IF IT BREAKS $218 resistance" at bounding box center [902, 656] width 246 height 14
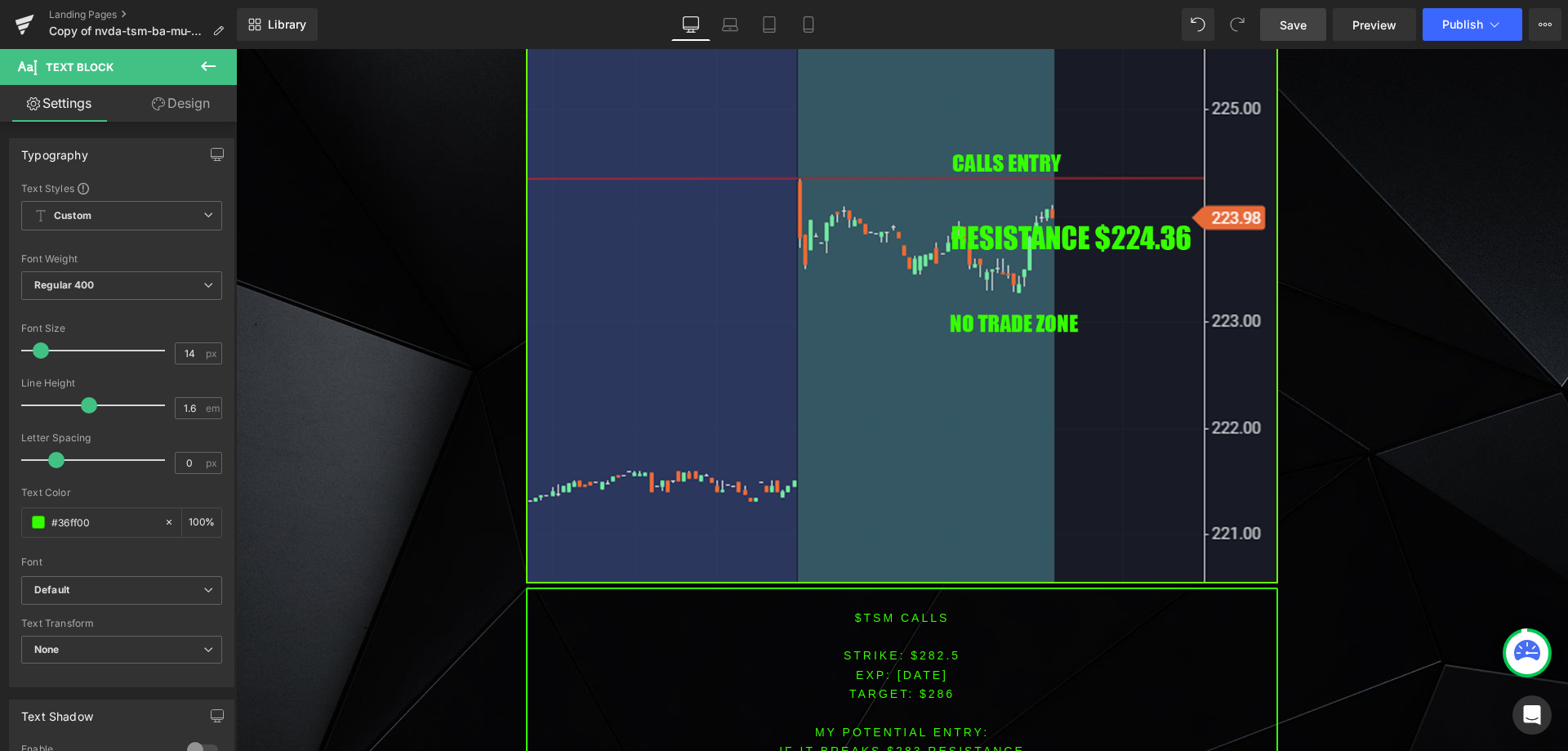
scroll to position [2692, 0]
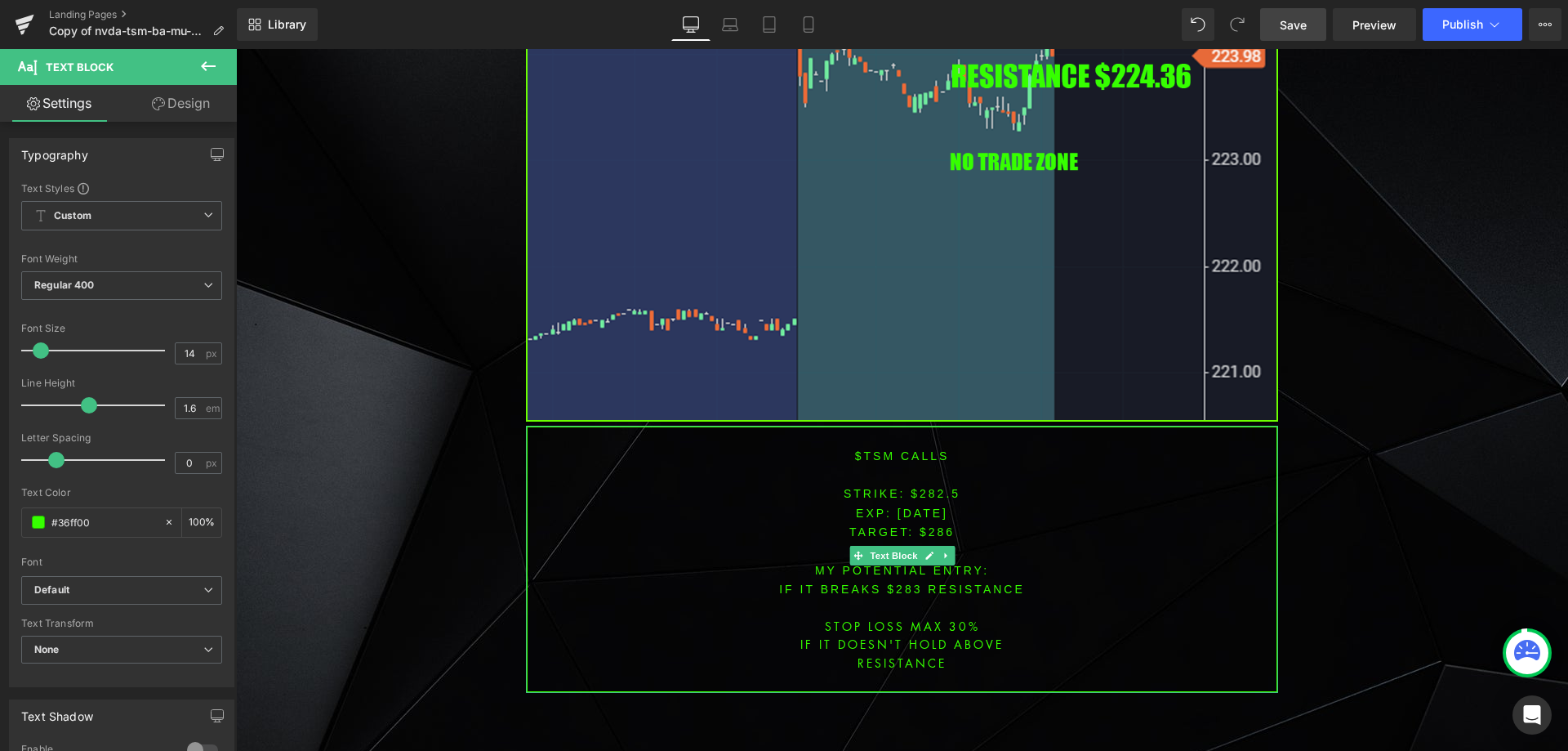
click at [870, 449] on font "$tsm CALLS" at bounding box center [902, 456] width 95 height 14
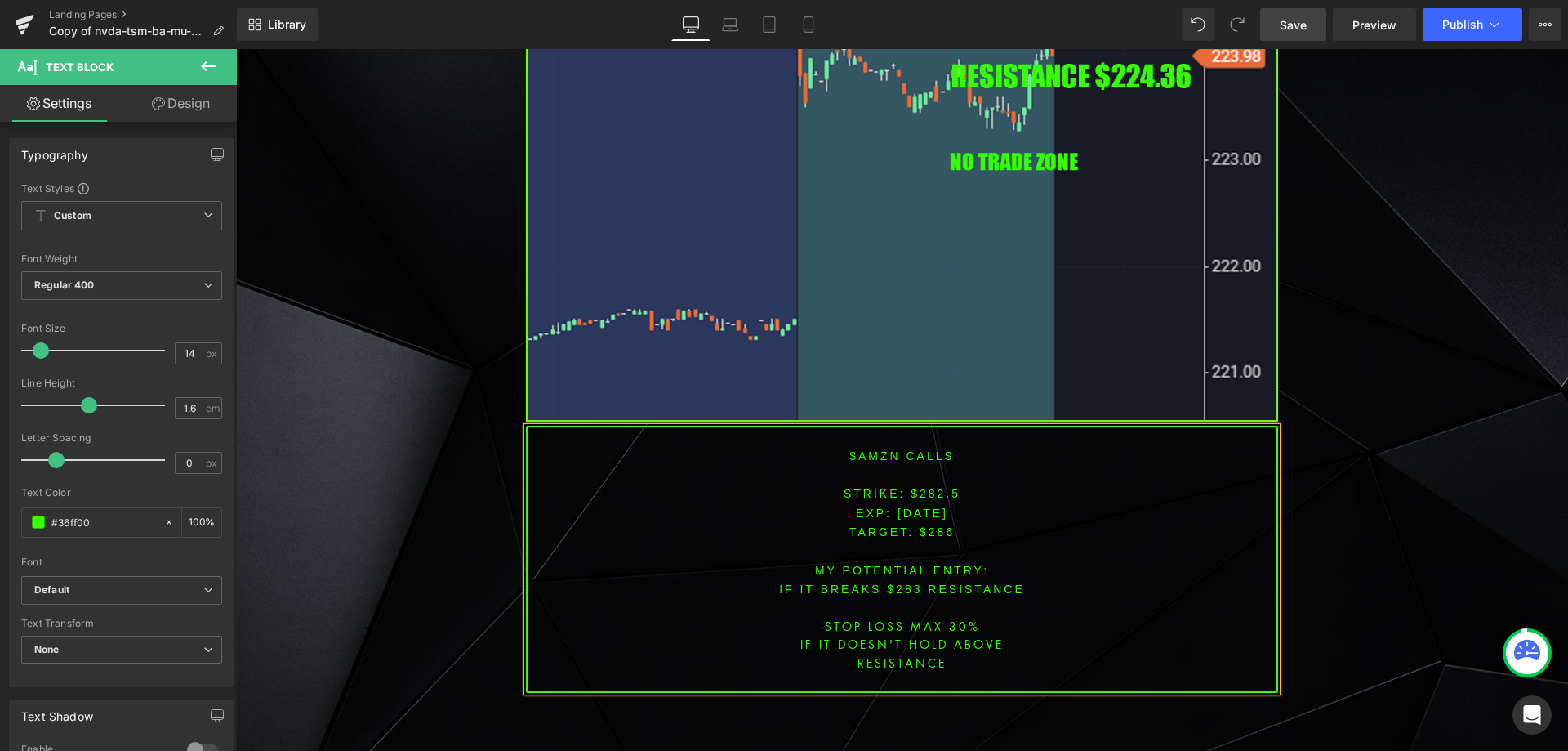
click at [916, 488] on font "STRIKE: $282.5" at bounding box center [902, 493] width 117 height 14
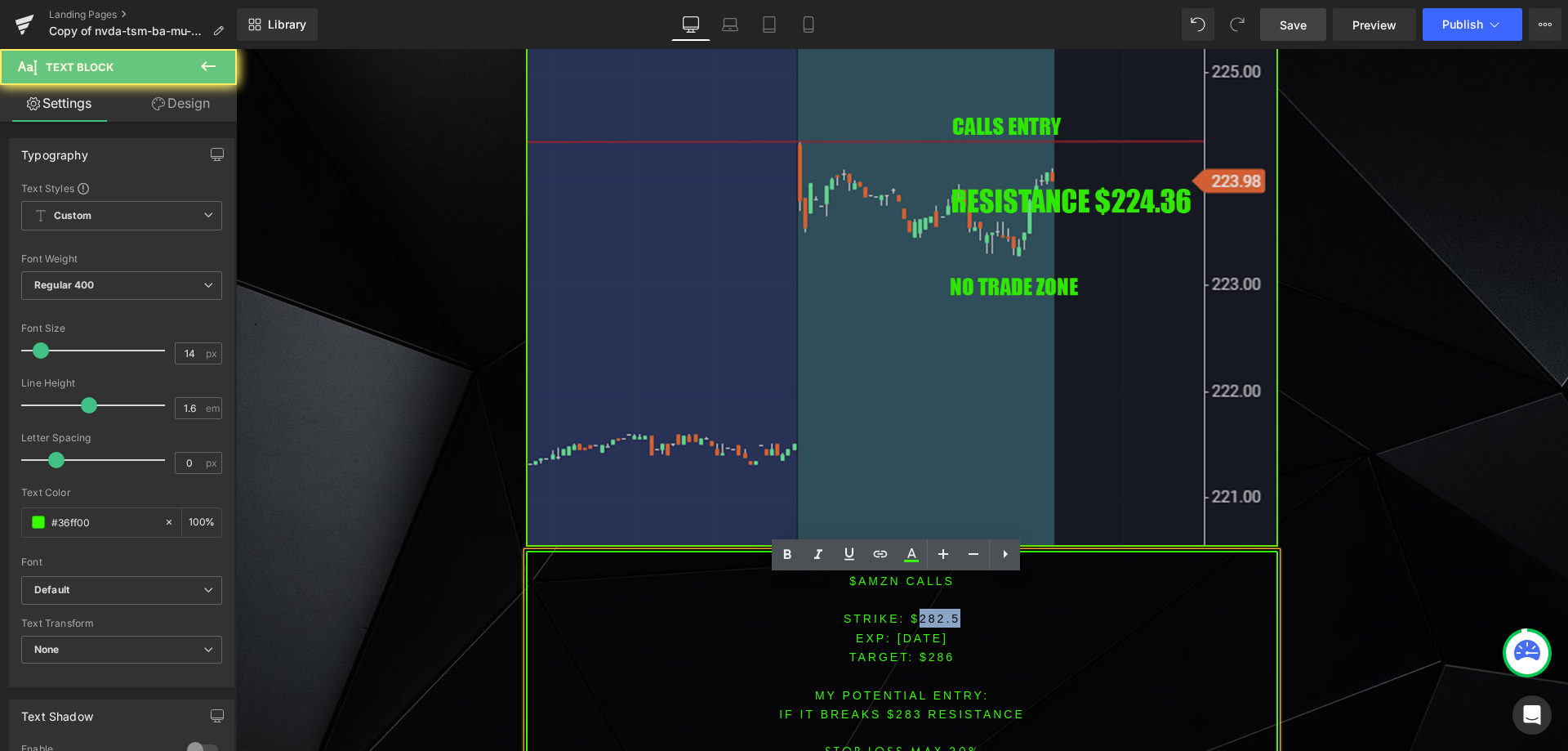
scroll to position [2529, 0]
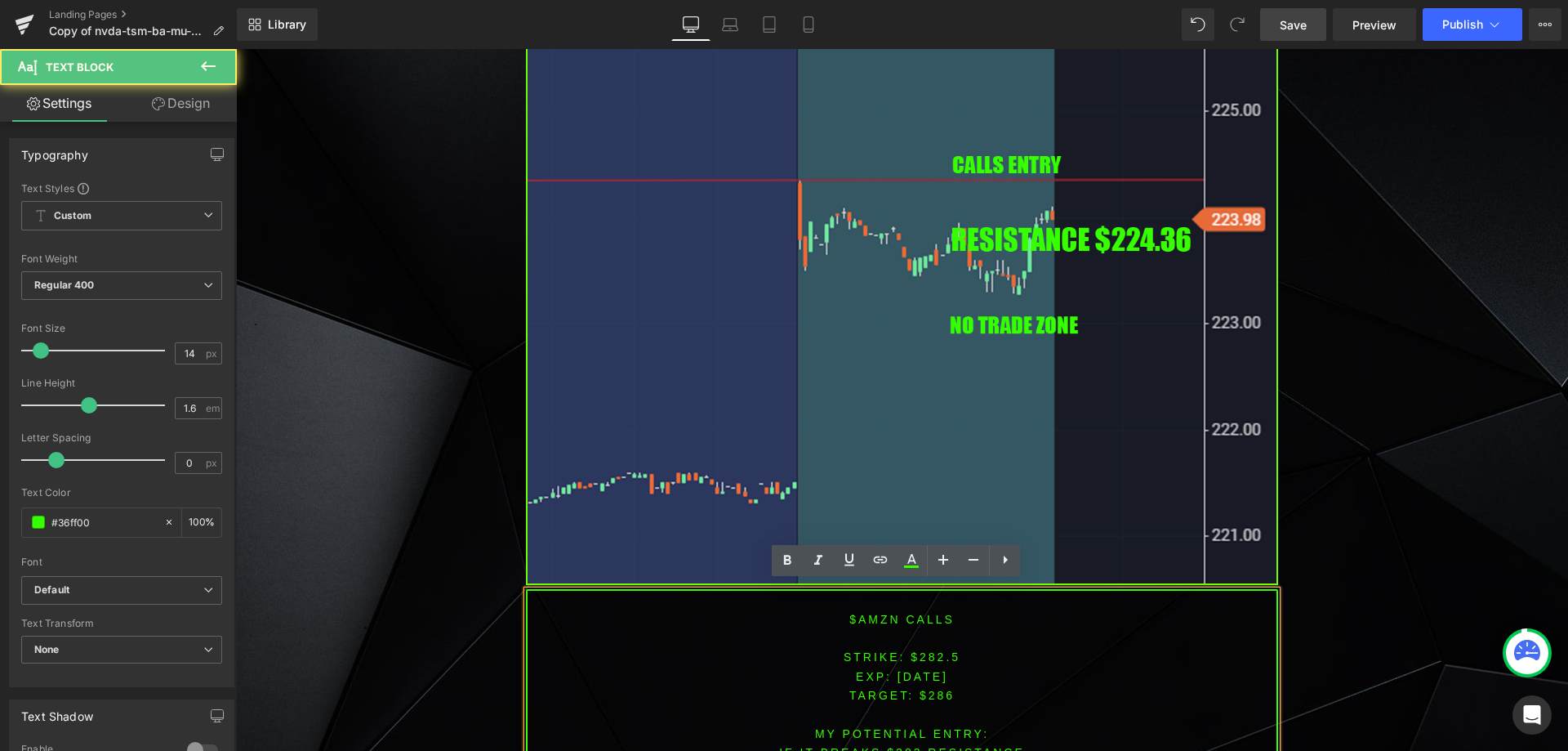
drag, startPoint x: 937, startPoint y: 683, endPoint x: 935, endPoint y: 664, distance: 19.1
click at [936, 689] on span "TARGET: $286" at bounding box center [902, 695] width 105 height 14
click at [935, 653] on font "STRIKE: $282.5" at bounding box center [902, 656] width 117 height 14
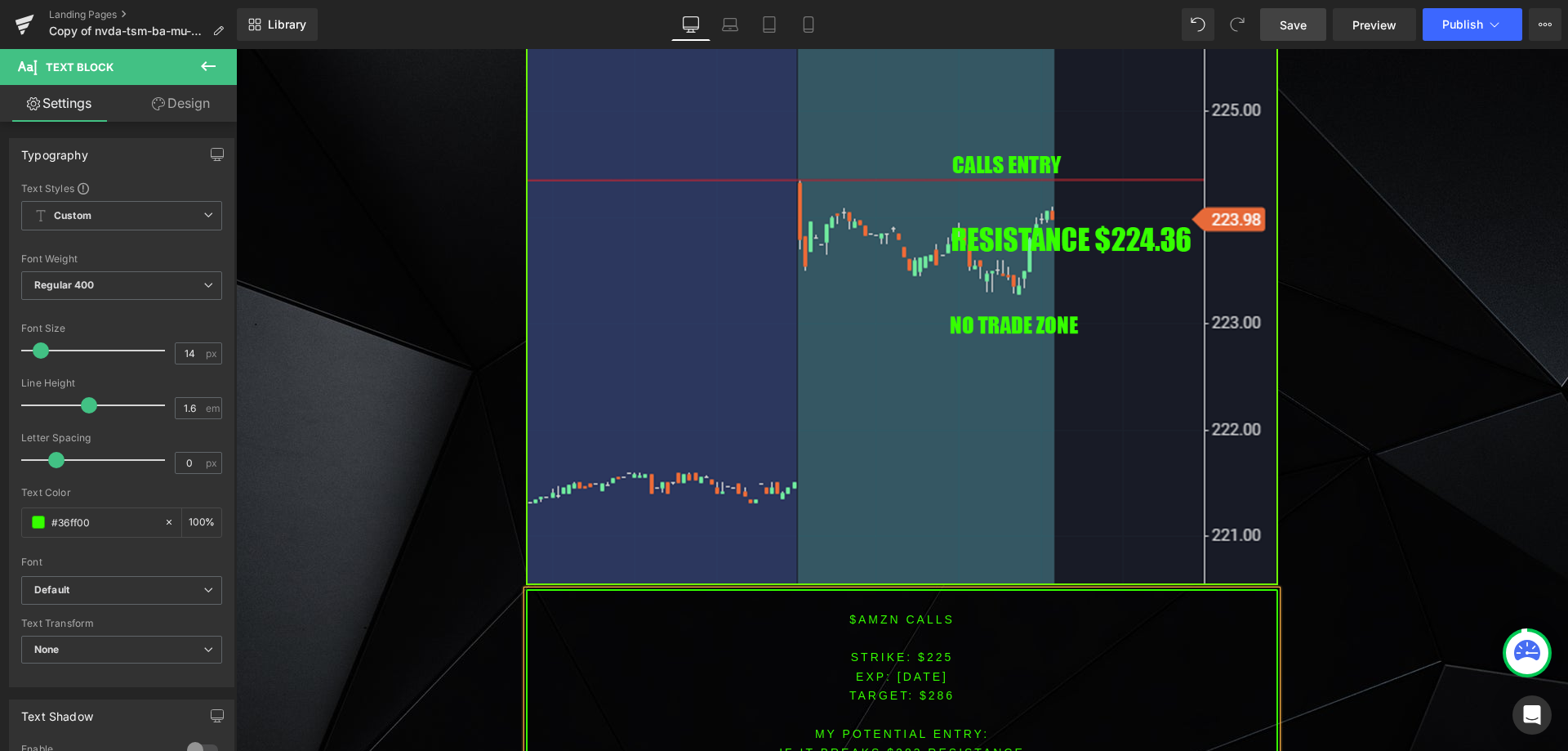
click at [932, 689] on span "TARGET: $286" at bounding box center [902, 695] width 105 height 14
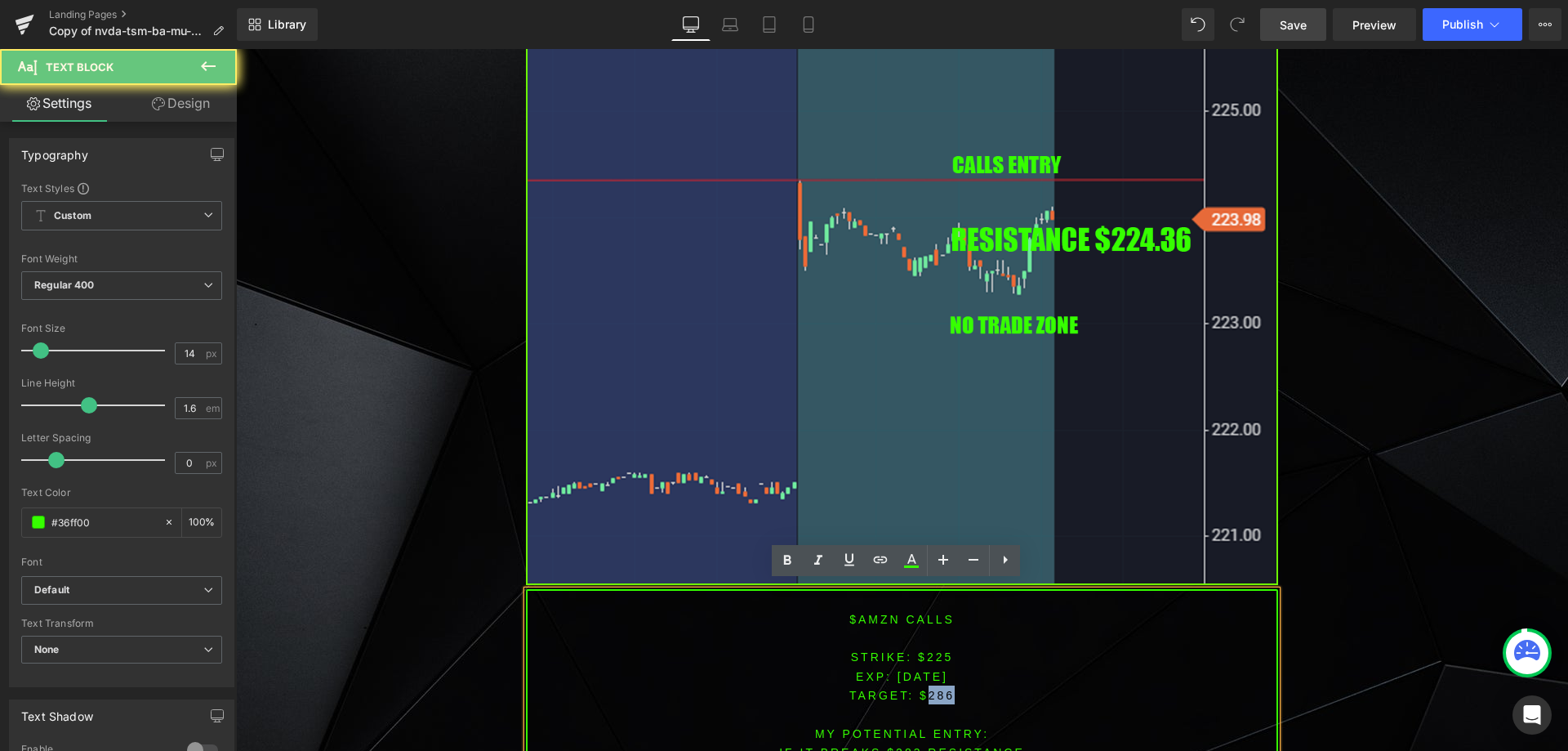
click at [932, 689] on span "TARGET: $286" at bounding box center [902, 695] width 105 height 14
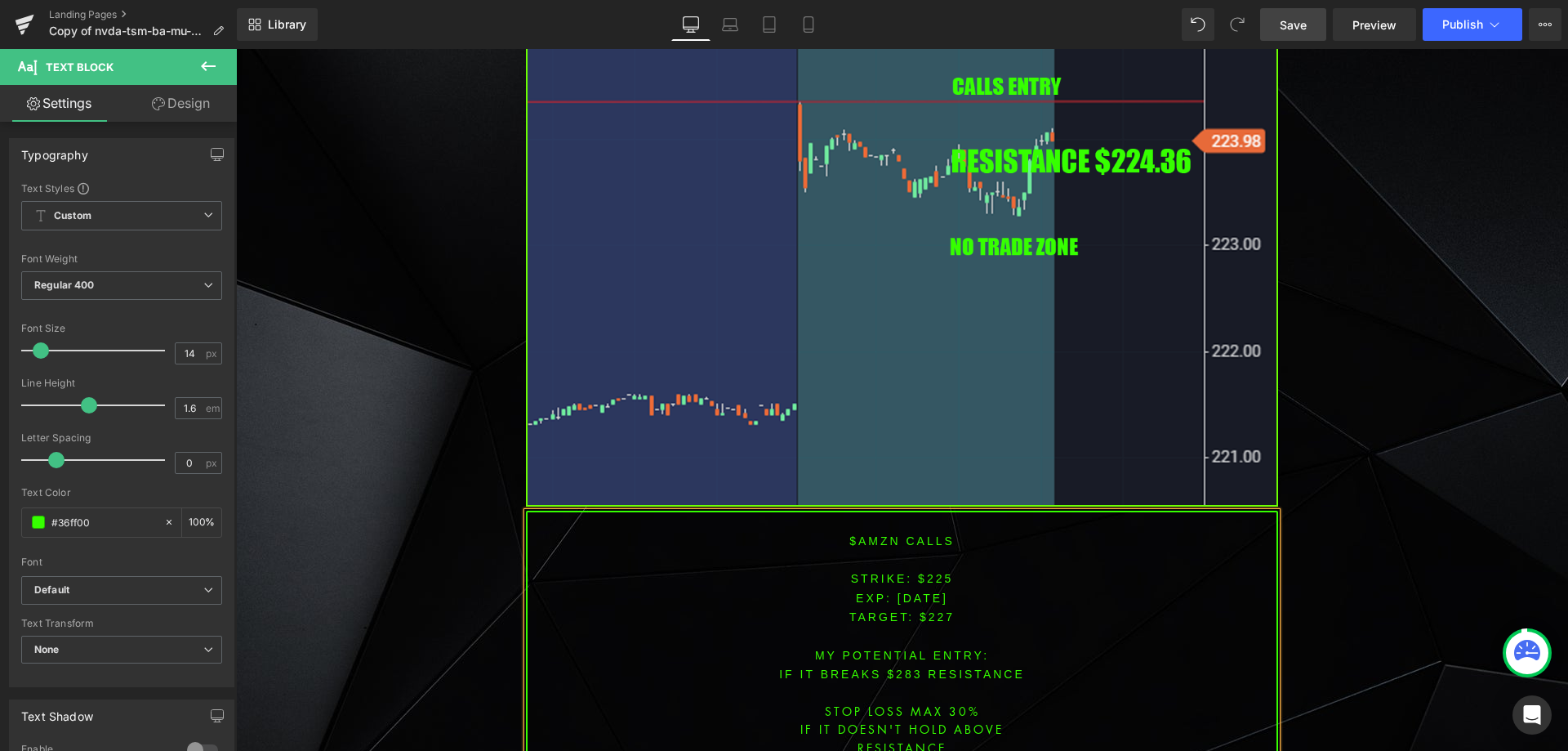
scroll to position [2634, 0]
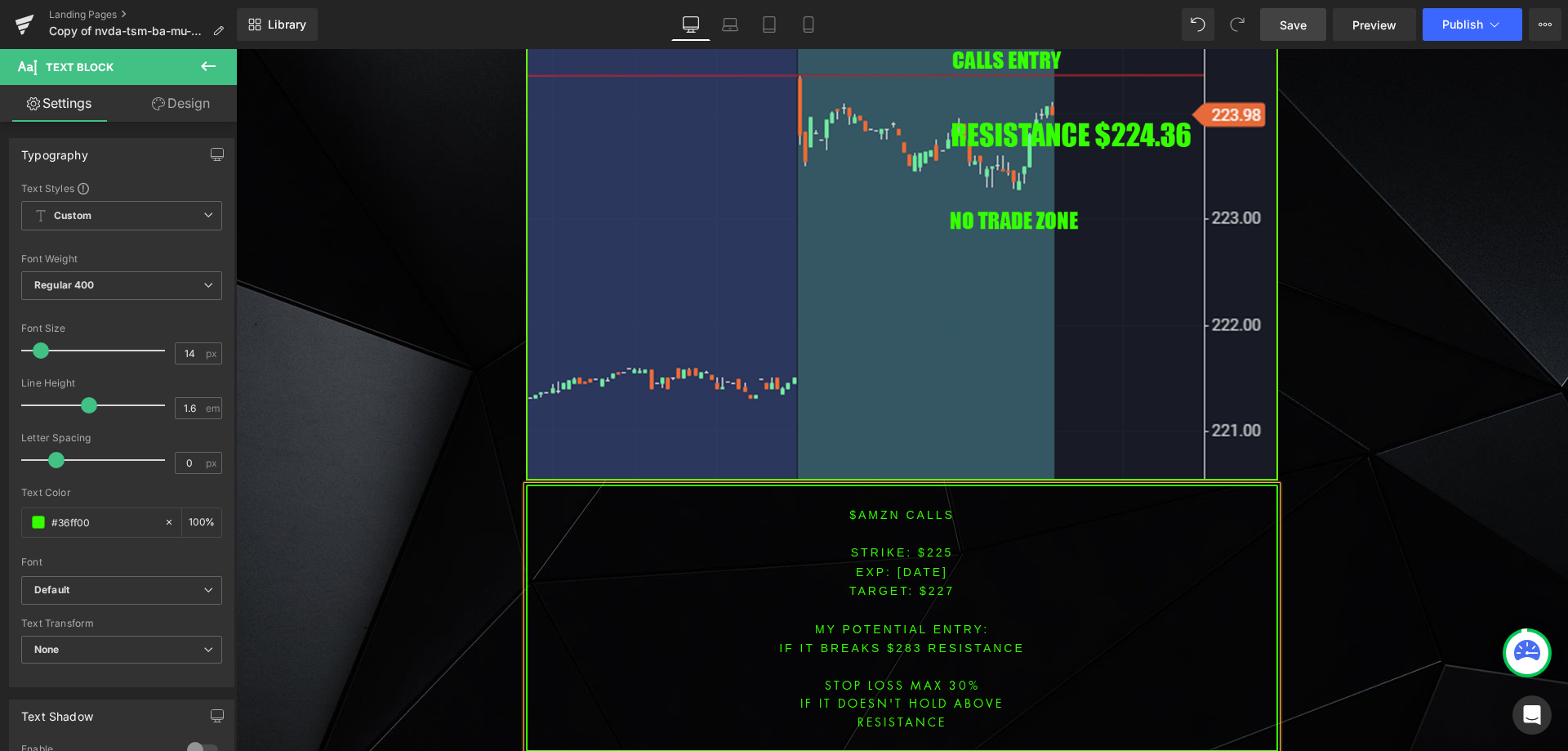
click at [899, 641] on font "IF IT BREAKS $283 resistance" at bounding box center [902, 647] width 246 height 14
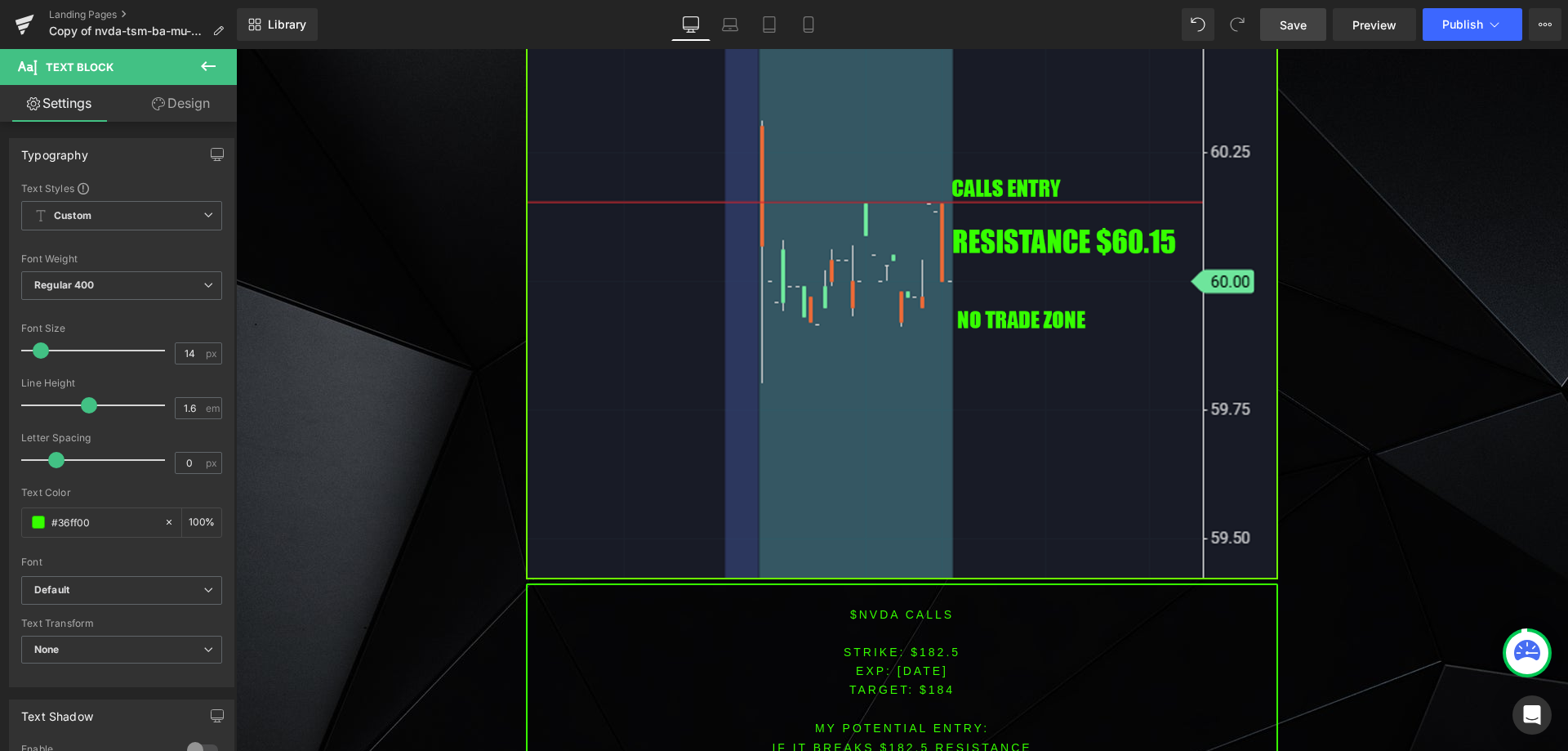
scroll to position [1490, 0]
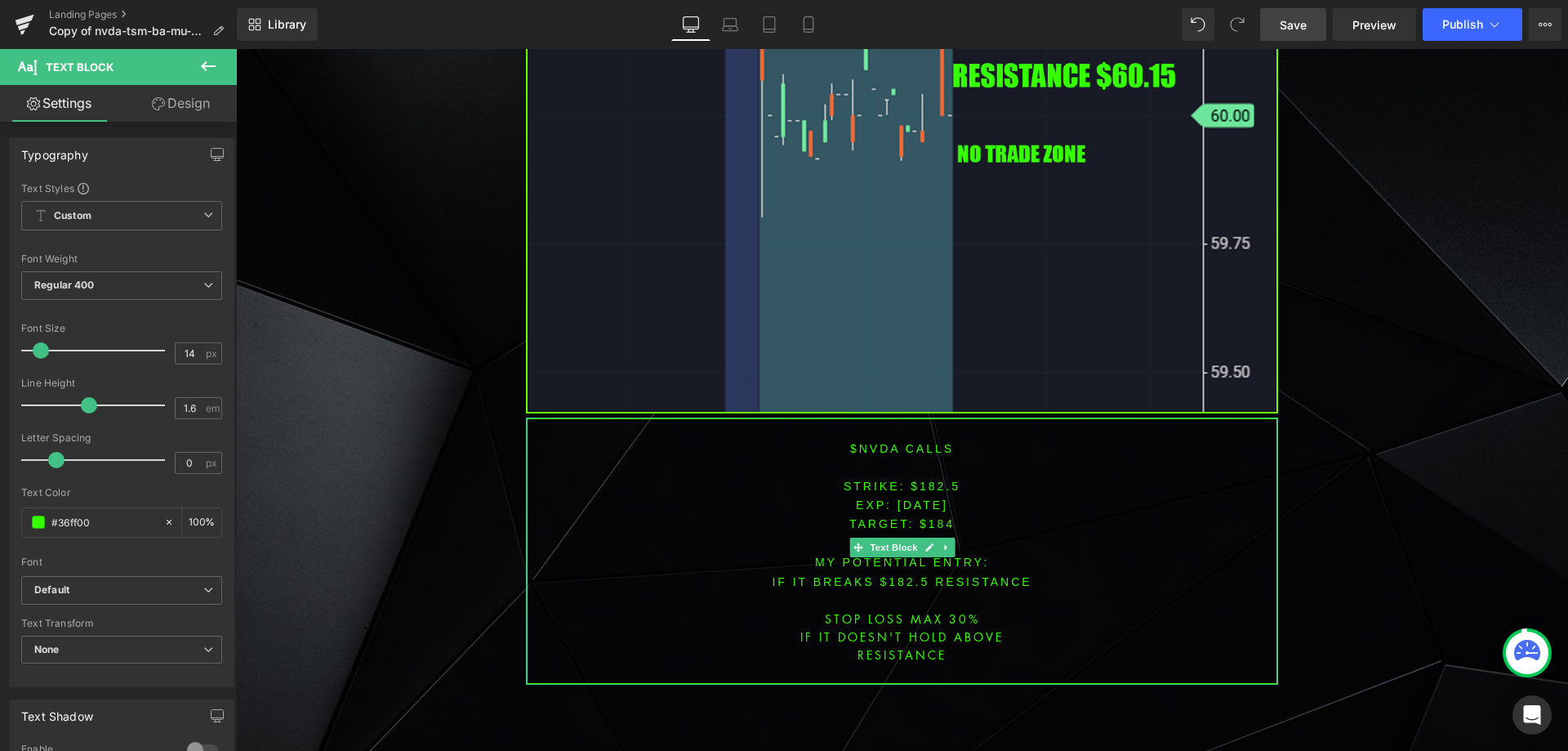
click at [862, 444] on font "$nvda CALLS" at bounding box center [901, 448] width 104 height 14
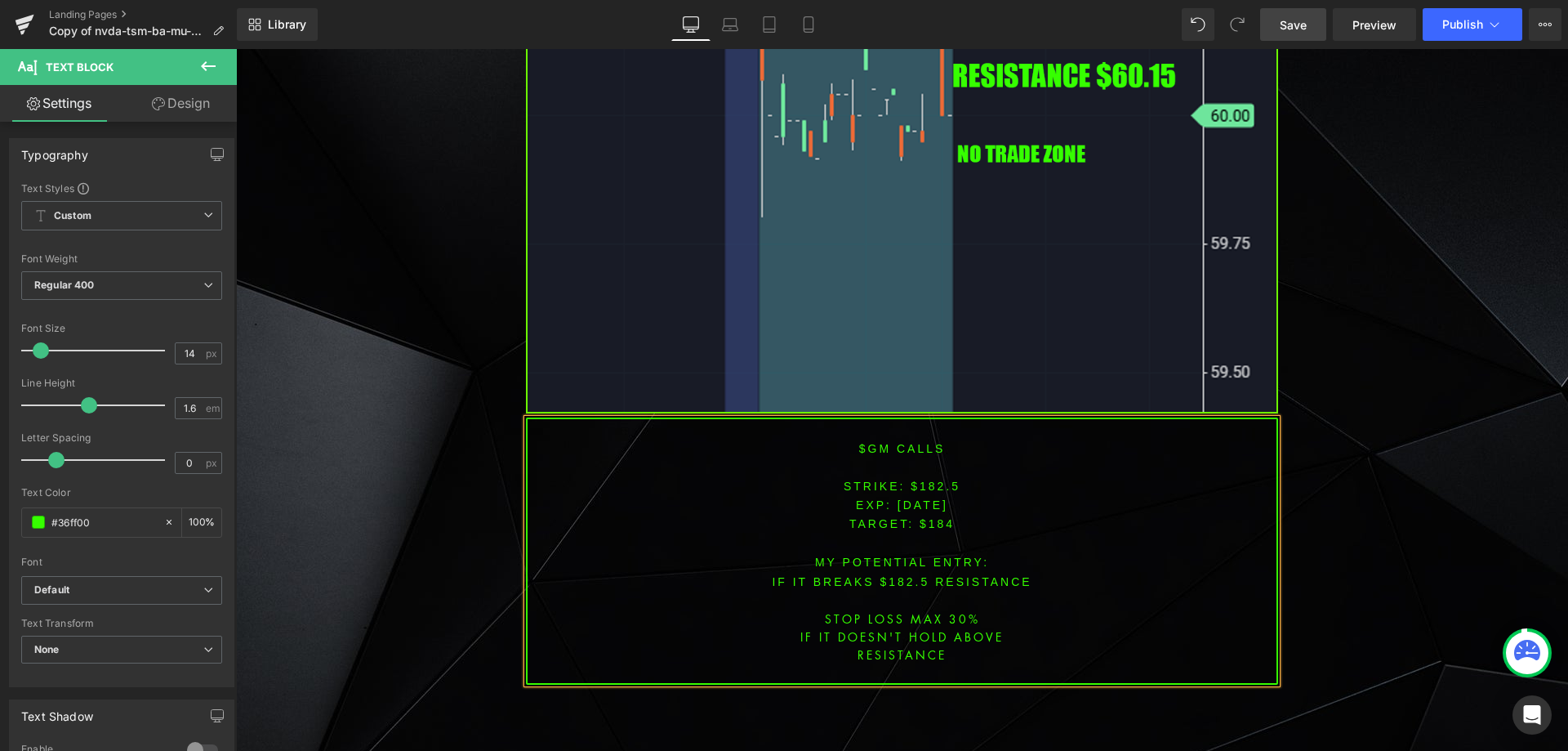
click at [927, 484] on font "STRIKE: $182.5" at bounding box center [902, 486] width 117 height 14
click at [938, 519] on span "TARGET: $184" at bounding box center [902, 523] width 105 height 14
click at [936, 519] on span "TARGET: $184" at bounding box center [902, 523] width 105 height 14
click at [937, 517] on span "TARGET: $184" at bounding box center [902, 523] width 105 height 14
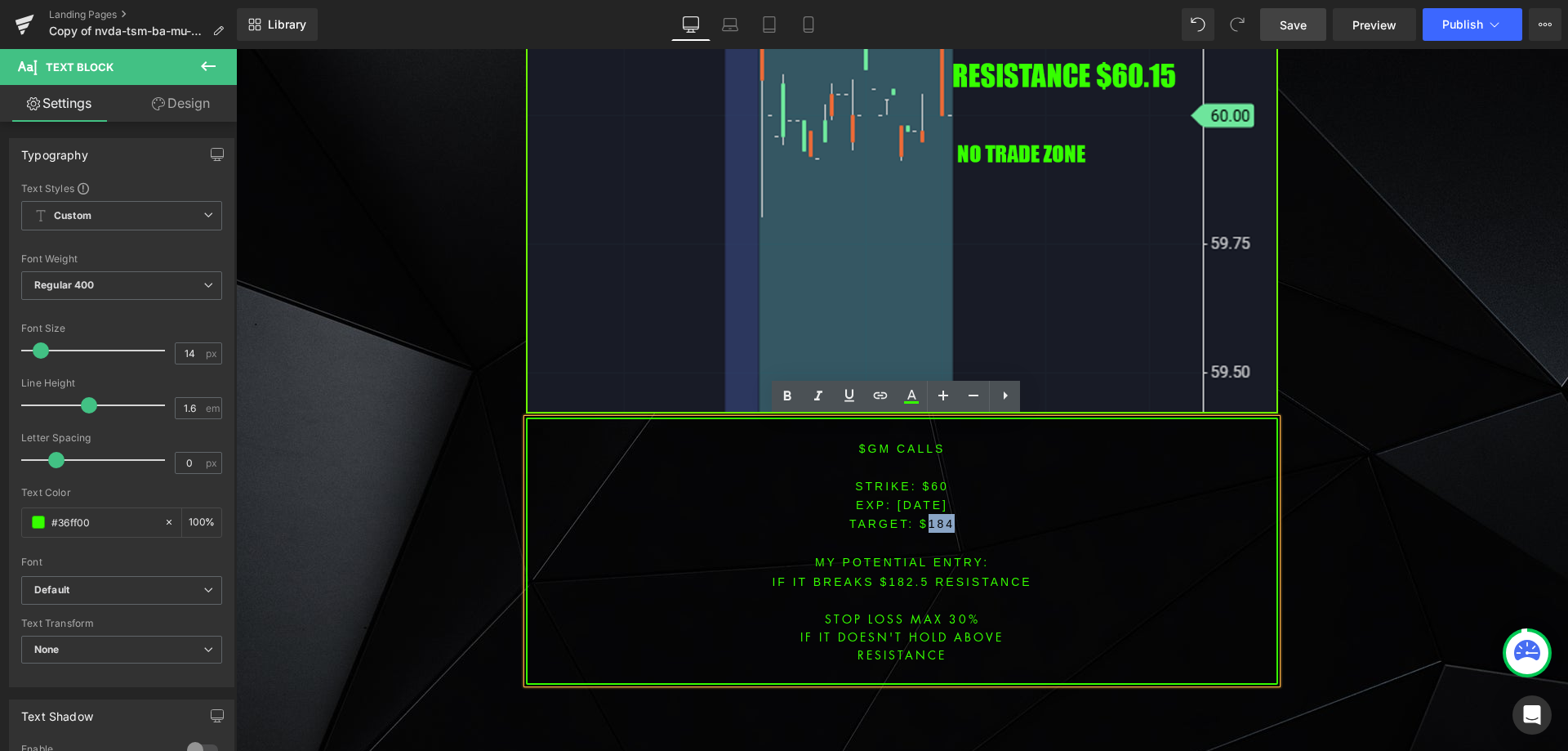
click at [937, 517] on span "TARGET: $184" at bounding box center [902, 523] width 105 height 14
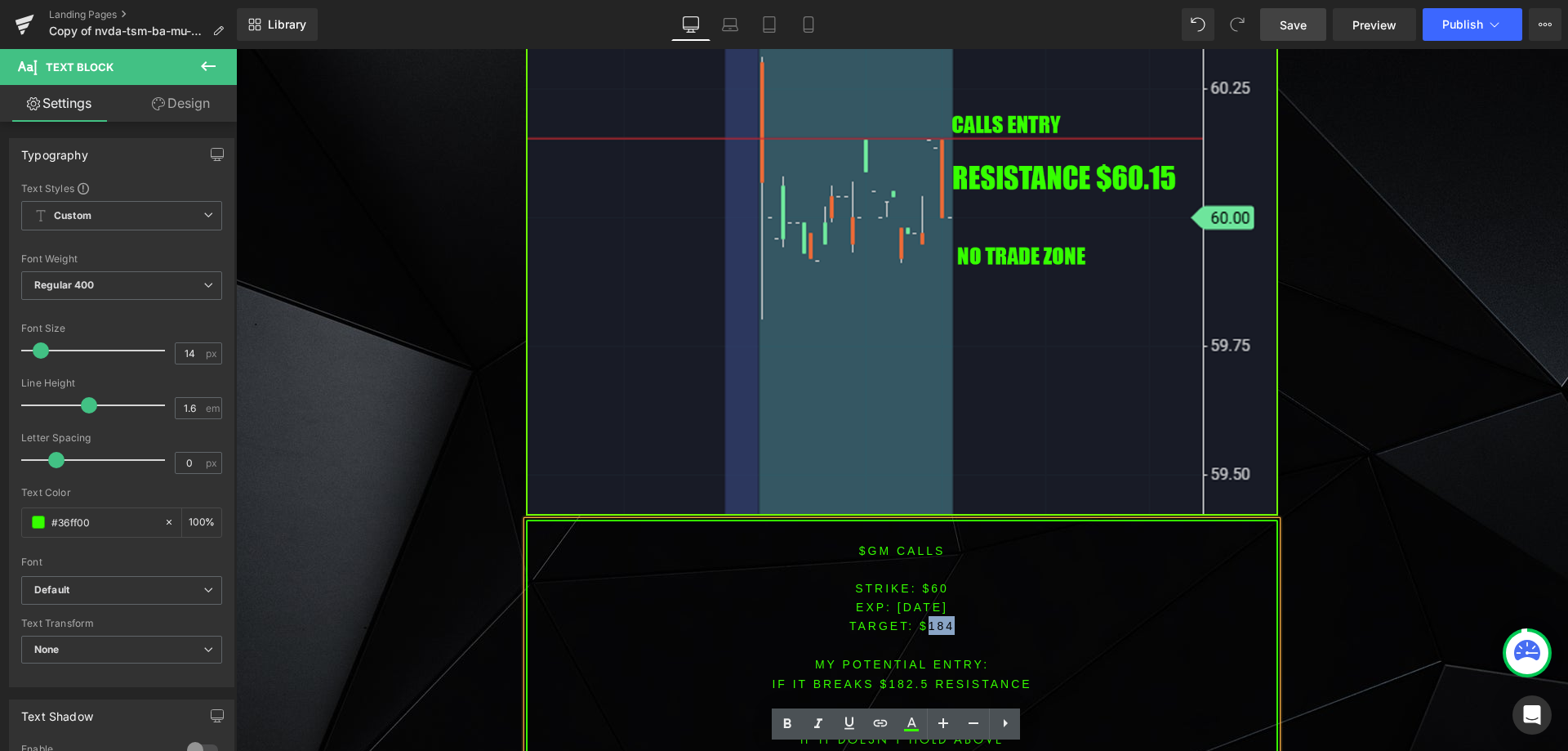
scroll to position [1408, 0]
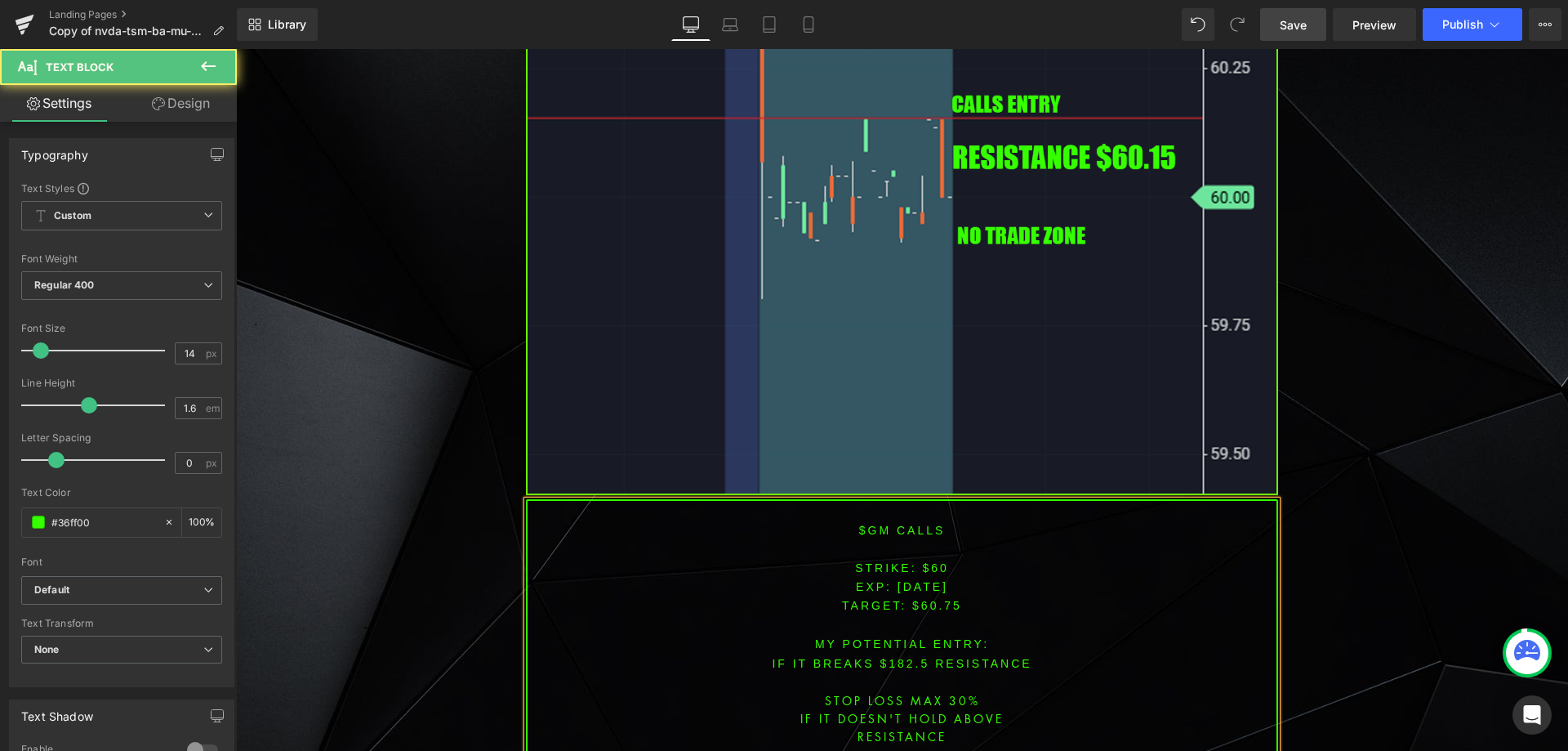
click at [895, 656] on font "IF IT BREAKS $182.5 resistance" at bounding box center [901, 663] width 260 height 14
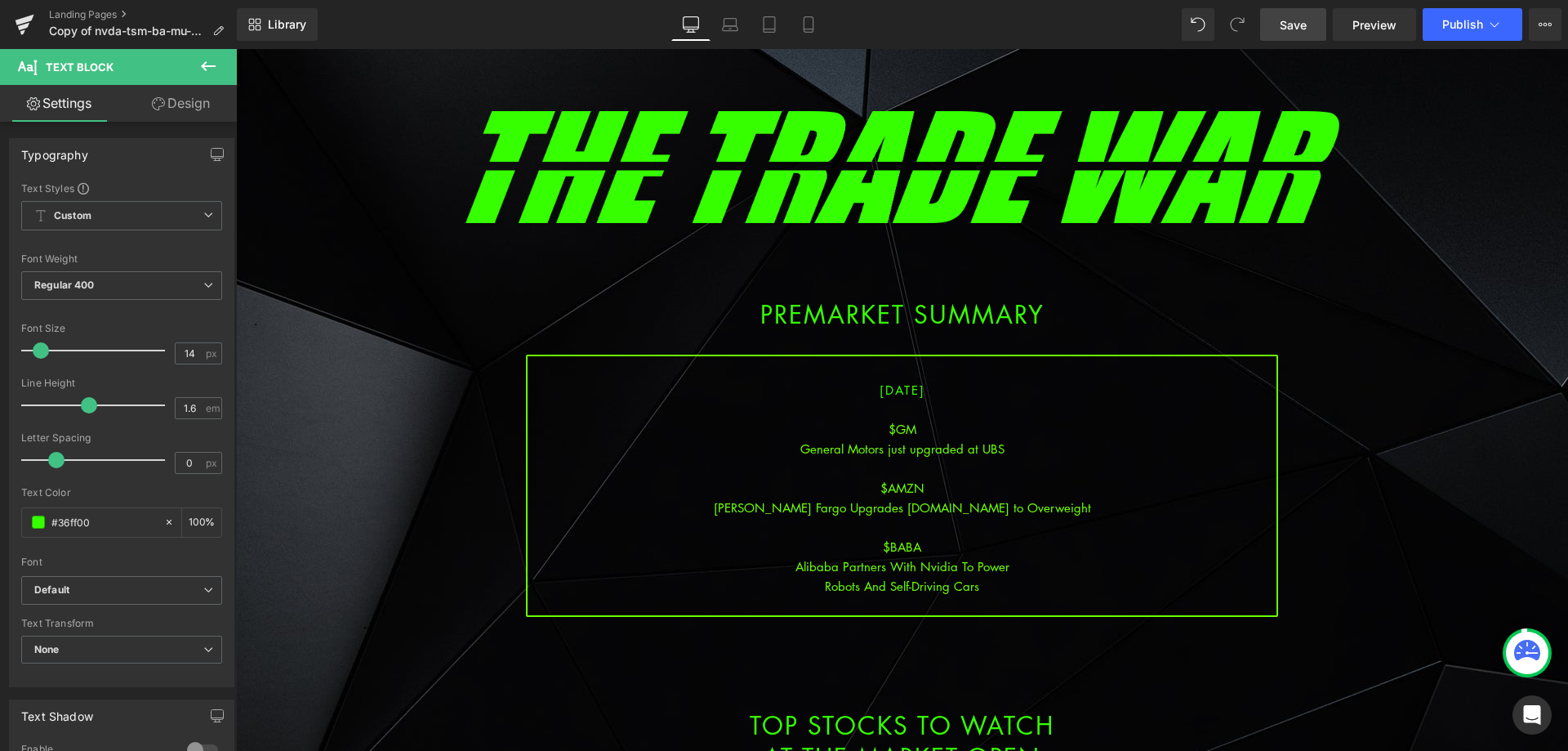
scroll to position [20, 0]
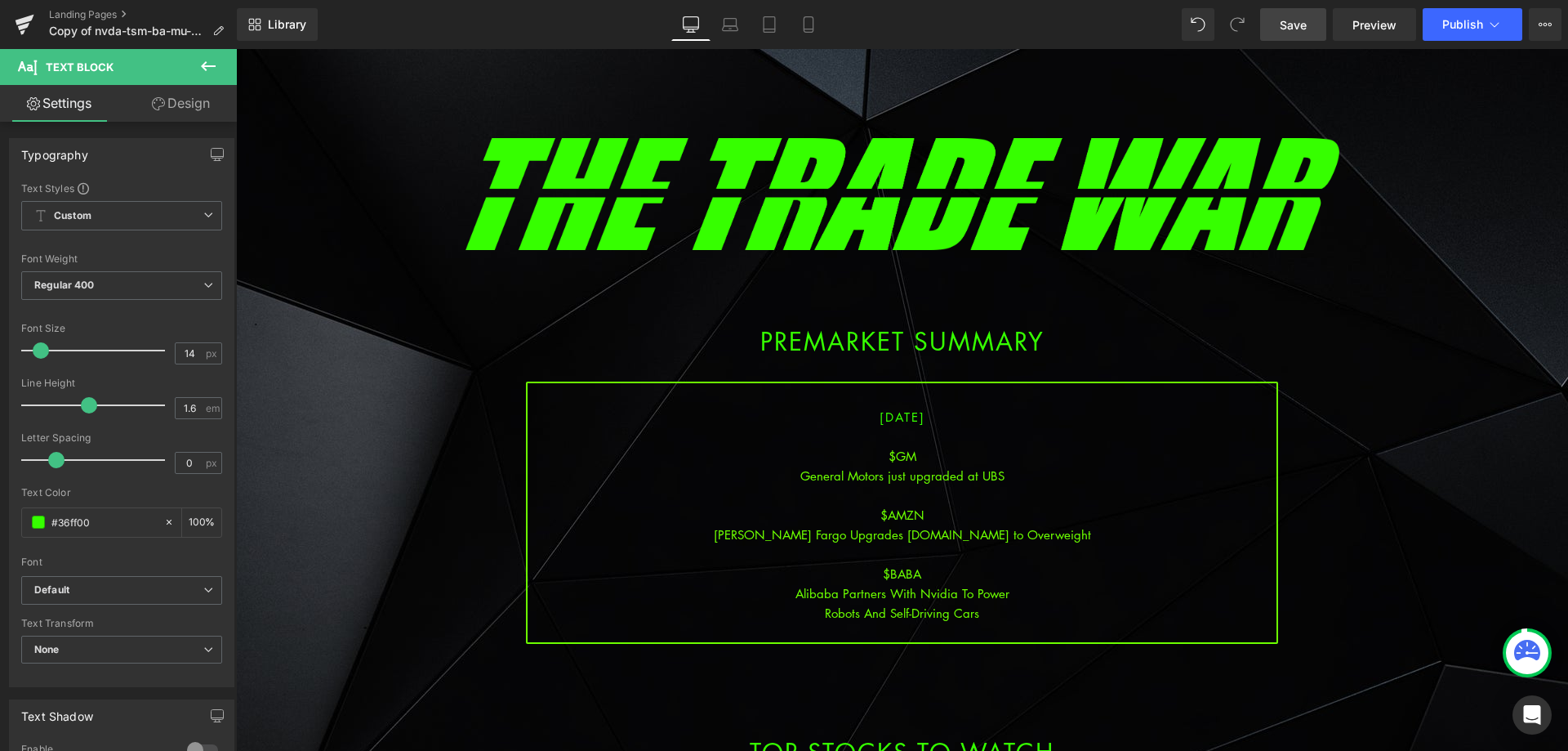
click at [1294, 16] on span "Save" at bounding box center [1293, 24] width 27 height 17
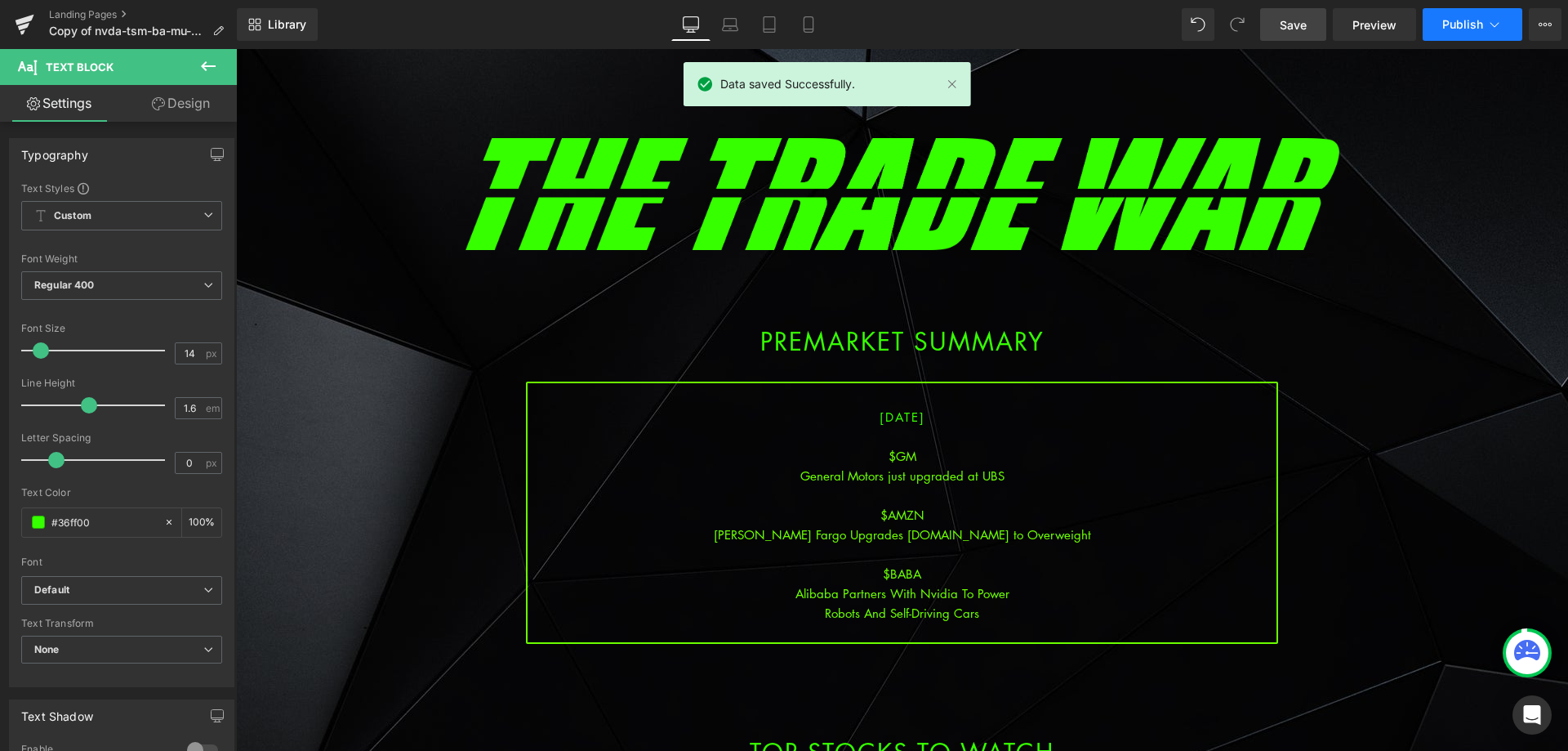
click at [1472, 18] on span "Publish" at bounding box center [1462, 24] width 41 height 14
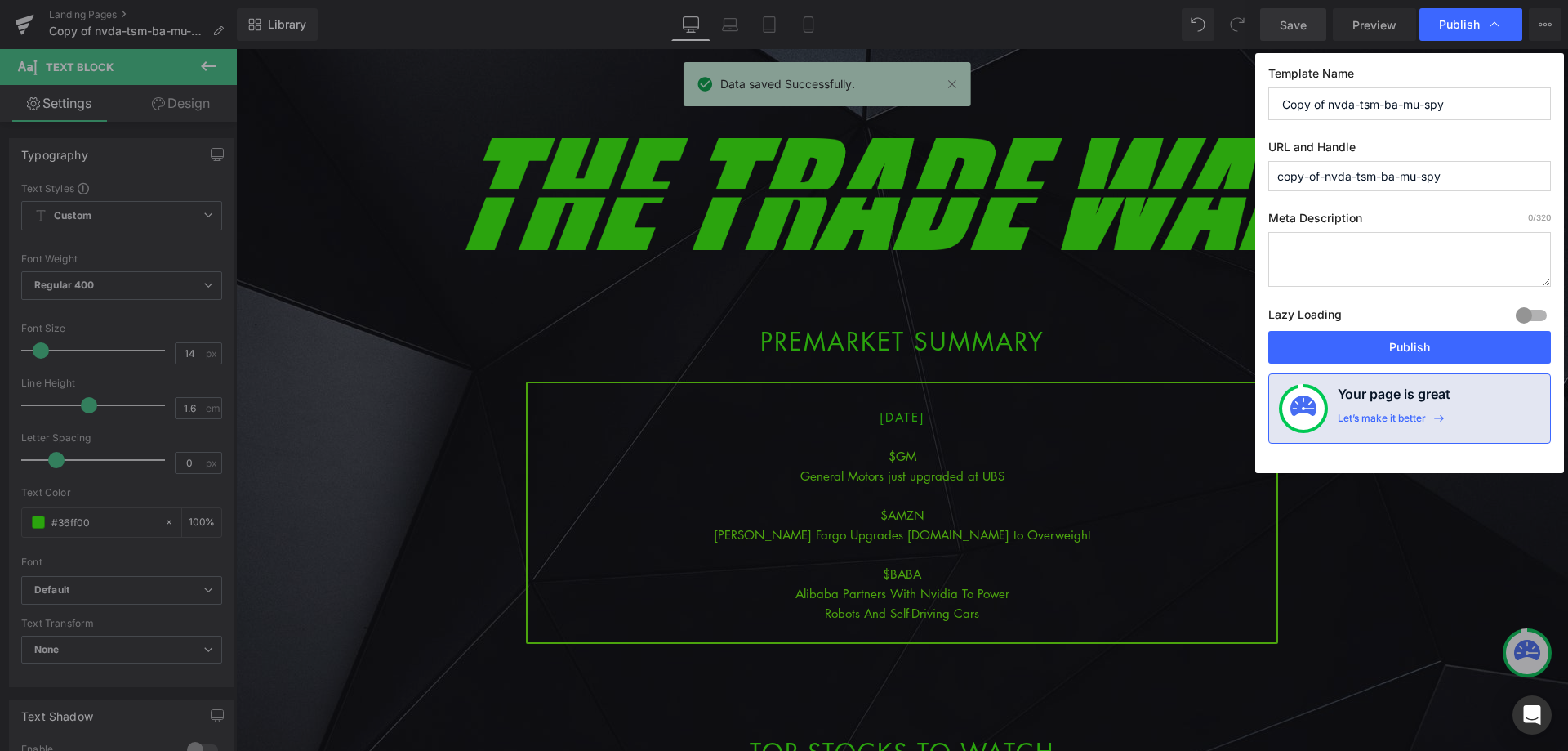
drag, startPoint x: 1475, startPoint y: 113, endPoint x: 1207, endPoint y: 98, distance: 268.4
click at [1207, 98] on div "Publish Template Name Copy of nvda-tsm-ba-mu-spy URL and Handle copy-of-nvda-ts…" at bounding box center [784, 376] width 1568 height 751
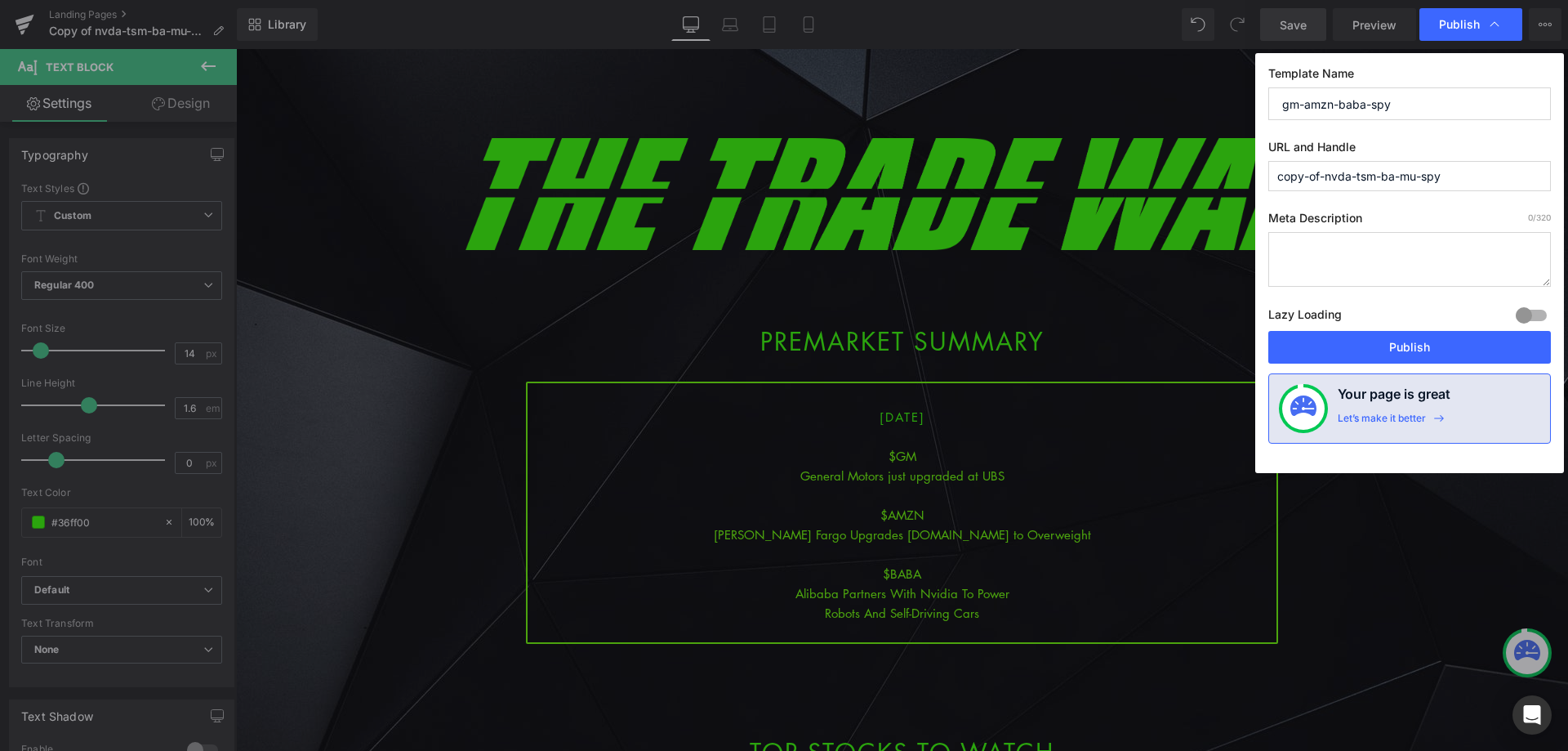
drag, startPoint x: 1428, startPoint y: 103, endPoint x: 1207, endPoint y: 98, distance: 221.1
click at [1208, 96] on div "Publish Template Name gm-amzn-baba-spy URL and Handle copy-of-nvda-tsm-ba-mu-sp…" at bounding box center [784, 376] width 1568 height 751
type input "gm-amzn-baba-spy"
drag, startPoint x: 1478, startPoint y: 182, endPoint x: 1213, endPoint y: 201, distance: 265.7
click at [1177, 174] on div "Publish Template Name gm-amzn-baba-spy URL and Handle copy-of-nvda-tsm-ba-mu-sp…" at bounding box center [784, 376] width 1568 height 751
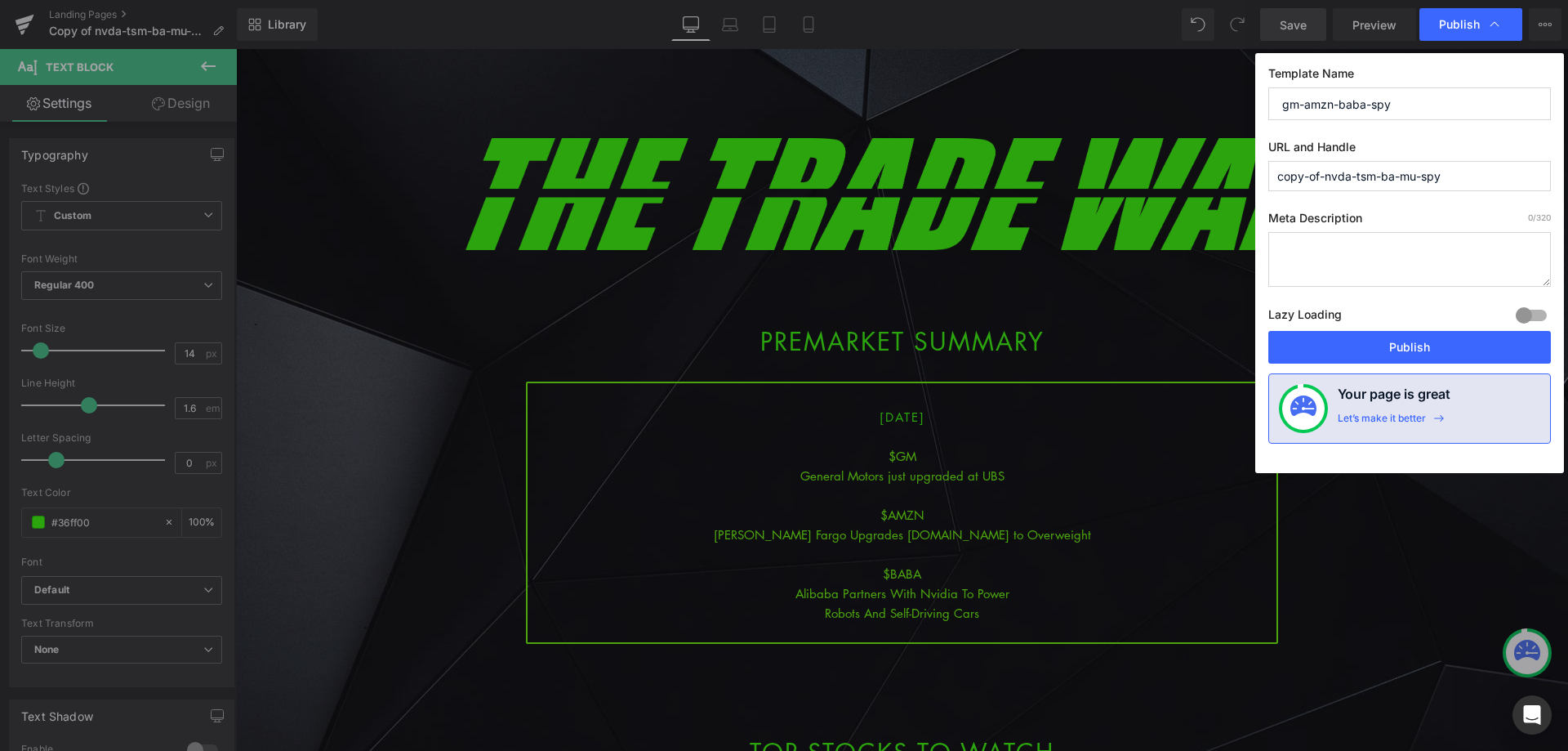
paste input "gm-amzn-baba"
type input "gm-amzn-baba-spy"
drag, startPoint x: 1414, startPoint y: 347, endPoint x: 1161, endPoint y: 297, distance: 257.9
click at [1414, 347] on button "Publish" at bounding box center [1410, 347] width 283 height 32
